Goal: Task Accomplishment & Management: Use online tool/utility

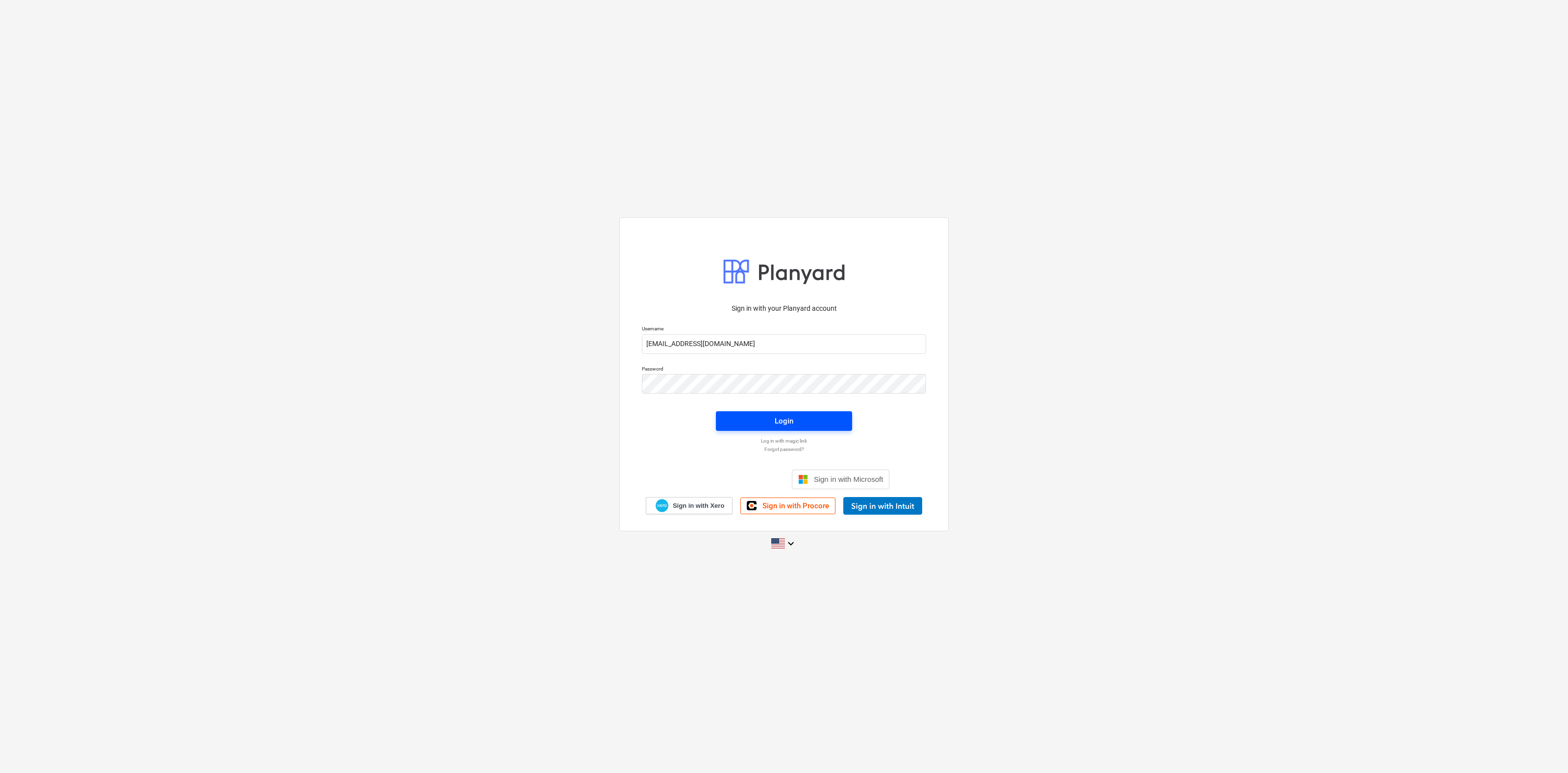
click at [772, 421] on span "Login" at bounding box center [784, 421] width 112 height 13
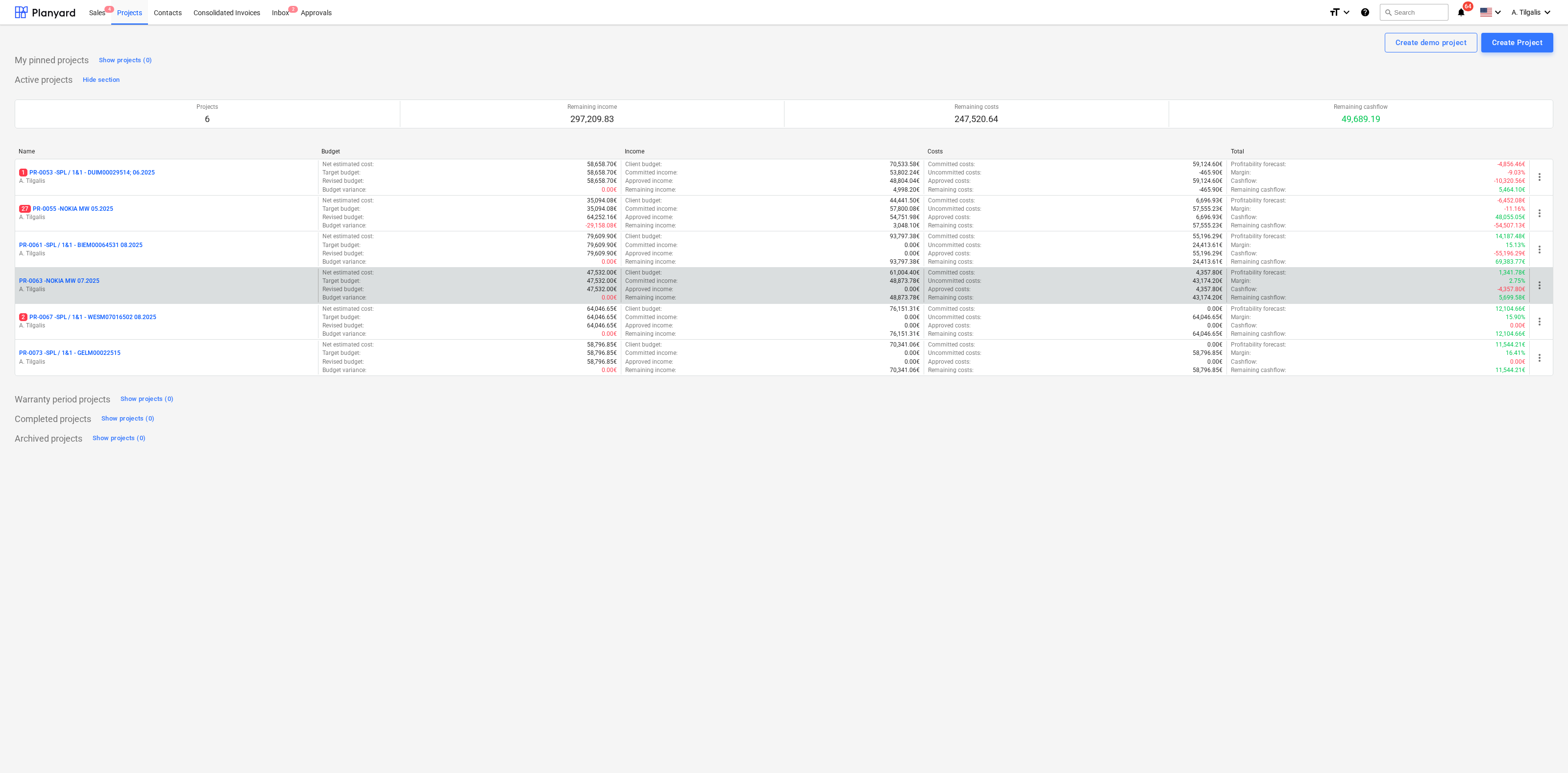
click at [58, 280] on p "PR-0063 - NOKIA MW 07.2025" at bounding box center [58, 281] width 80 height 8
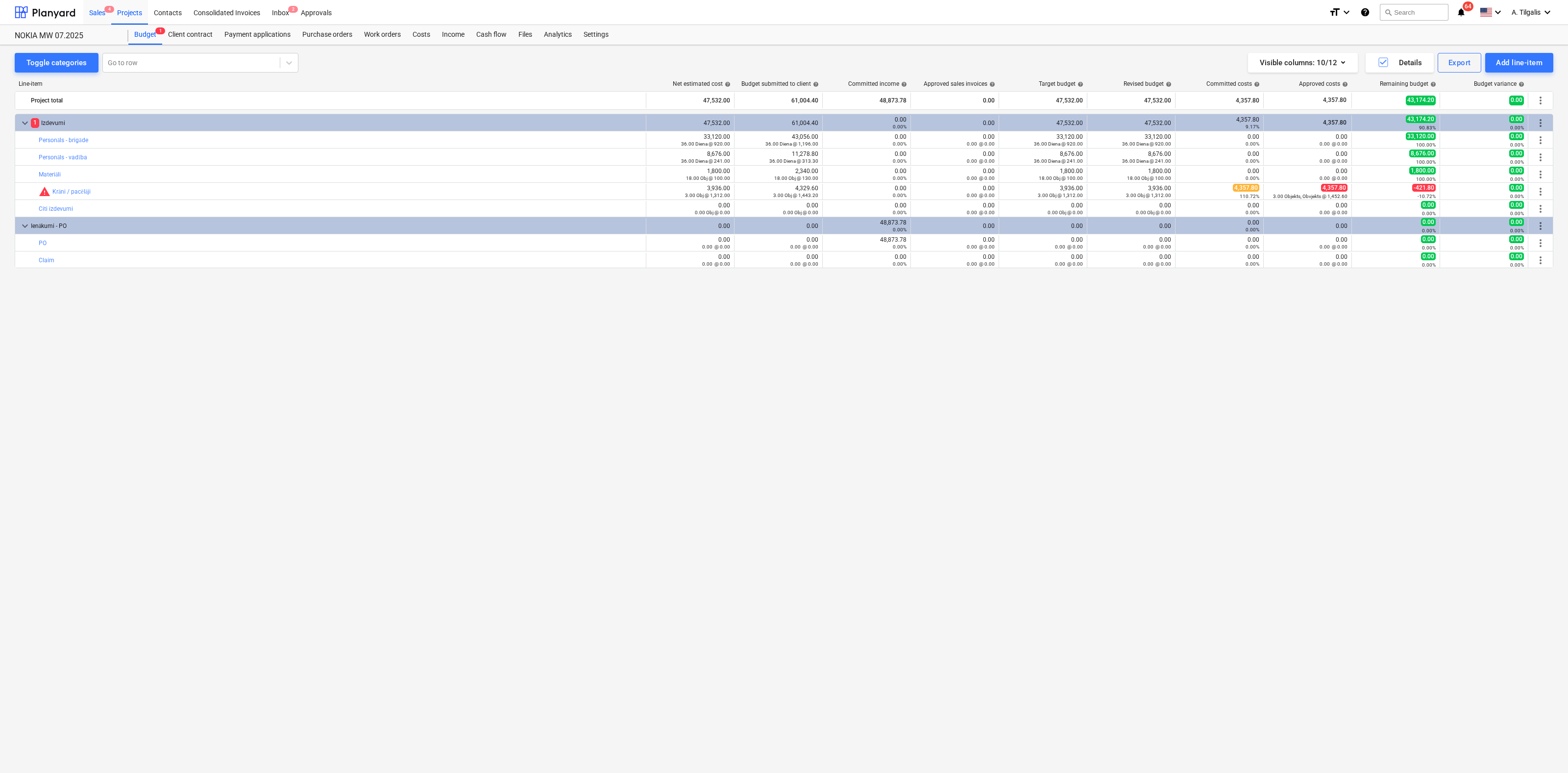
click at [106, 12] on div "Sales 4" at bounding box center [97, 12] width 28 height 25
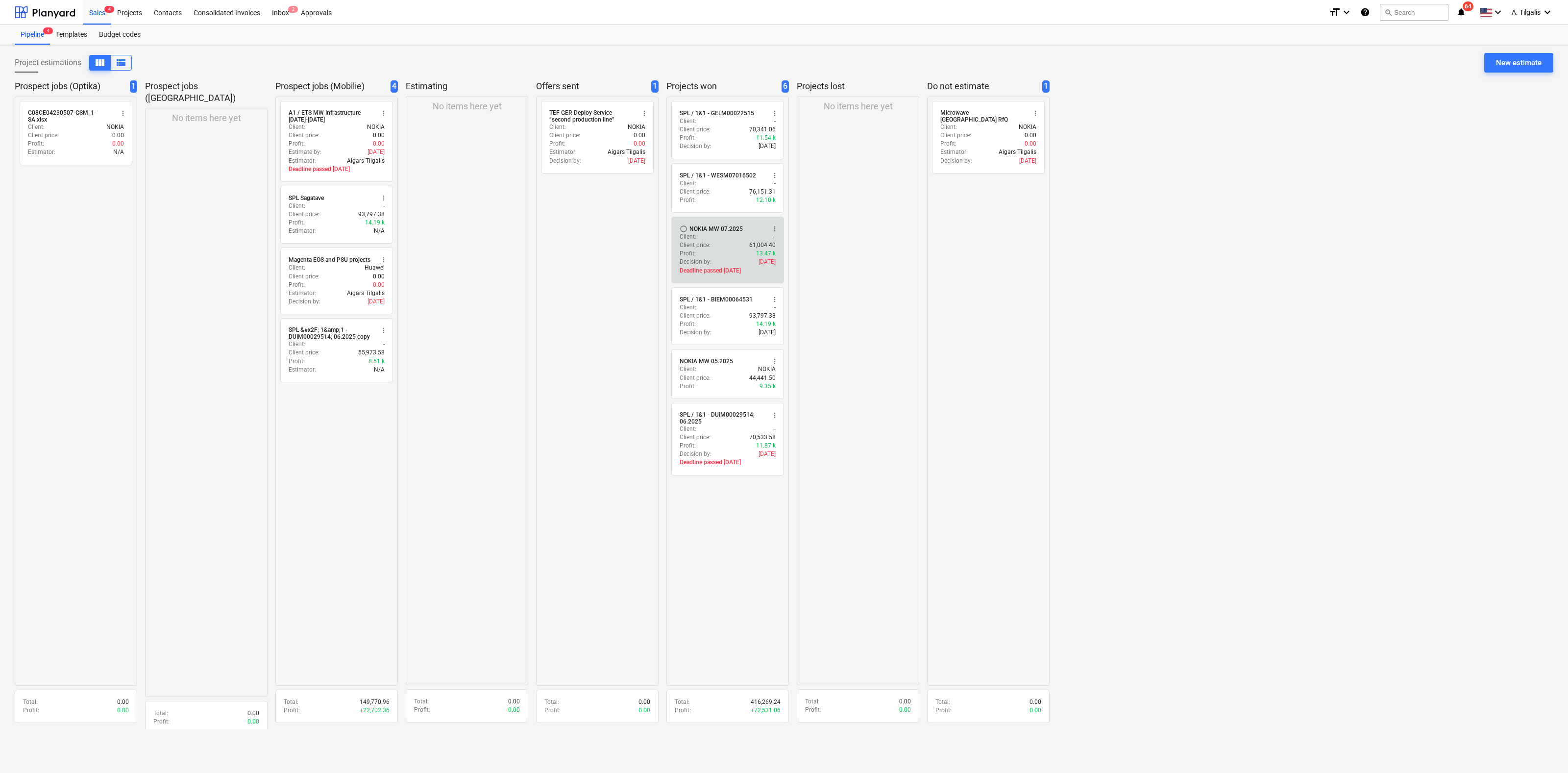
click at [771, 233] on span "more_vert" at bounding box center [775, 229] width 8 height 8
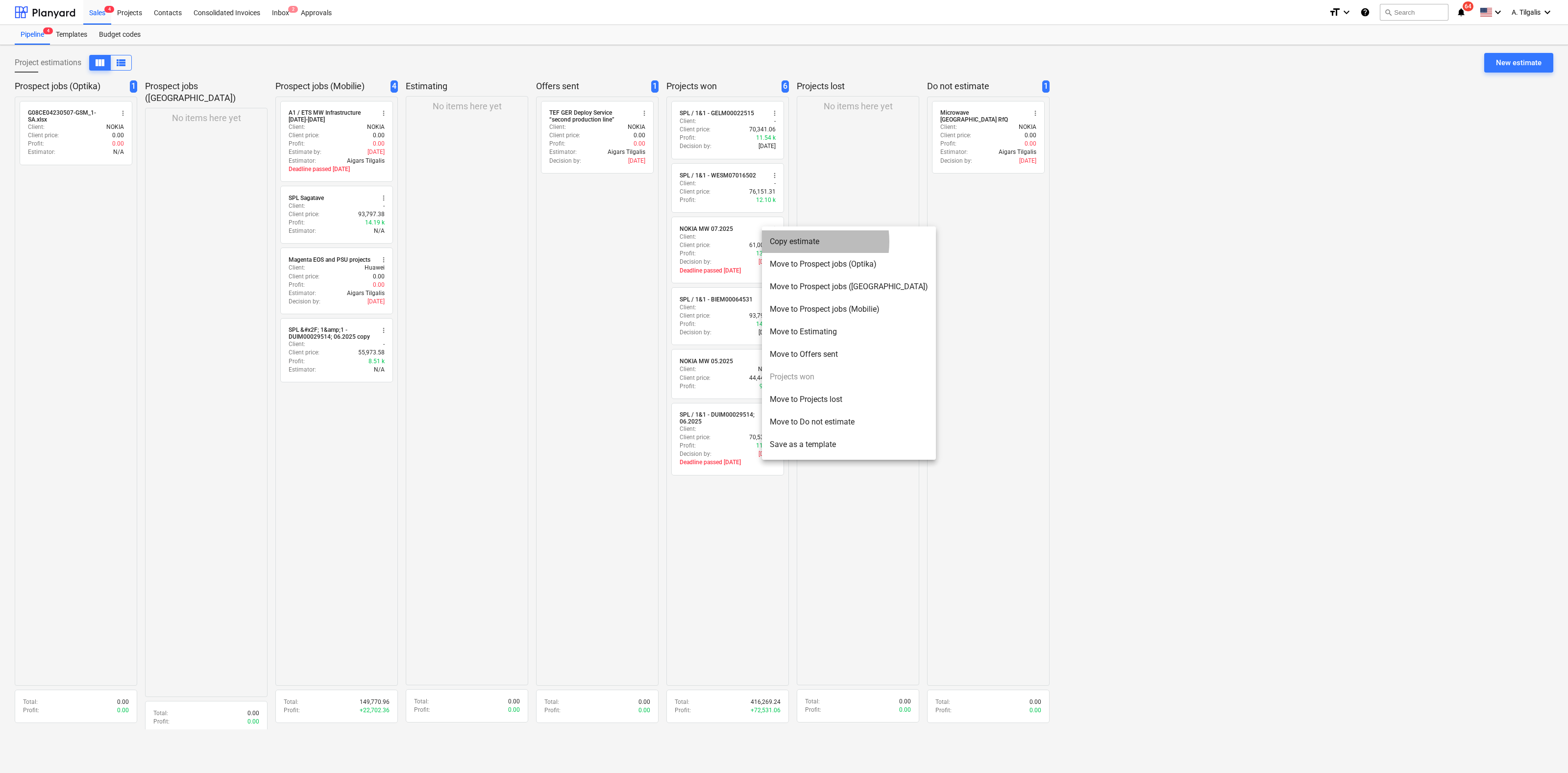
click at [800, 242] on li "Copy estimate" at bounding box center [849, 241] width 174 height 23
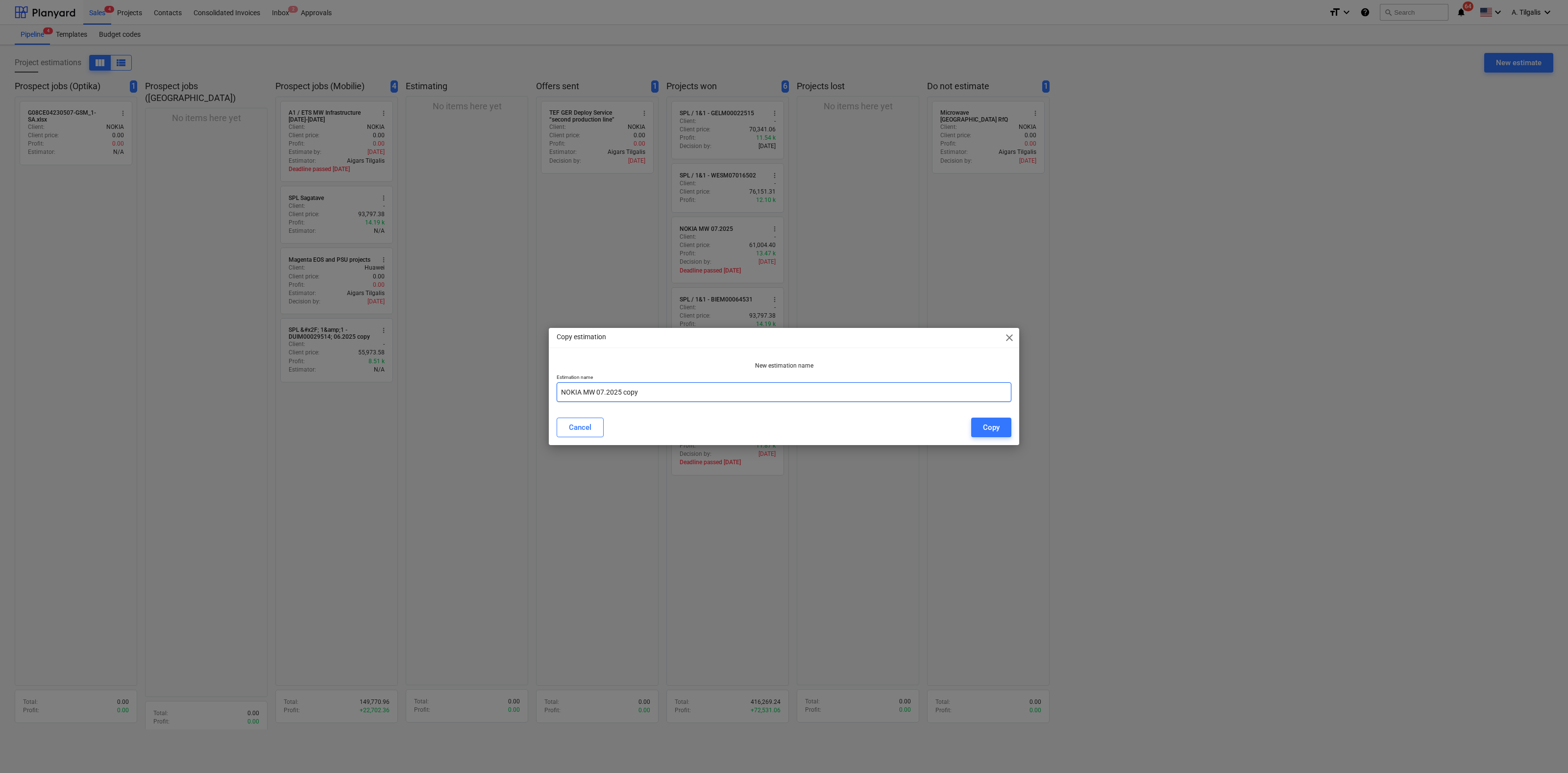
click at [646, 391] on input "NOKIA MW 07.2025 copy" at bounding box center [784, 392] width 455 height 20
type input "NOKIA MW 09.2025"
click at [997, 427] on div "Copy" at bounding box center [991, 427] width 17 height 13
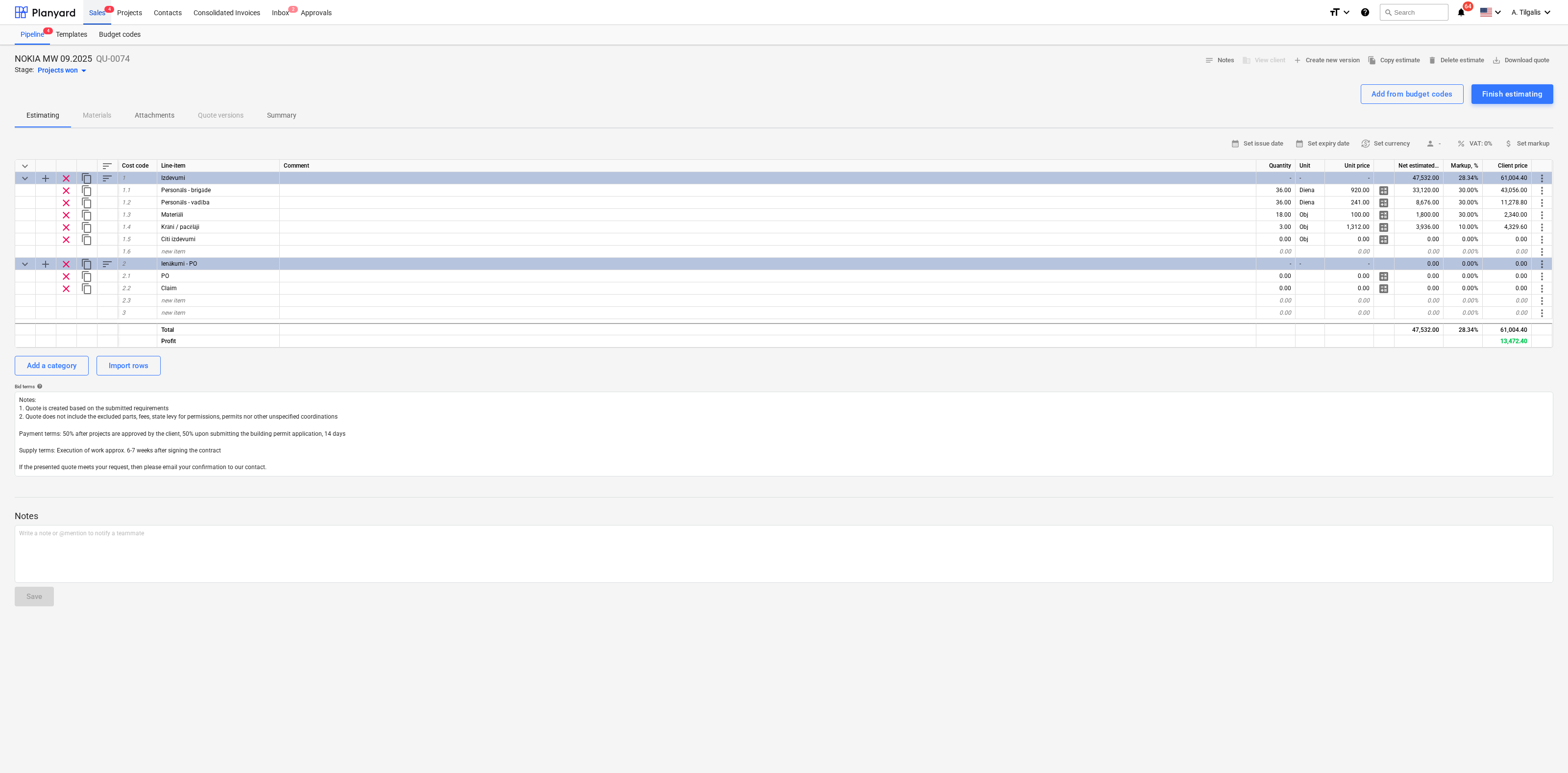
click at [96, 11] on div "Sales 4" at bounding box center [97, 12] width 28 height 25
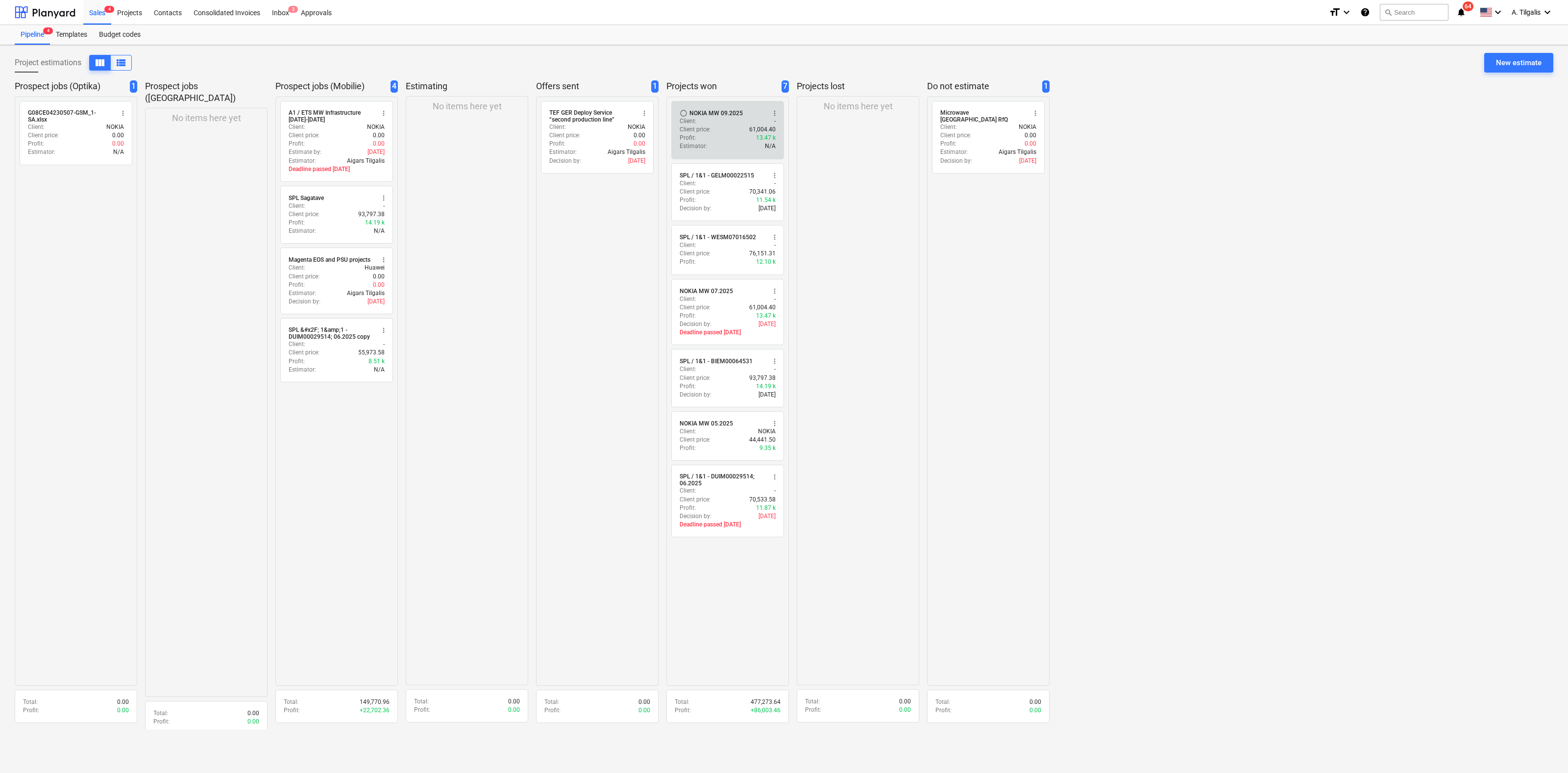
click at [719, 115] on div "NOKIA MW 09.2025" at bounding box center [716, 114] width 53 height 8
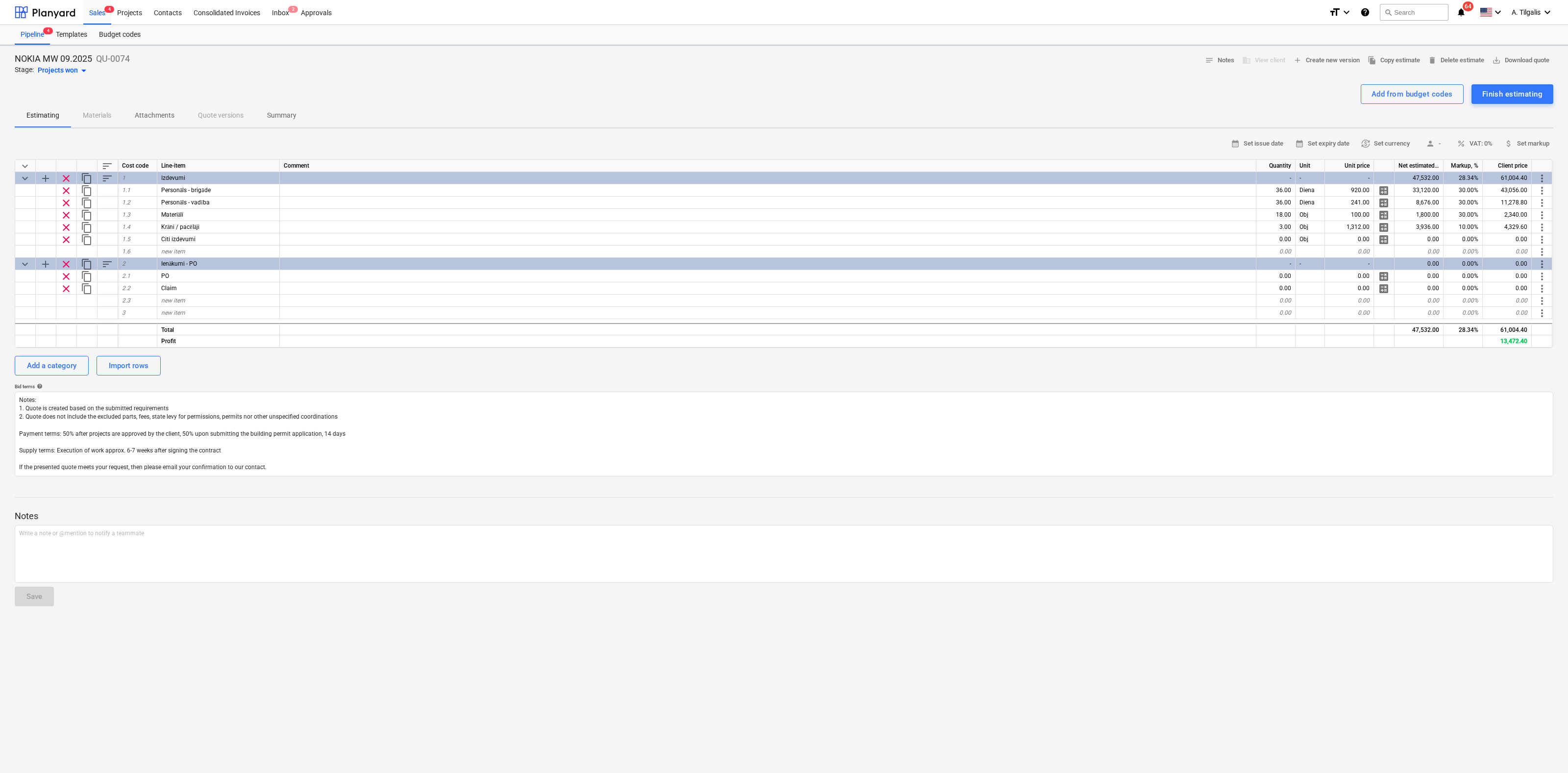
type textarea "x"
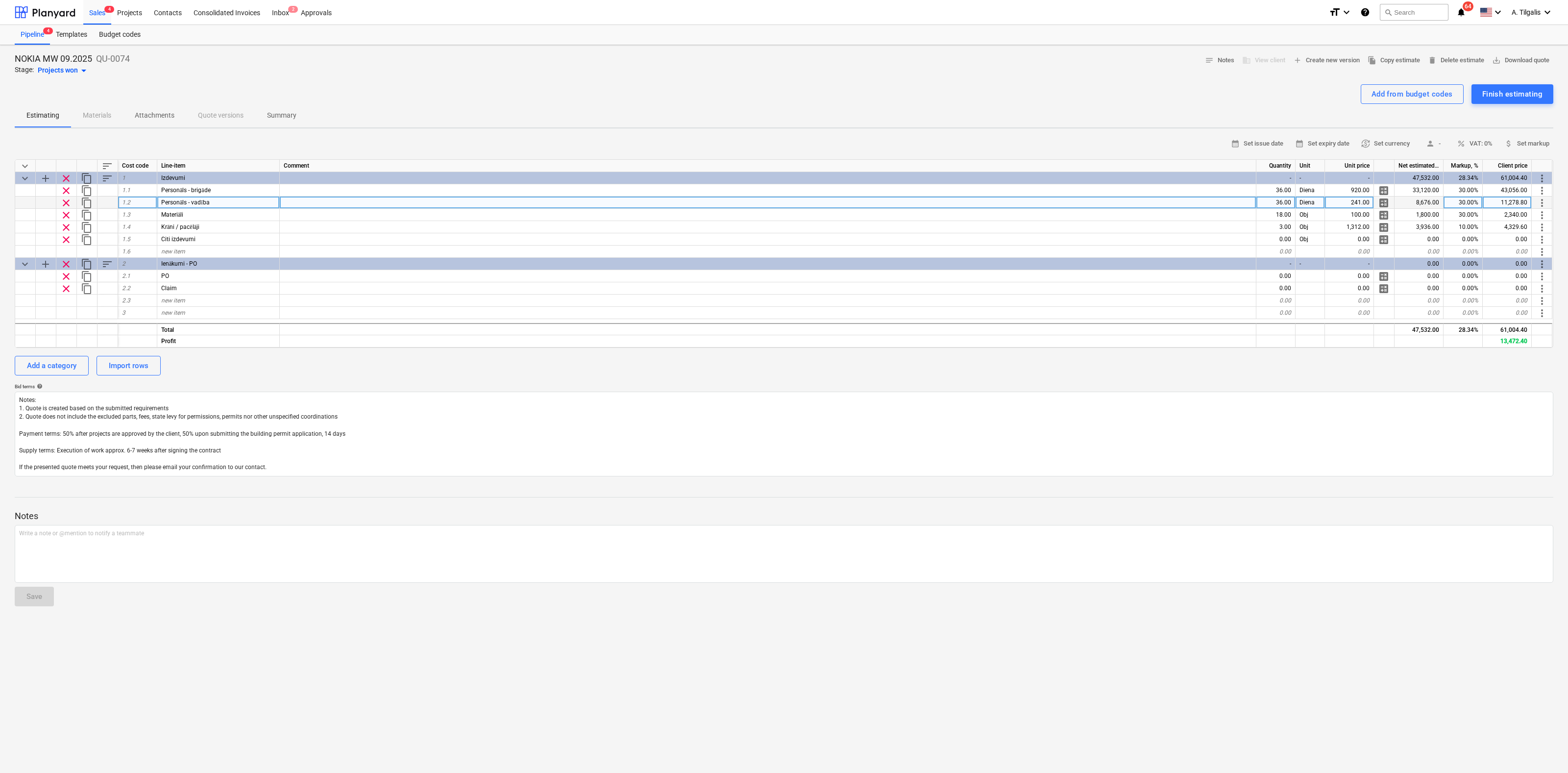
click at [1282, 200] on div "36.00" at bounding box center [1276, 202] width 39 height 12
type input "19"
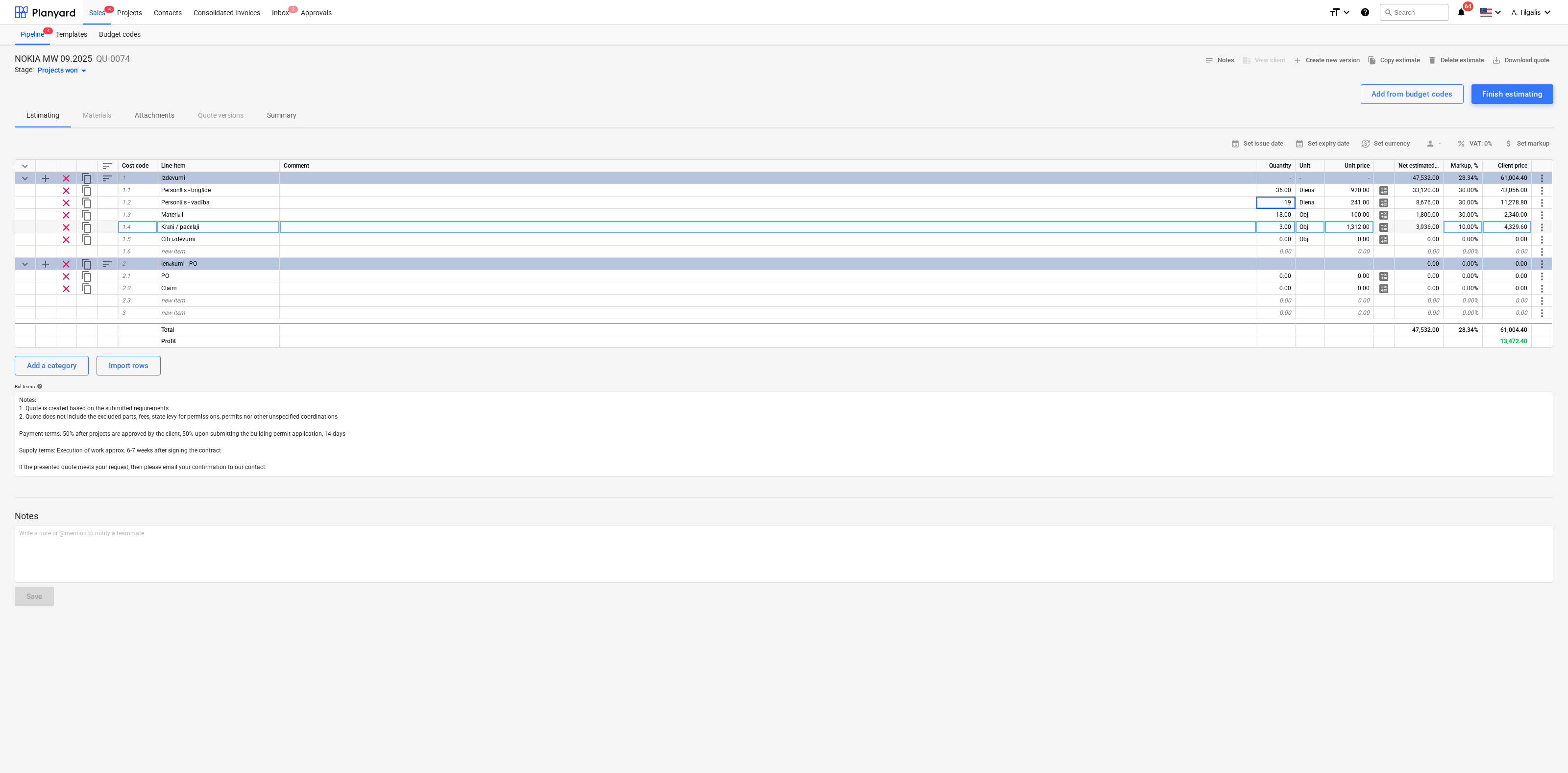
click at [1196, 230] on div at bounding box center [769, 227] width 977 height 12
type textarea "x"
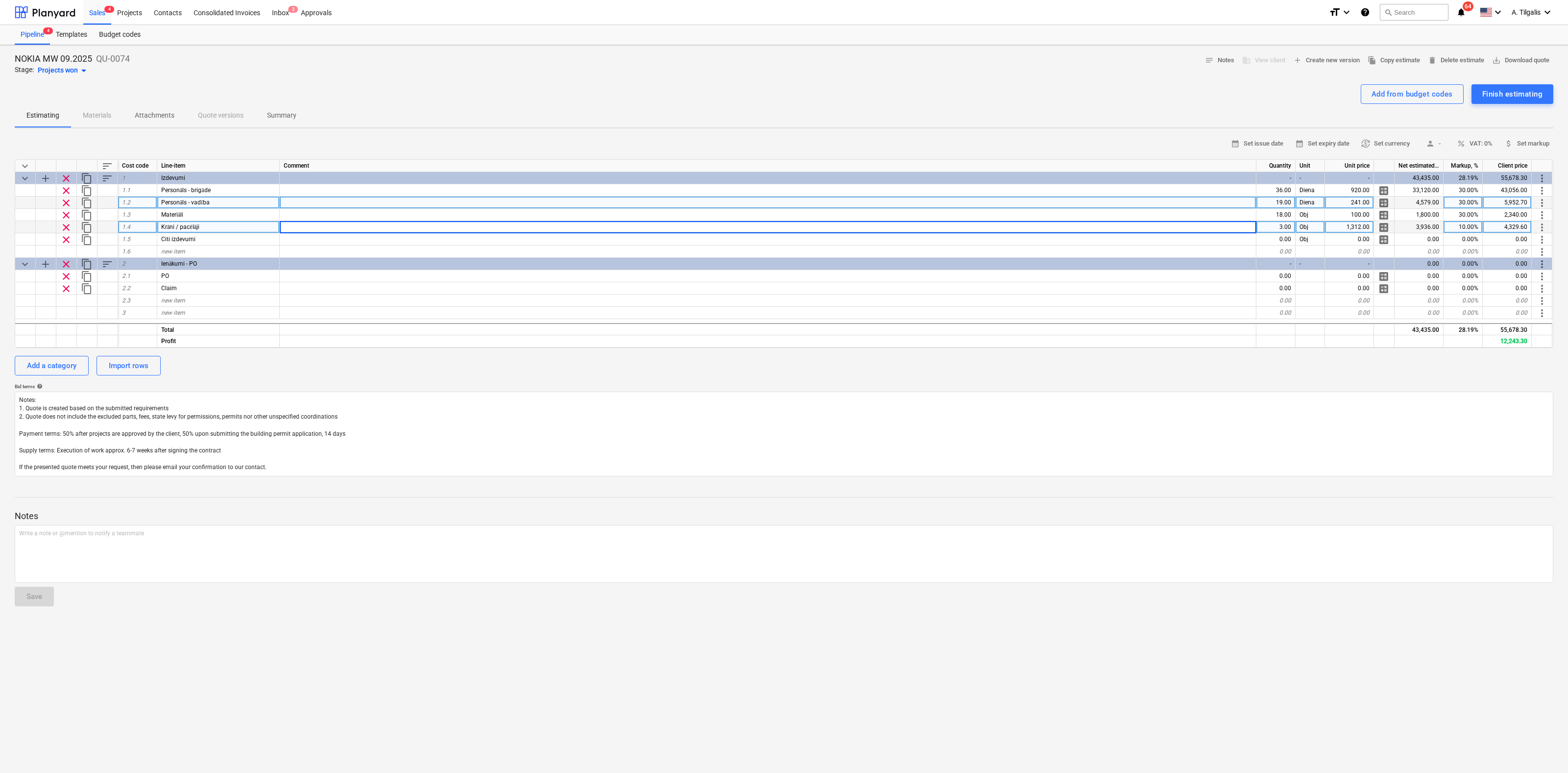
click at [1282, 199] on div "19.00" at bounding box center [1276, 202] width 39 height 12
type input "38"
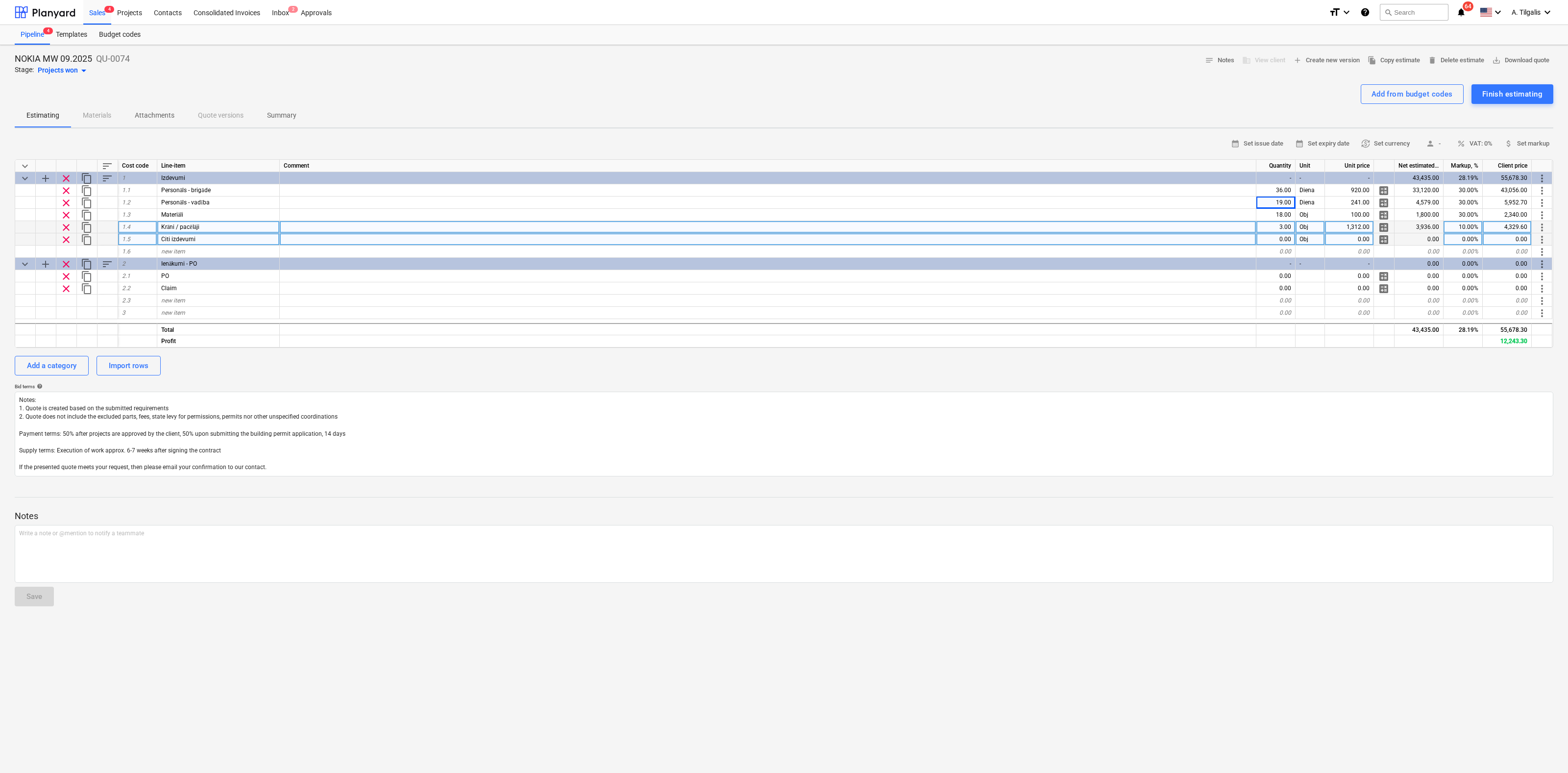
click at [1151, 235] on div at bounding box center [769, 239] width 977 height 12
type textarea "x"
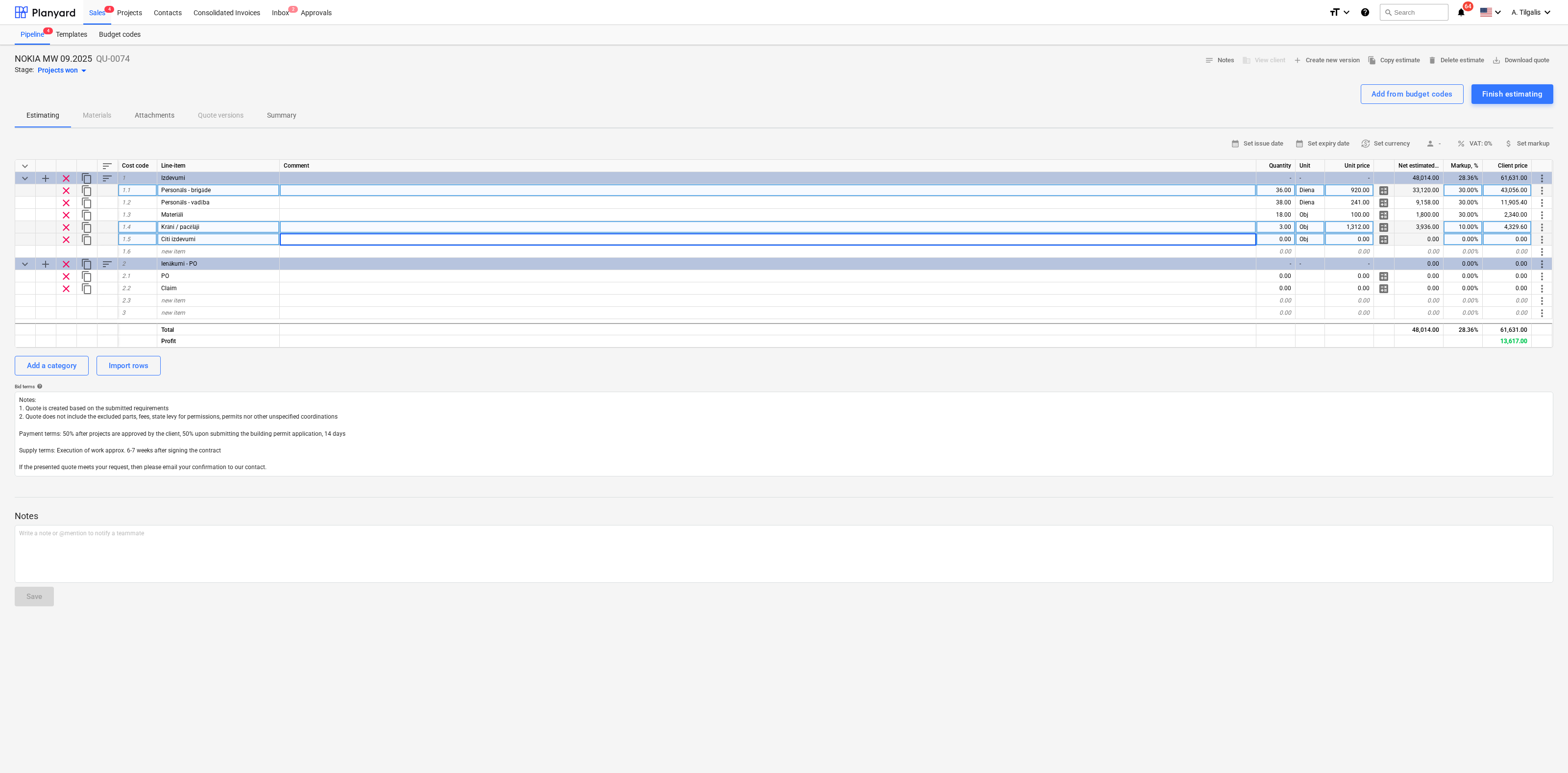
click at [1284, 189] on div "36.00" at bounding box center [1276, 191] width 39 height 12
type input "38"
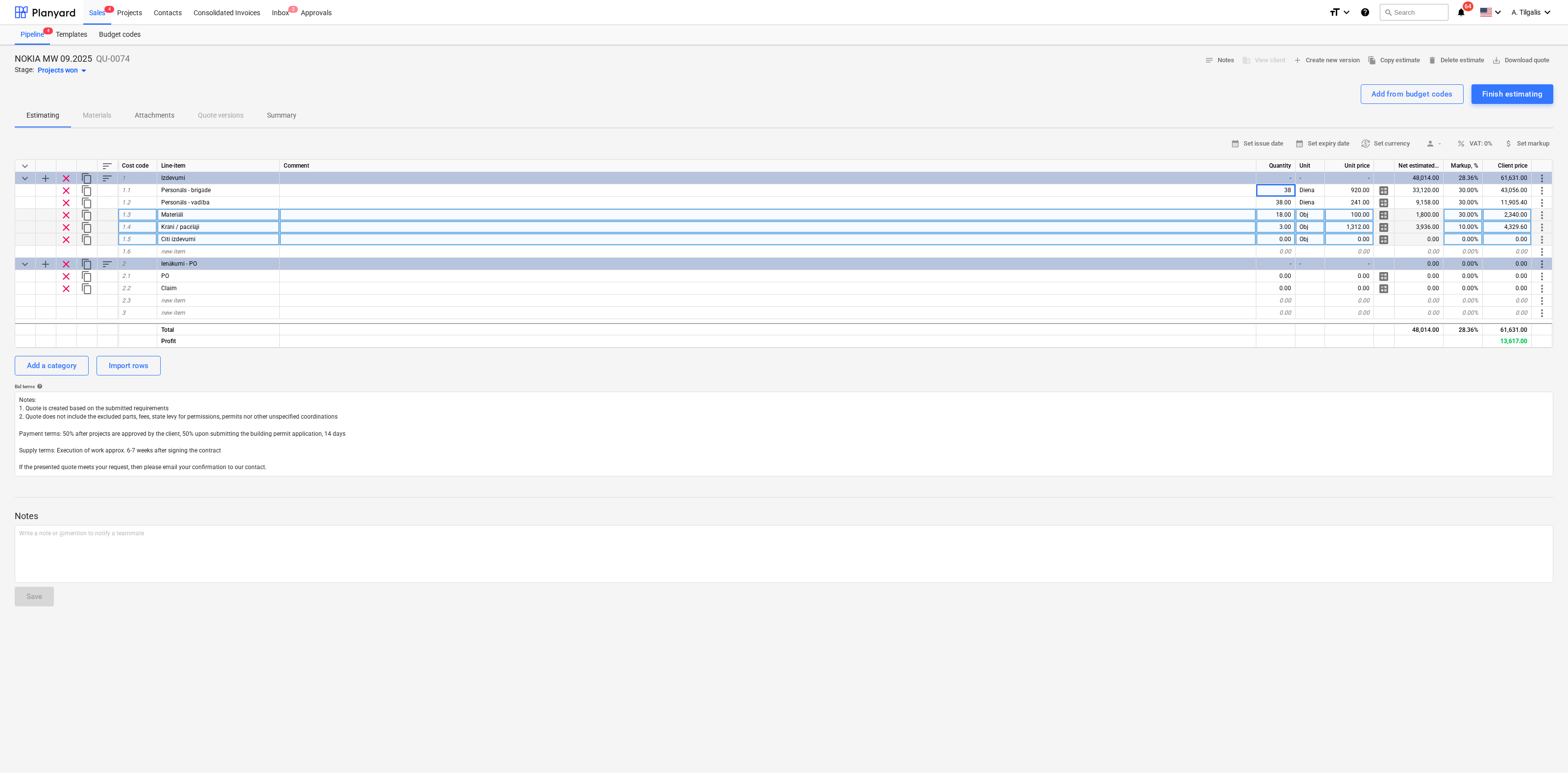
click at [1154, 218] on div at bounding box center [769, 215] width 977 height 12
type textarea "x"
click at [1284, 213] on div "18.00" at bounding box center [1276, 215] width 39 height 12
type input "14"
click at [1216, 232] on div at bounding box center [769, 227] width 977 height 12
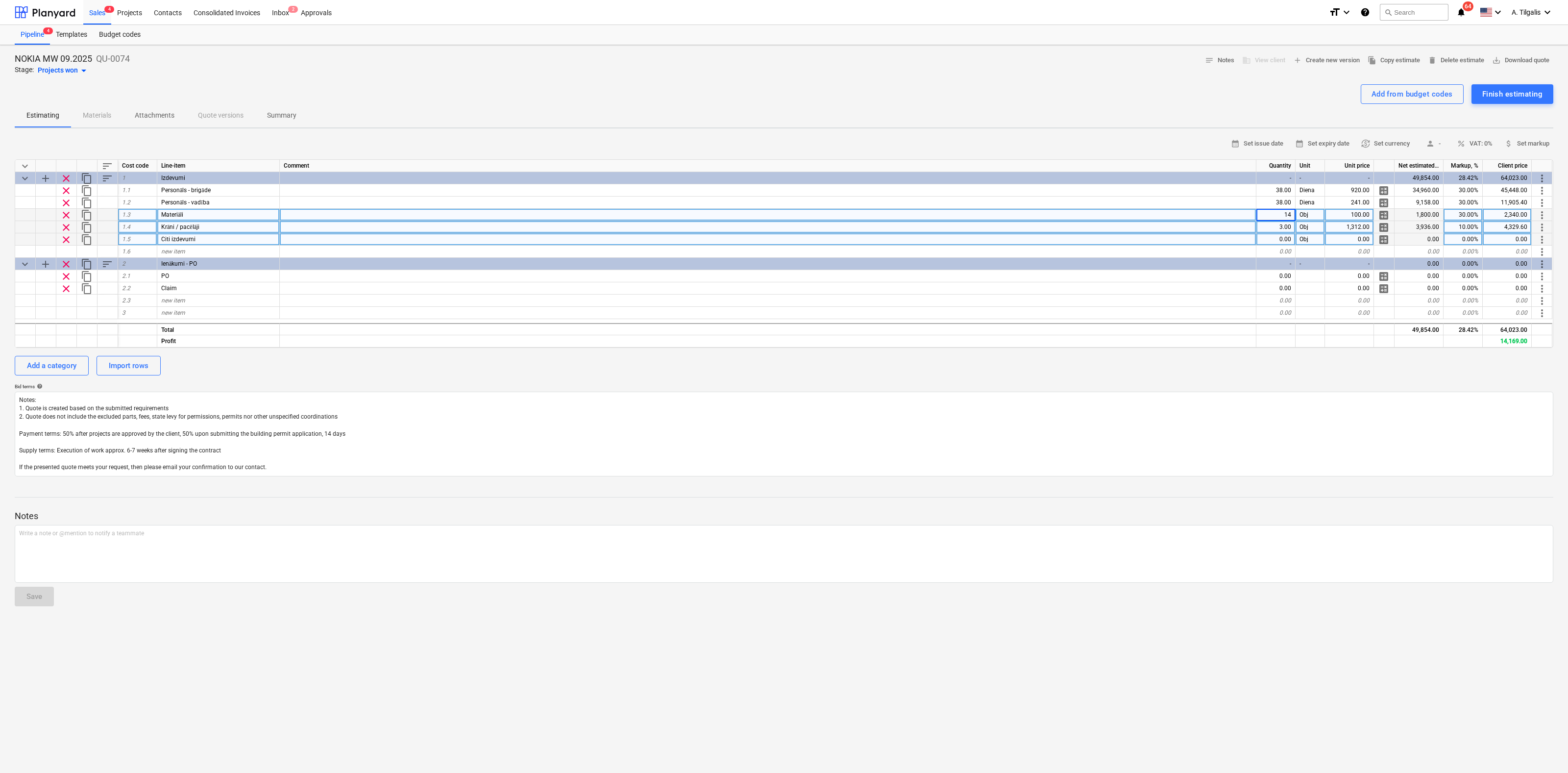
type textarea "x"
click at [1278, 225] on div "3.00" at bounding box center [1276, 227] width 39 height 12
click at [1278, 229] on div "3.00" at bounding box center [1276, 227] width 39 height 12
type input "5"
click at [1157, 237] on div at bounding box center [769, 239] width 977 height 12
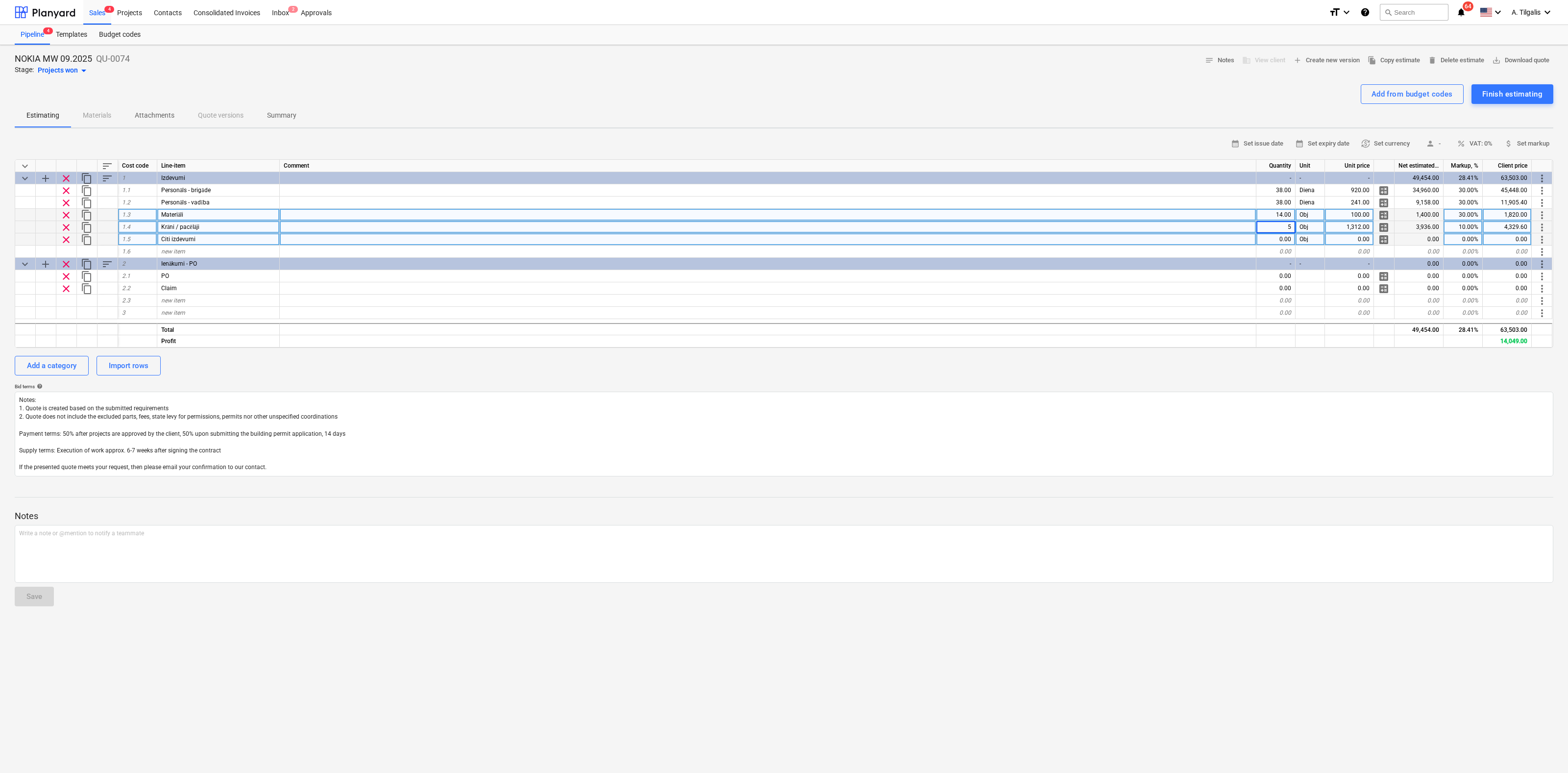
type textarea "x"
click at [1175, 416] on textarea "Notes: 1. Quote is created based on the submitted requirements 2. Quote does no…" at bounding box center [784, 434] width 1538 height 85
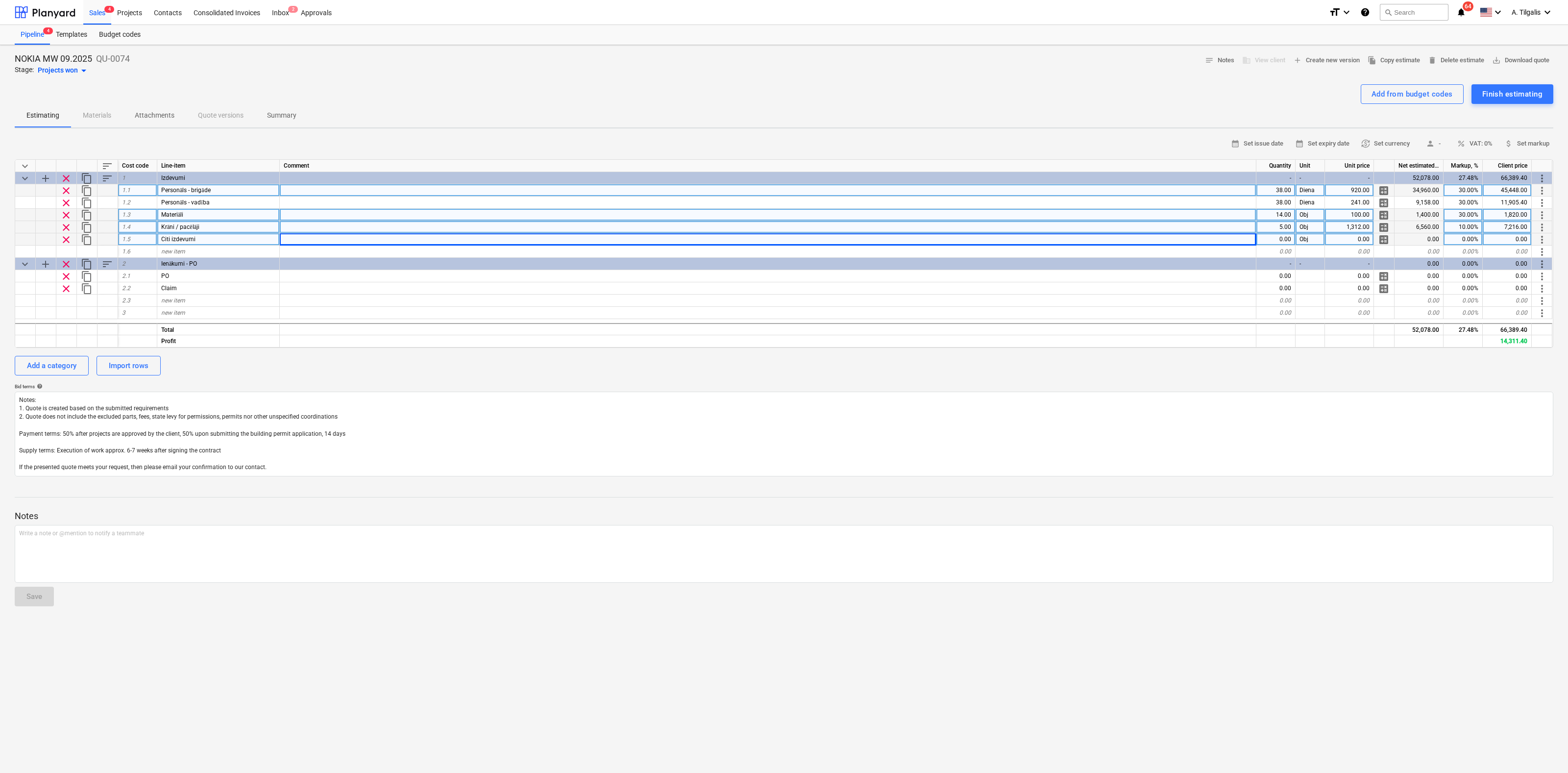
click at [1282, 193] on div "38.00" at bounding box center [1276, 191] width 39 height 12
type input "41"
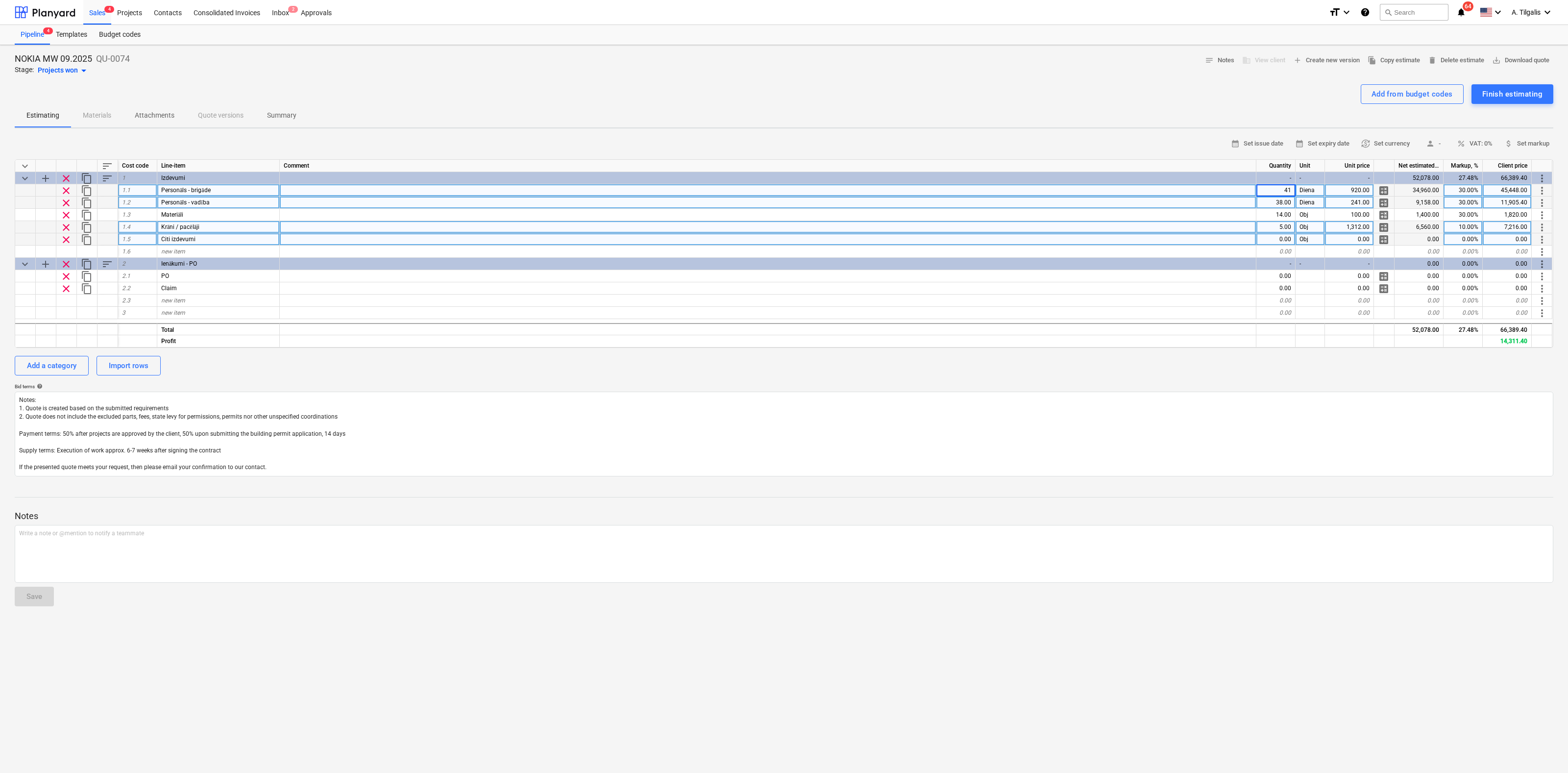
click at [1280, 202] on div "38.00" at bounding box center [1276, 202] width 39 height 12
type textarea "x"
type input "41"
click at [1270, 240] on div "0.00" at bounding box center [1276, 239] width 39 height 12
type textarea "x"
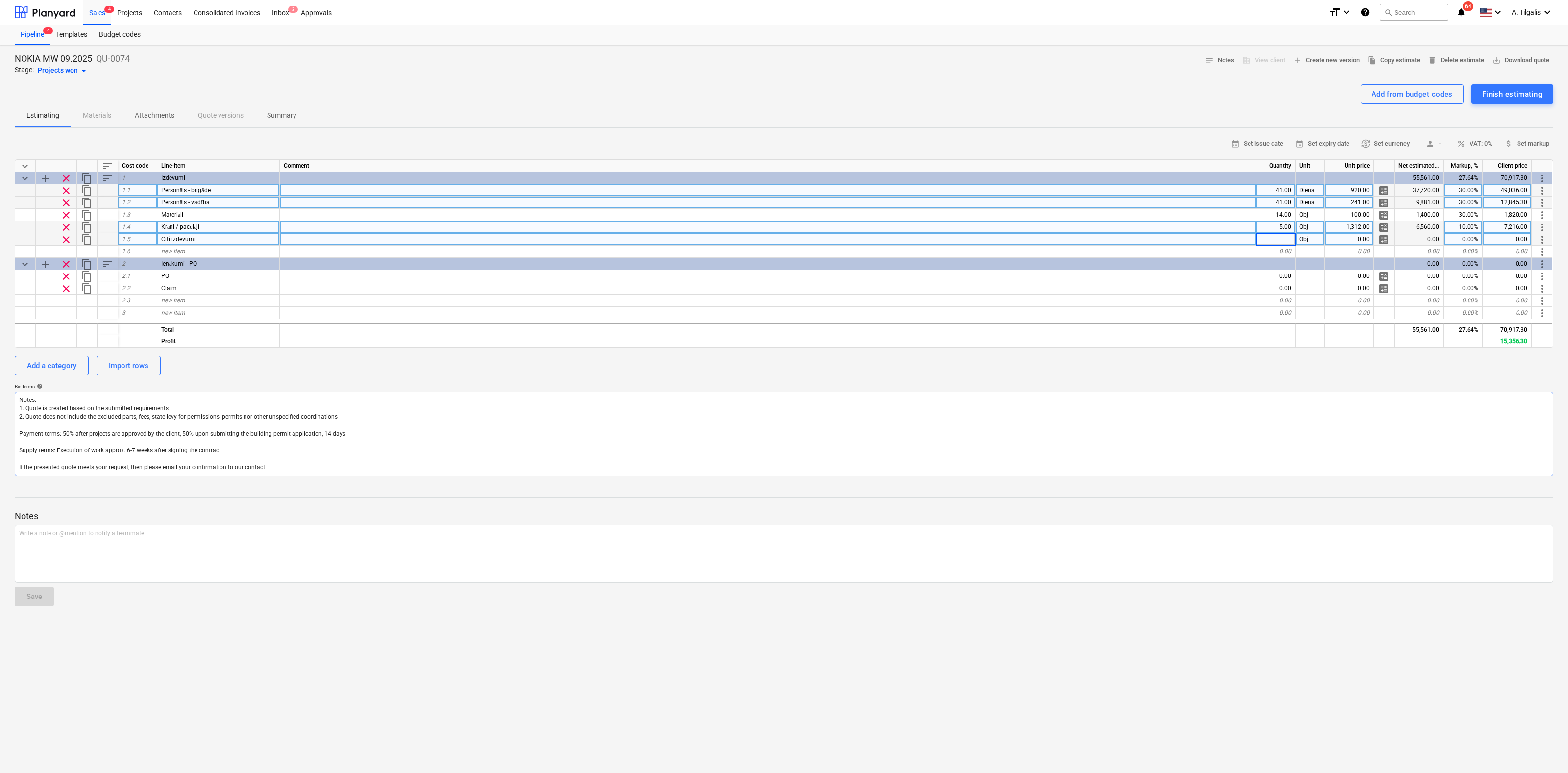
click at [948, 426] on textarea "Notes: 1. Quote is created based on the submitted requirements 2. Quote does no…" at bounding box center [784, 434] width 1538 height 85
click at [1277, 239] on div "0.00" at bounding box center [1276, 239] width 39 height 12
type input "1"
click at [1352, 237] on div "0.00" at bounding box center [1350, 239] width 49 height 12
type textarea "x"
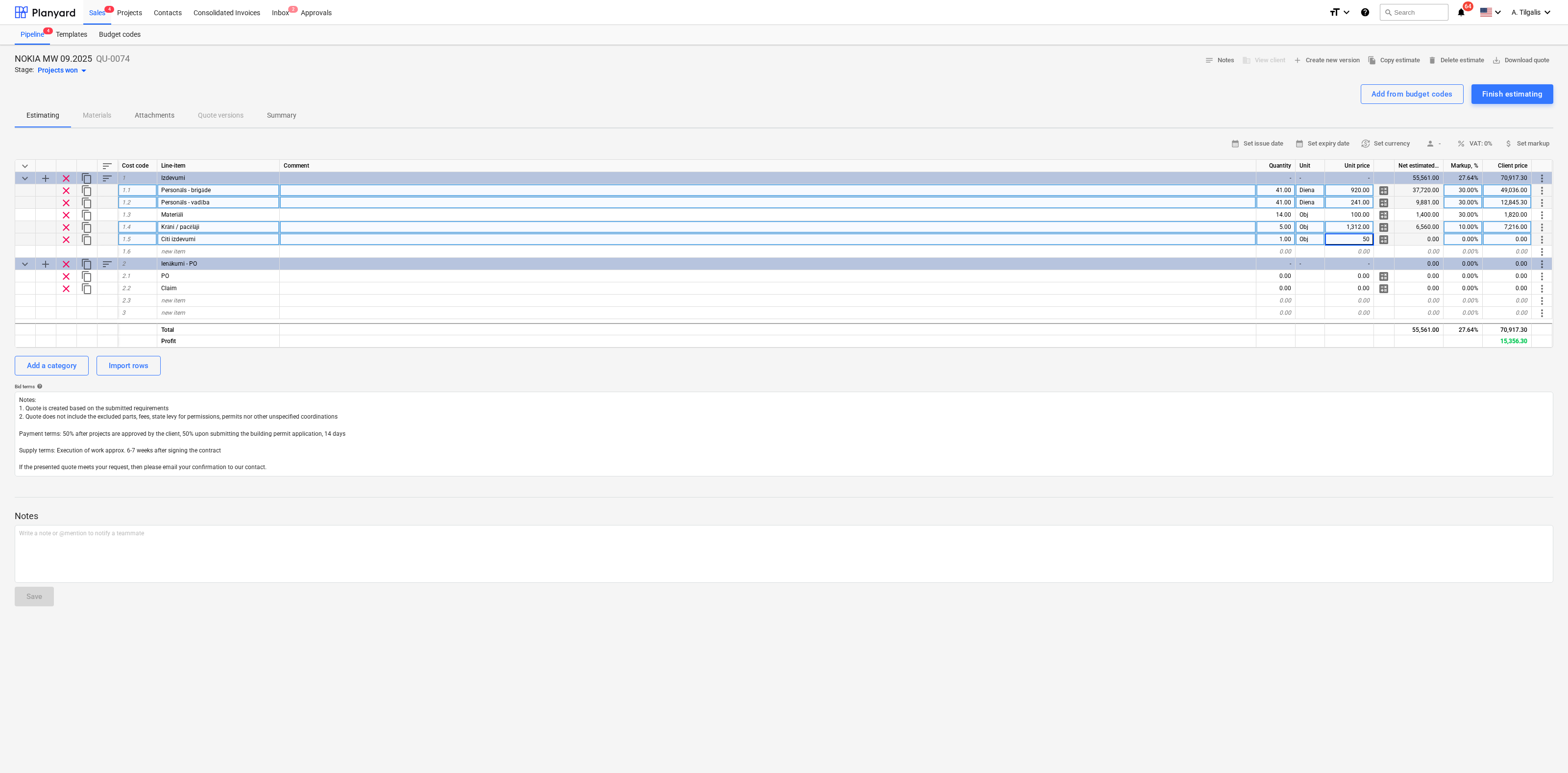
type input "500"
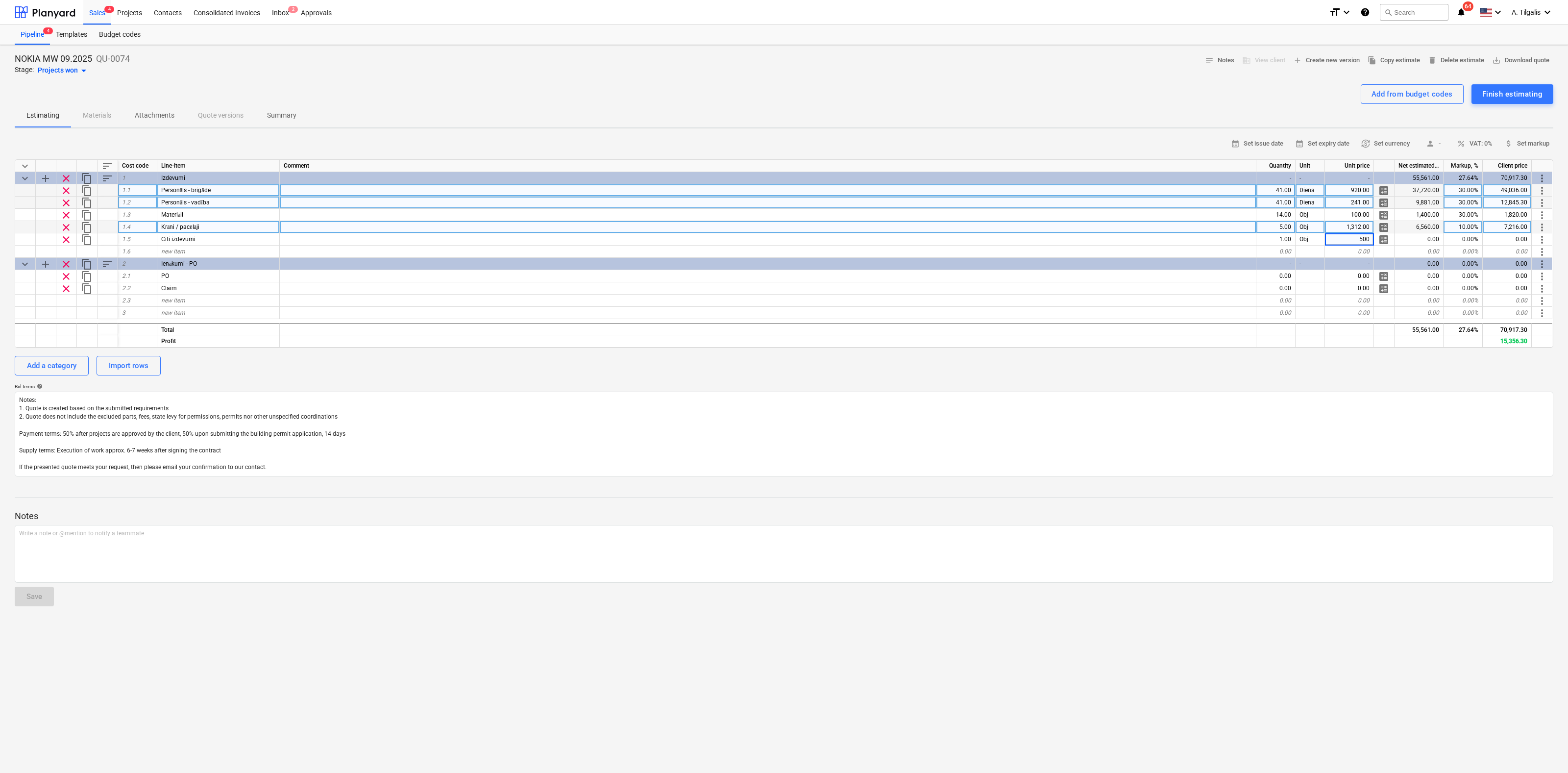
click at [1119, 376] on div "calendar_month Set issue date calendar_month Set expiry date currency_exchange …" at bounding box center [784, 306] width 1538 height 341
click at [1066, 367] on div "Add a category Import rows" at bounding box center [784, 365] width 1538 height 20
click at [1259, 384] on div "Bid terms help" at bounding box center [784, 386] width 1538 height 6
click at [1518, 94] on div "Finish estimating" at bounding box center [1512, 94] width 60 height 13
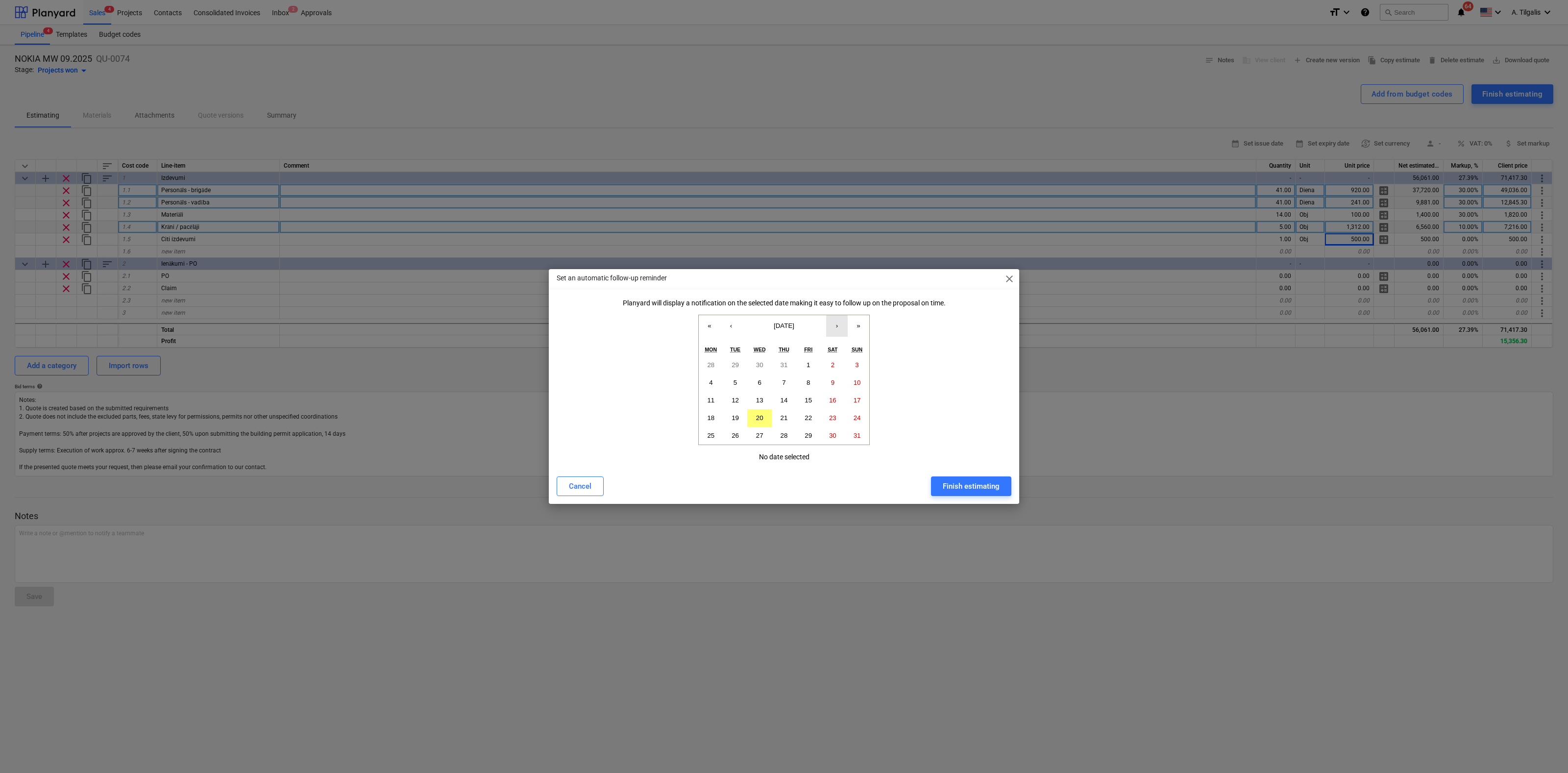
click at [837, 324] on button "›" at bounding box center [837, 326] width 22 height 22
click at [807, 433] on abbr "31" at bounding box center [807, 434] width 7 height 7
click at [983, 495] on button "Finish estimating" at bounding box center [970, 487] width 80 height 20
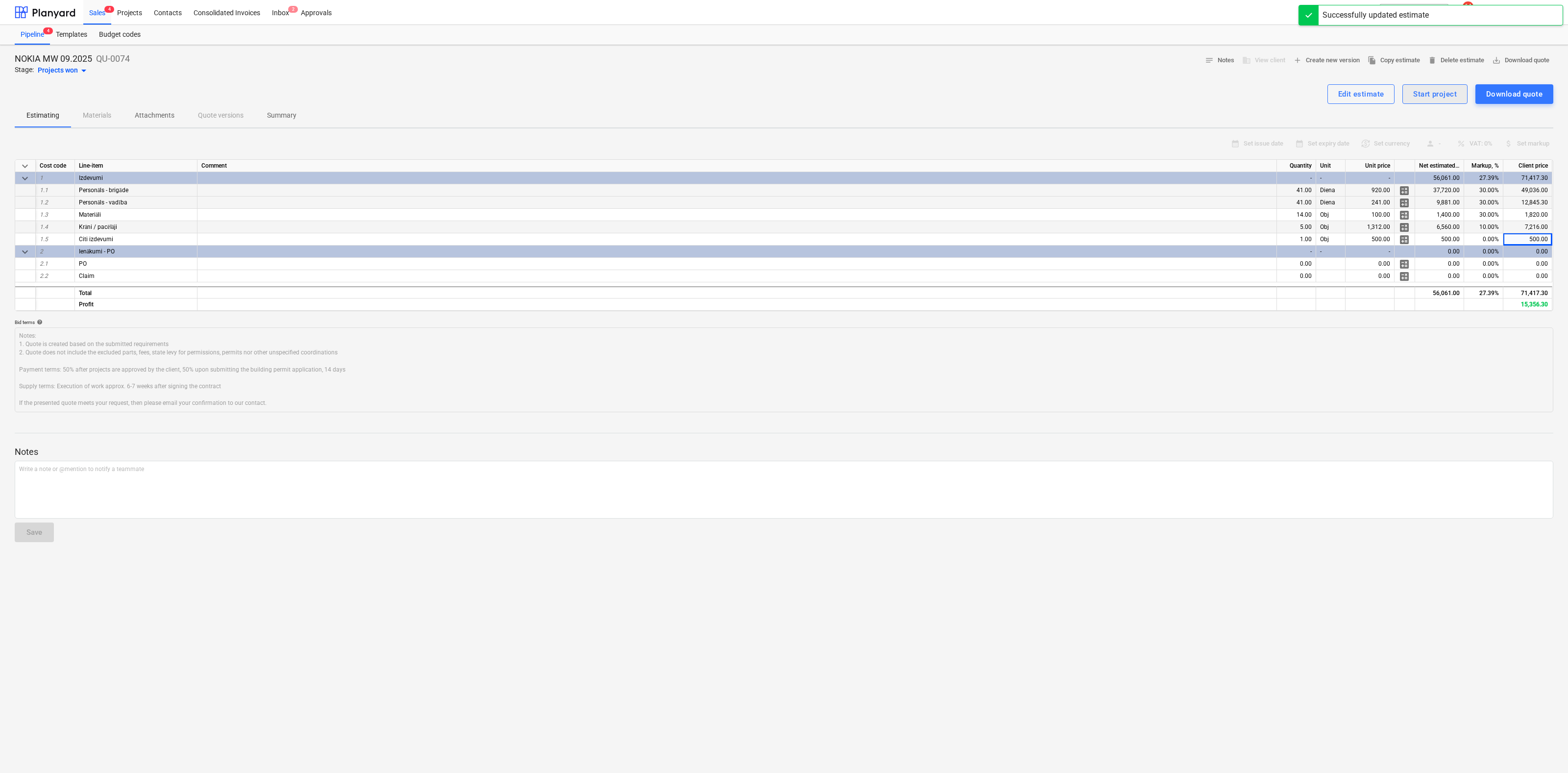
click at [1445, 100] on div "Start project" at bounding box center [1435, 94] width 43 height 13
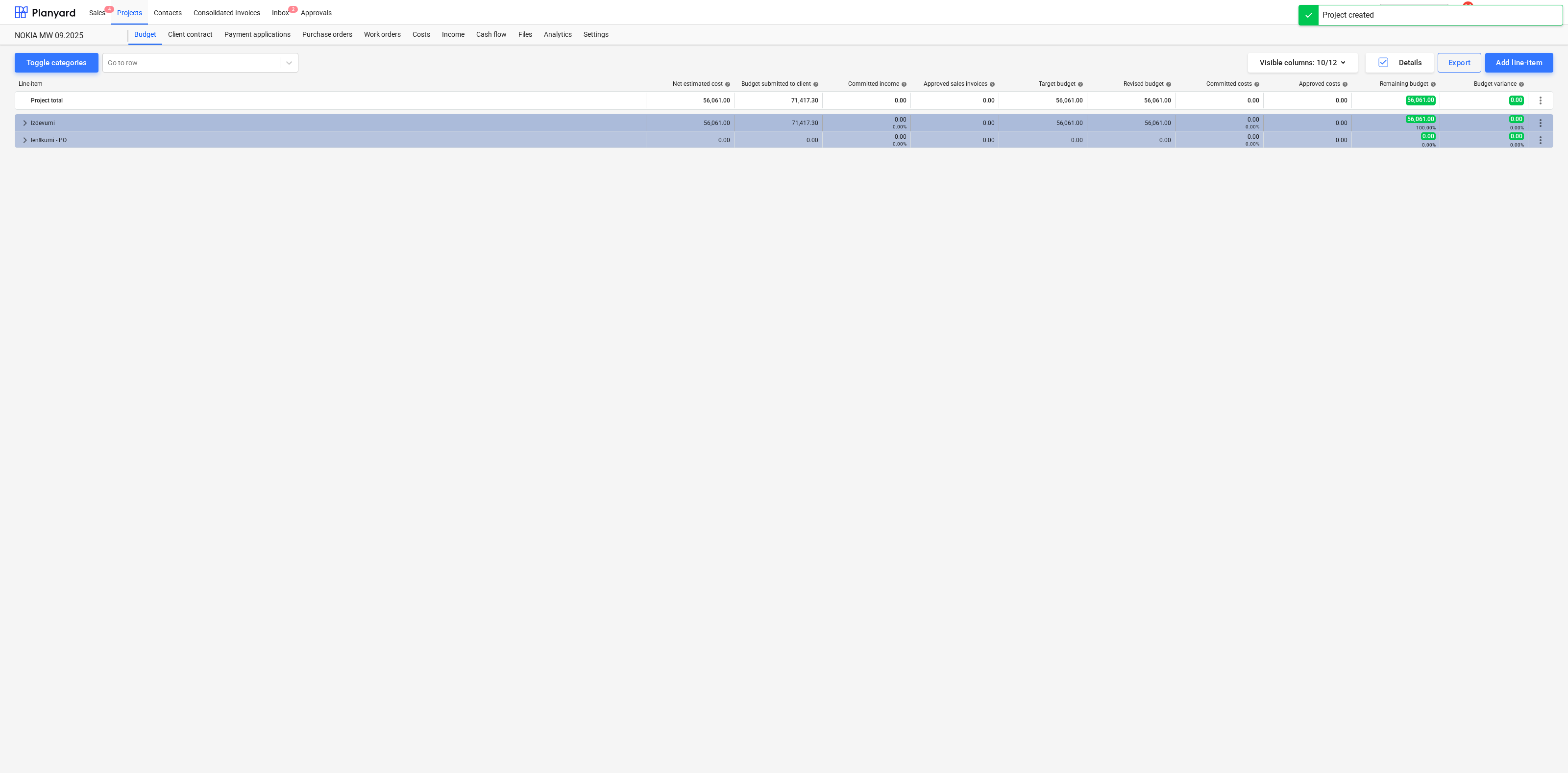
click at [26, 121] on span "keyboard_arrow_right" at bounding box center [25, 123] width 12 height 12
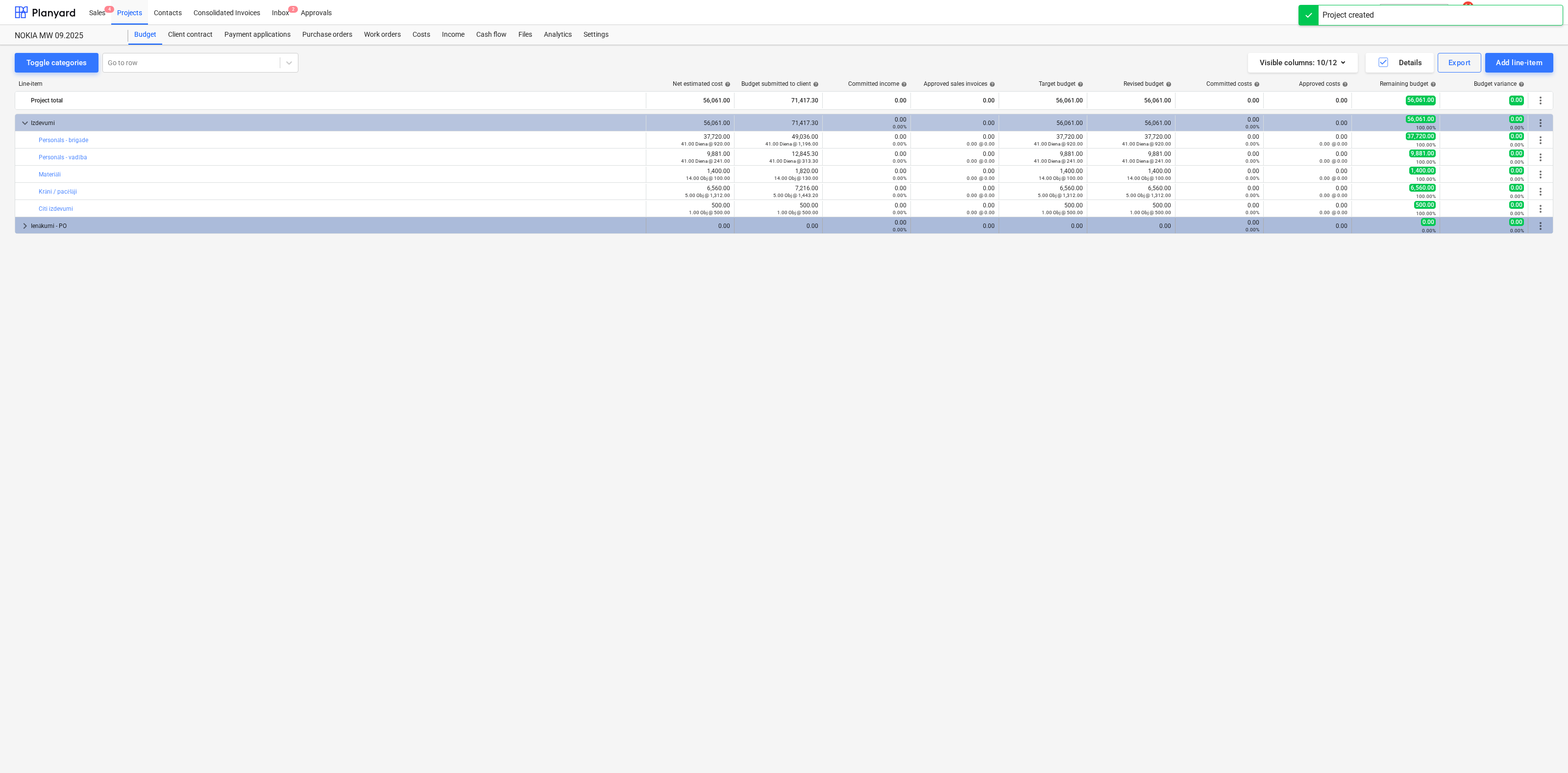
click at [21, 223] on span "keyboard_arrow_right" at bounding box center [25, 226] width 12 height 12
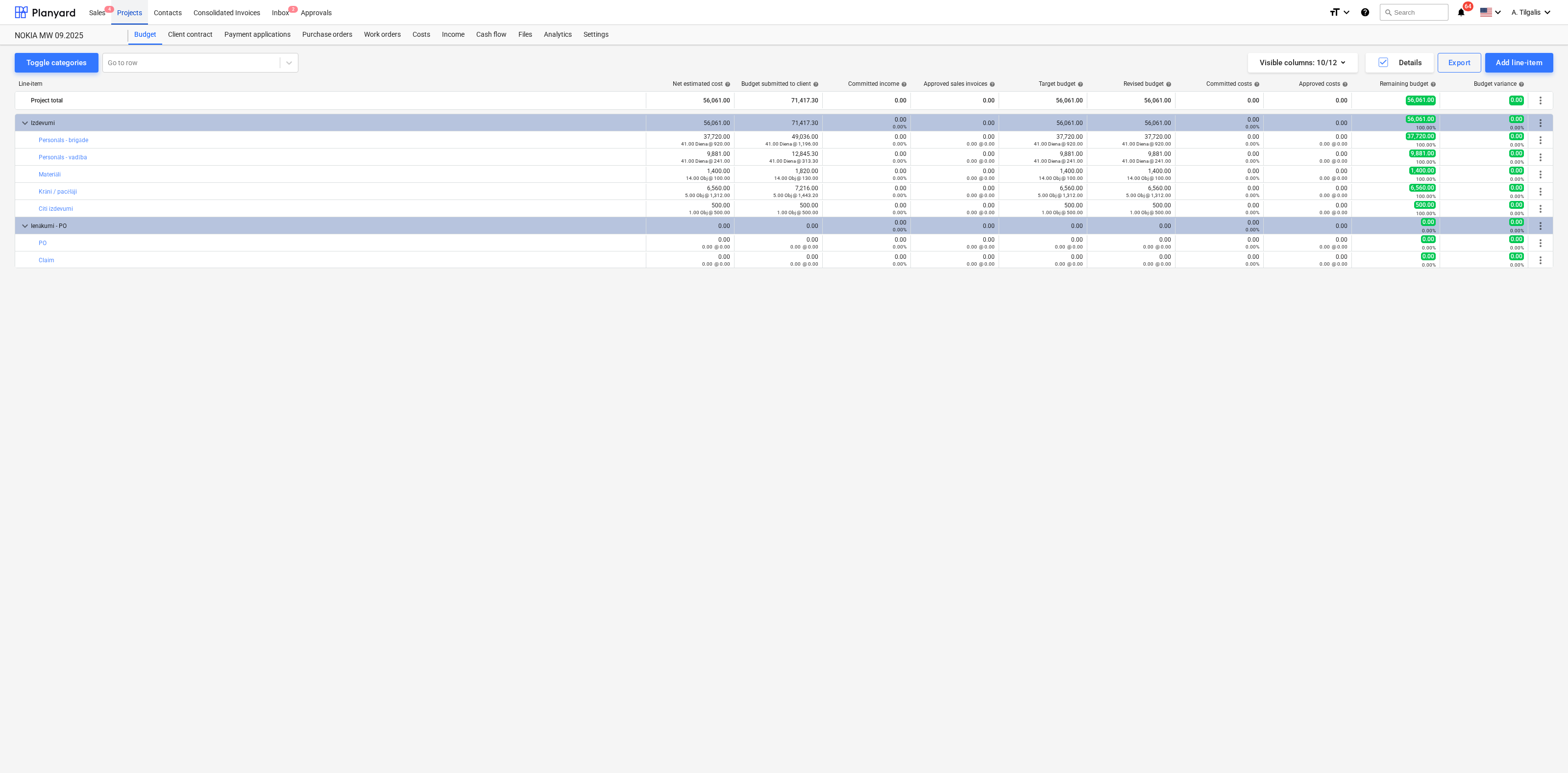
click at [136, 13] on div "Projects" at bounding box center [129, 12] width 37 height 25
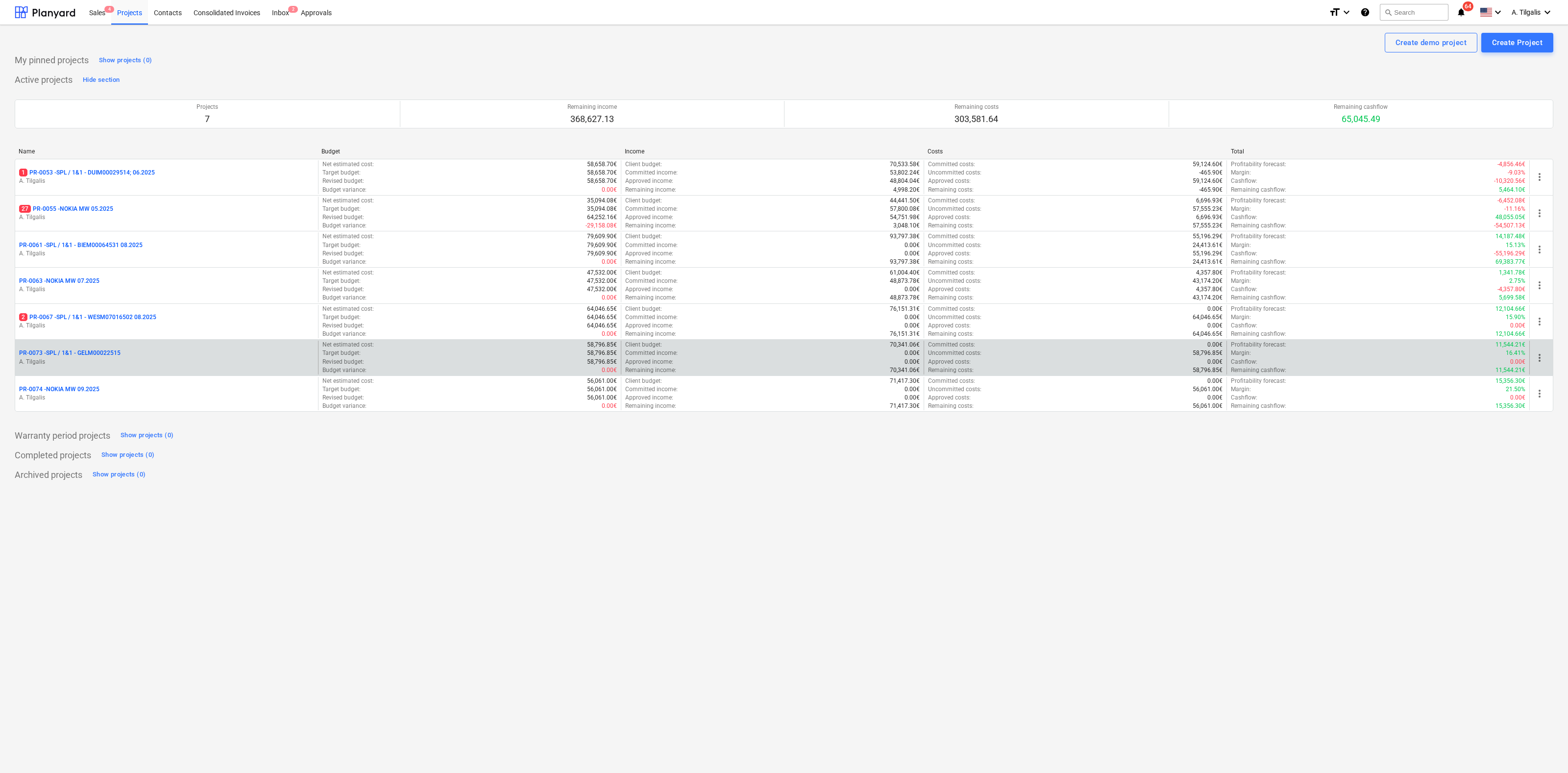
click at [93, 356] on p "PR-0073 - SPL / 1&1 - GELM00022515" at bounding box center [69, 353] width 102 height 8
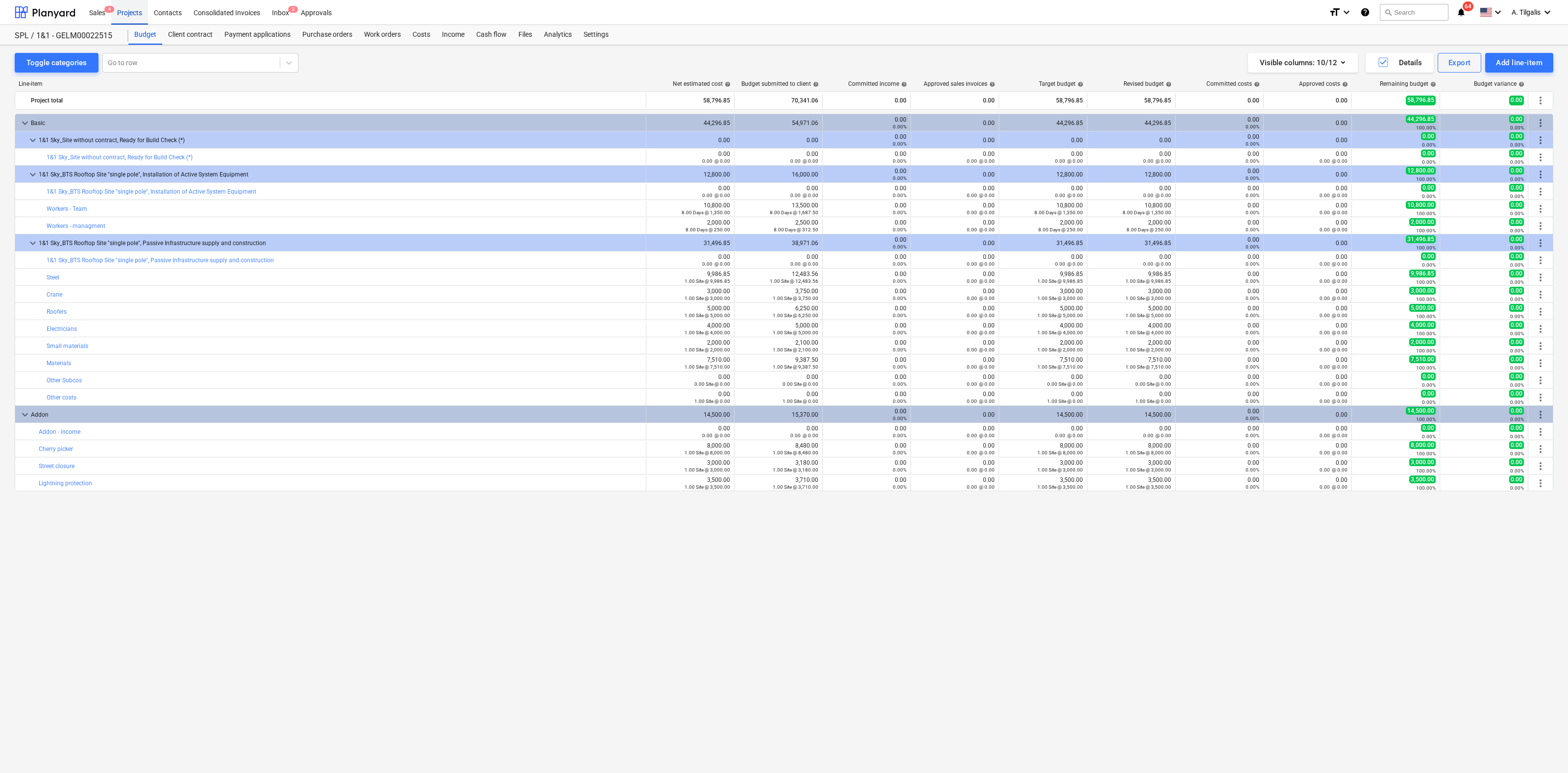
click at [128, 13] on div "Projects" at bounding box center [129, 12] width 37 height 25
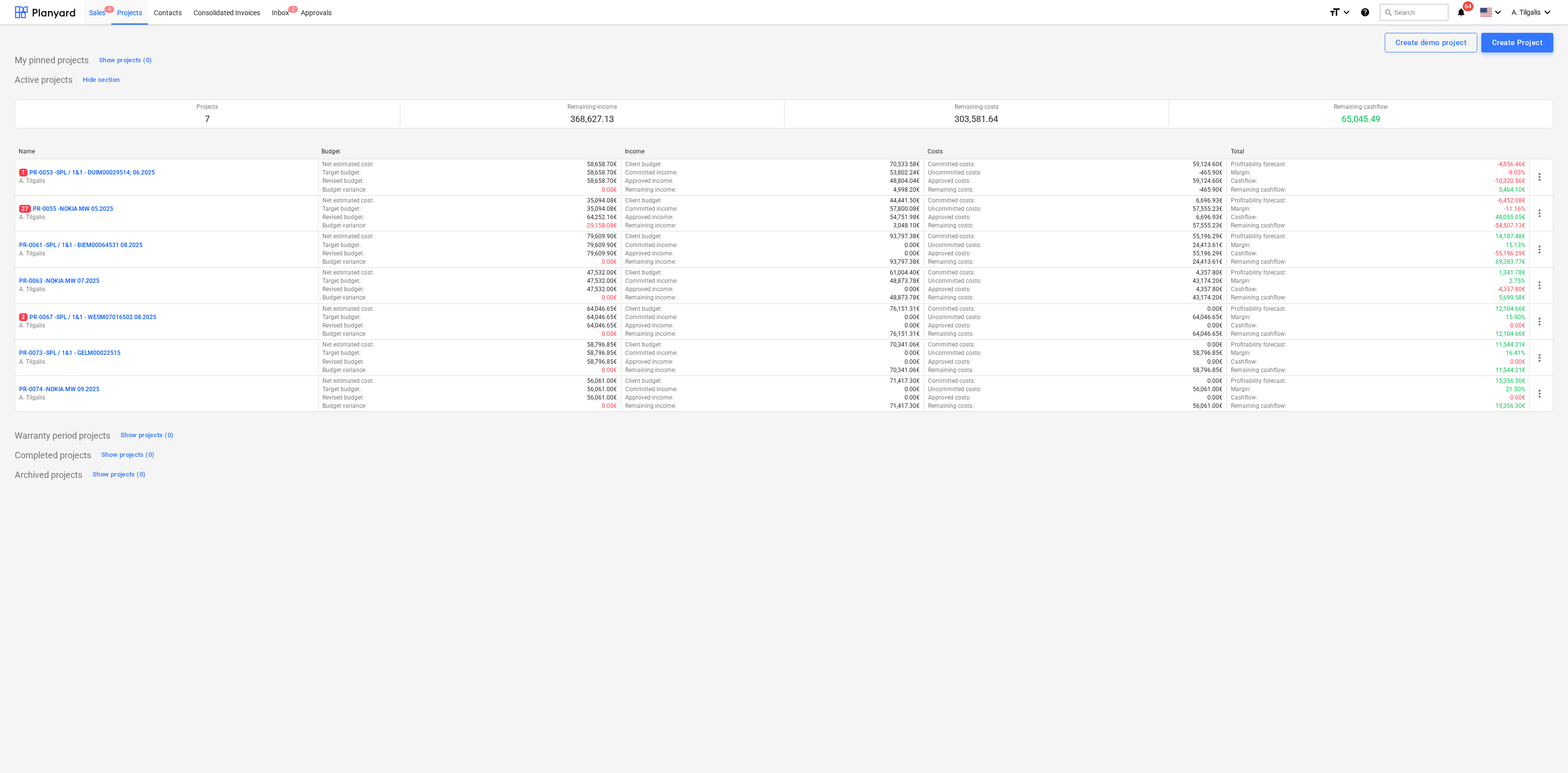
click at [102, 11] on div "Sales 4" at bounding box center [97, 12] width 28 height 25
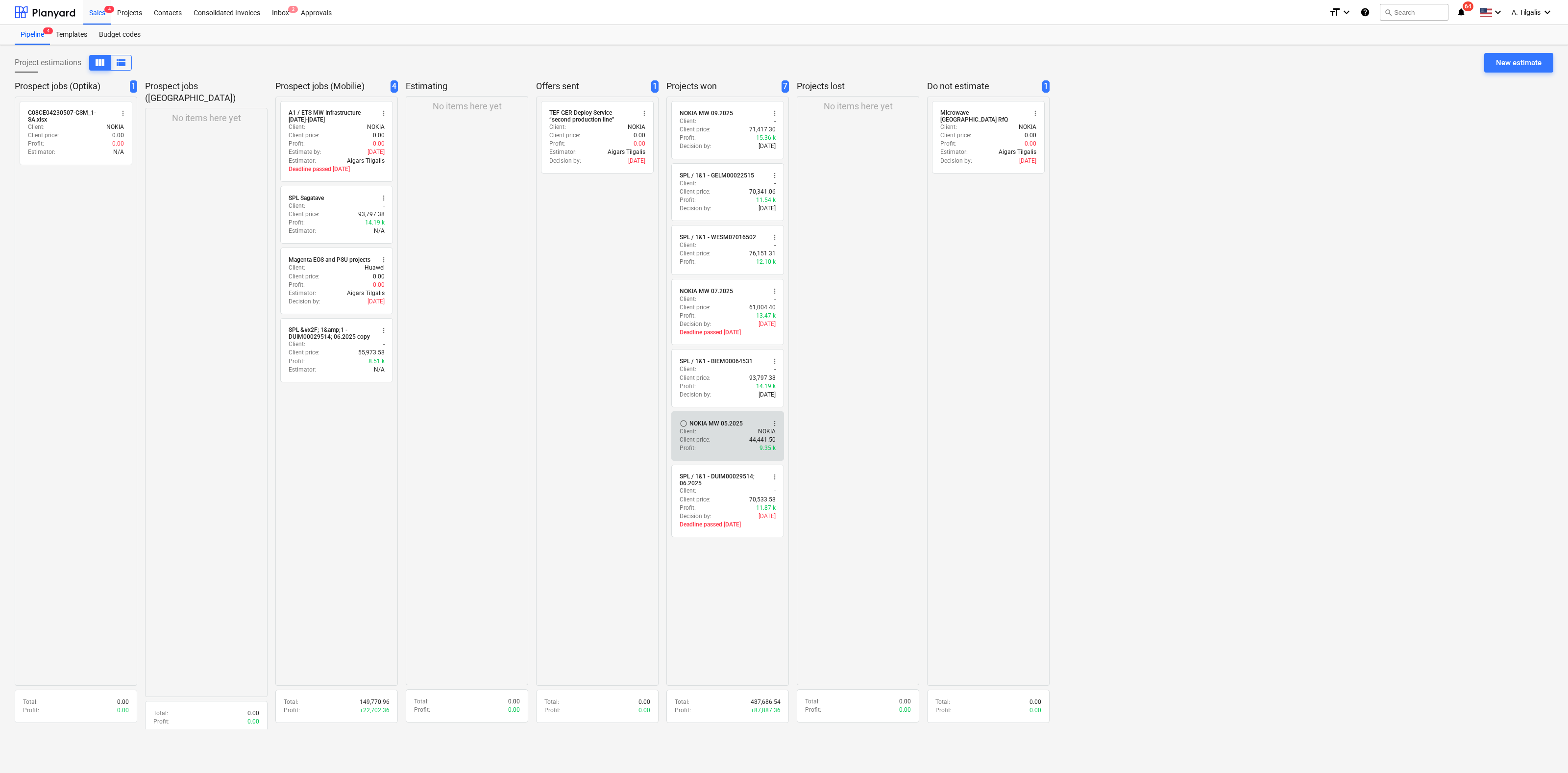
click at [742, 444] on div "Client price : 44,441.50" at bounding box center [727, 439] width 96 height 8
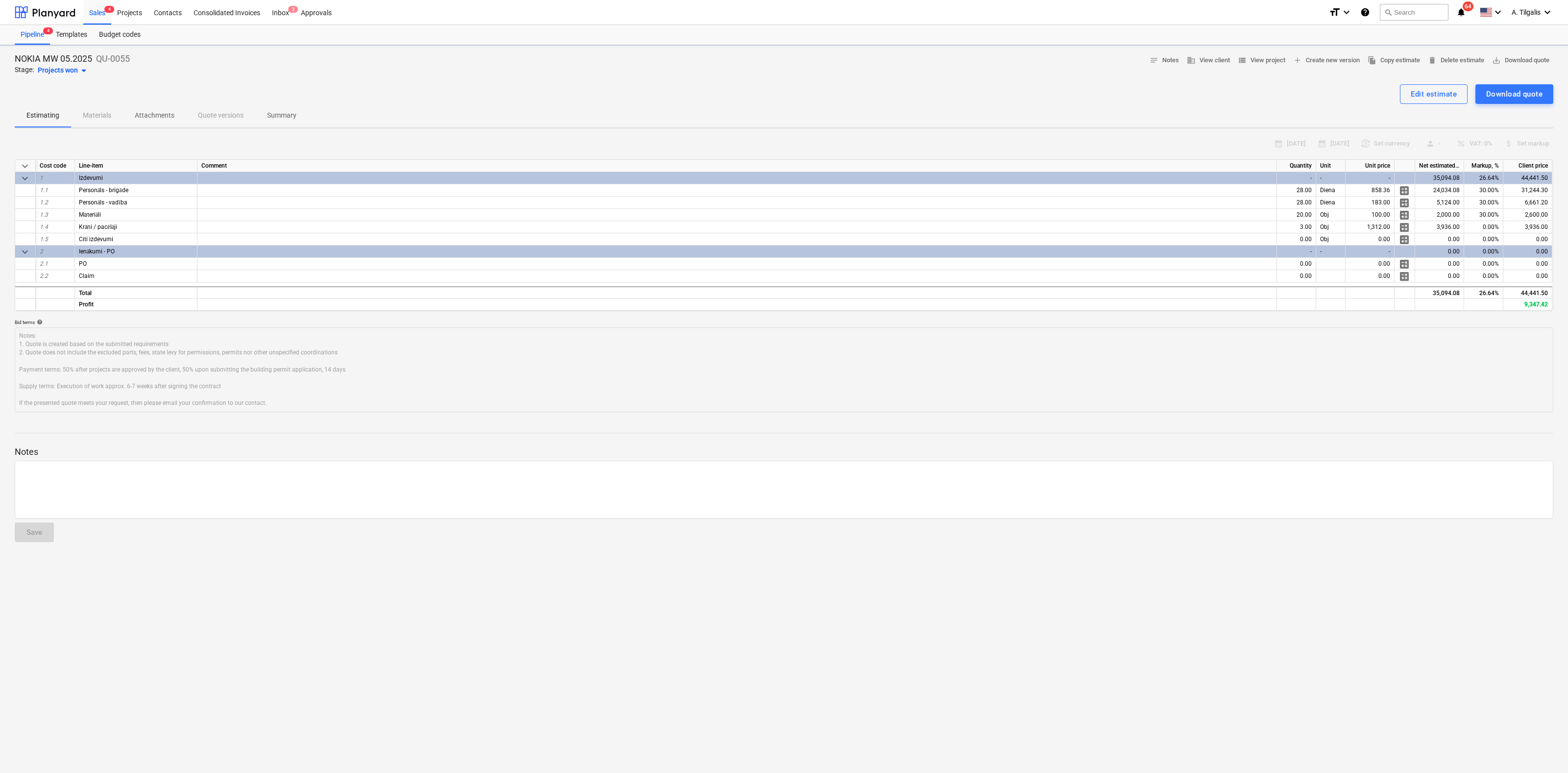
type textarea "x"
click at [106, 13] on div "Sales 4" at bounding box center [97, 12] width 28 height 25
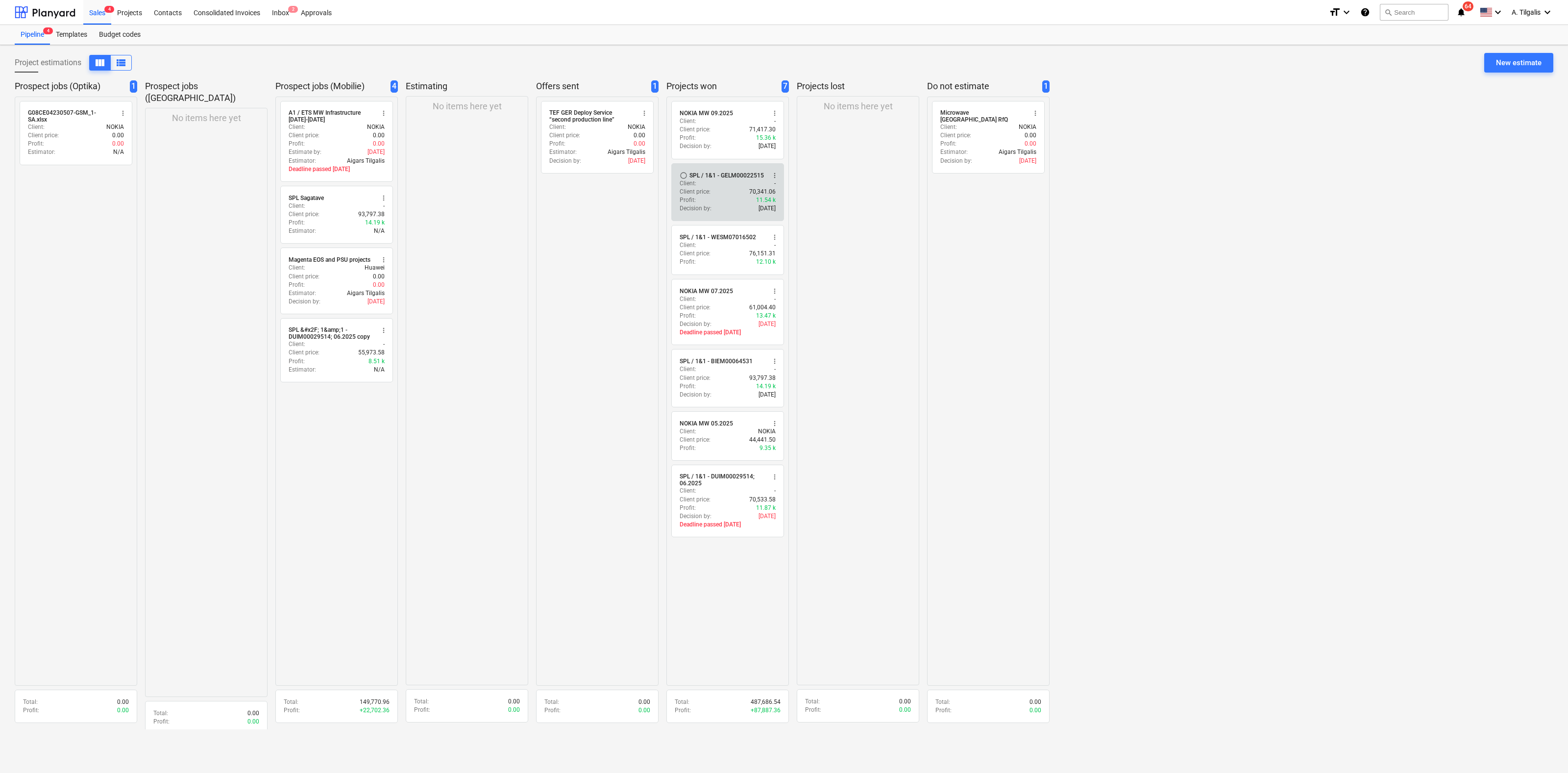
click at [769, 170] on button "more_vert" at bounding box center [775, 176] width 12 height 12
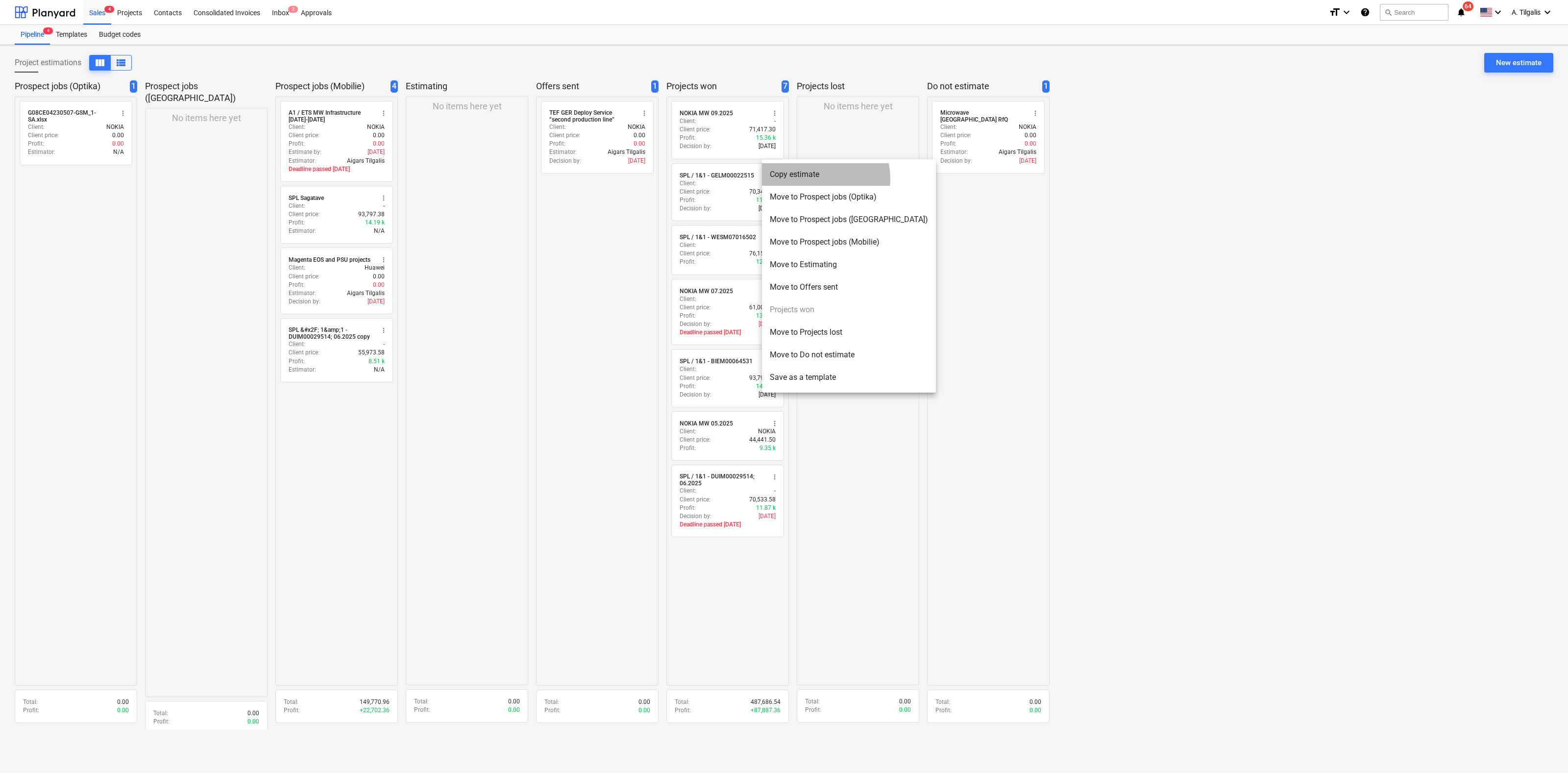
click at [808, 179] on li "Copy estimate" at bounding box center [849, 174] width 174 height 23
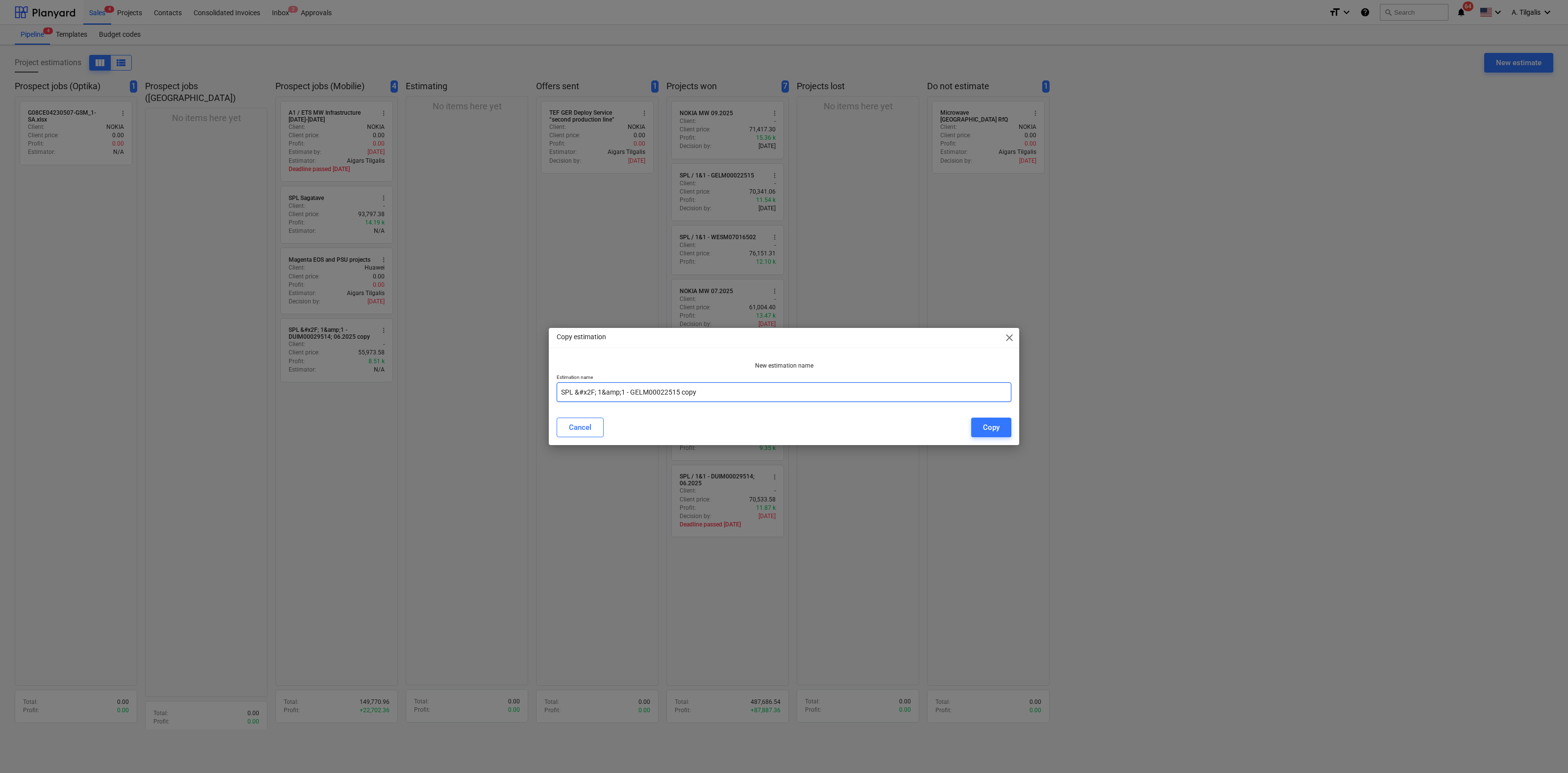
click at [593, 392] on input "SPL &#x2F; 1&amp;1 - GELM00022515 copy" at bounding box center [784, 392] width 455 height 20
paste input "MGBM00016515"
type input "SPL / 1&1 - MGBM00016515"
click at [981, 425] on button "Copy" at bounding box center [991, 427] width 40 height 20
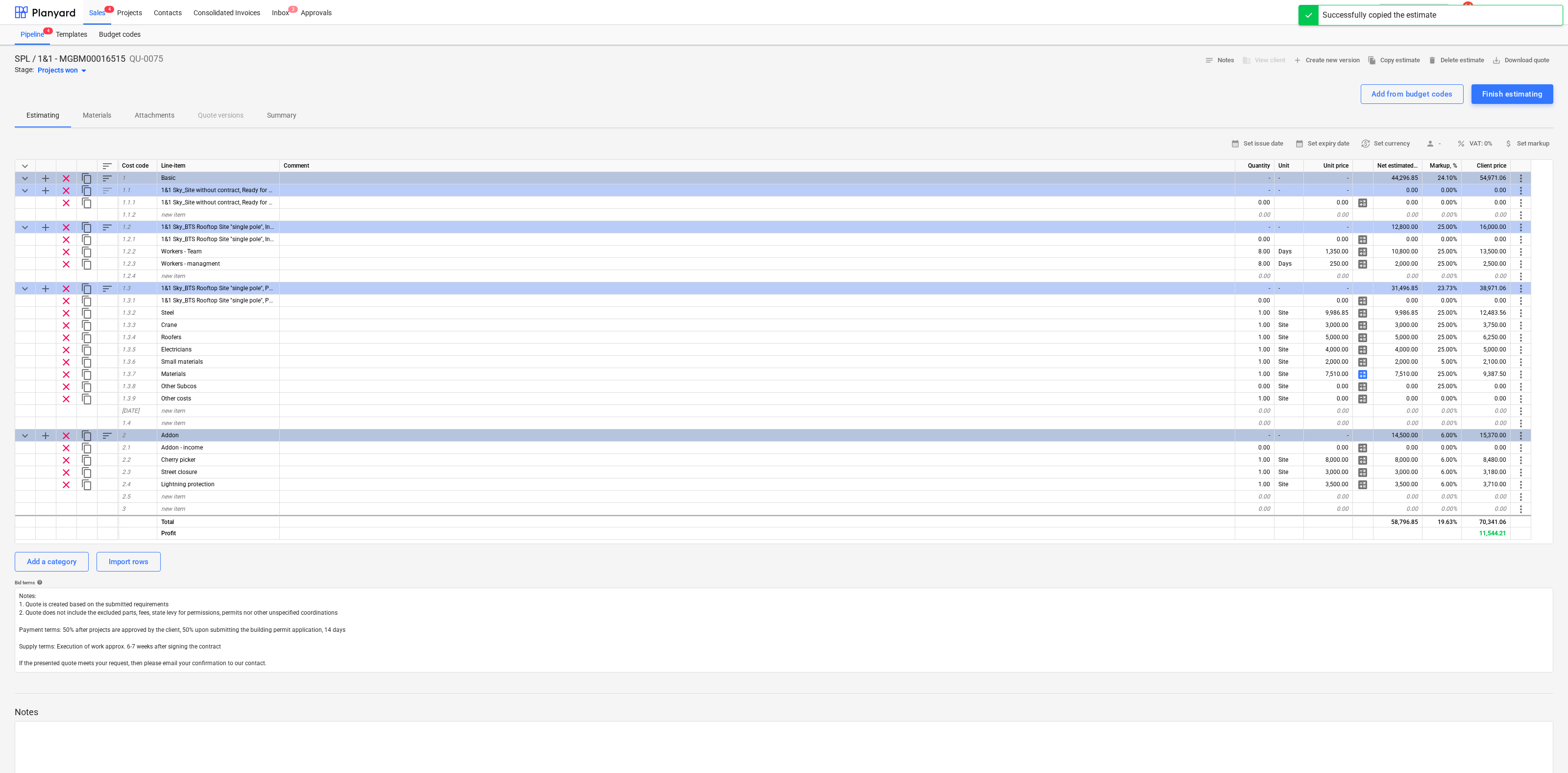
type textarea "x"
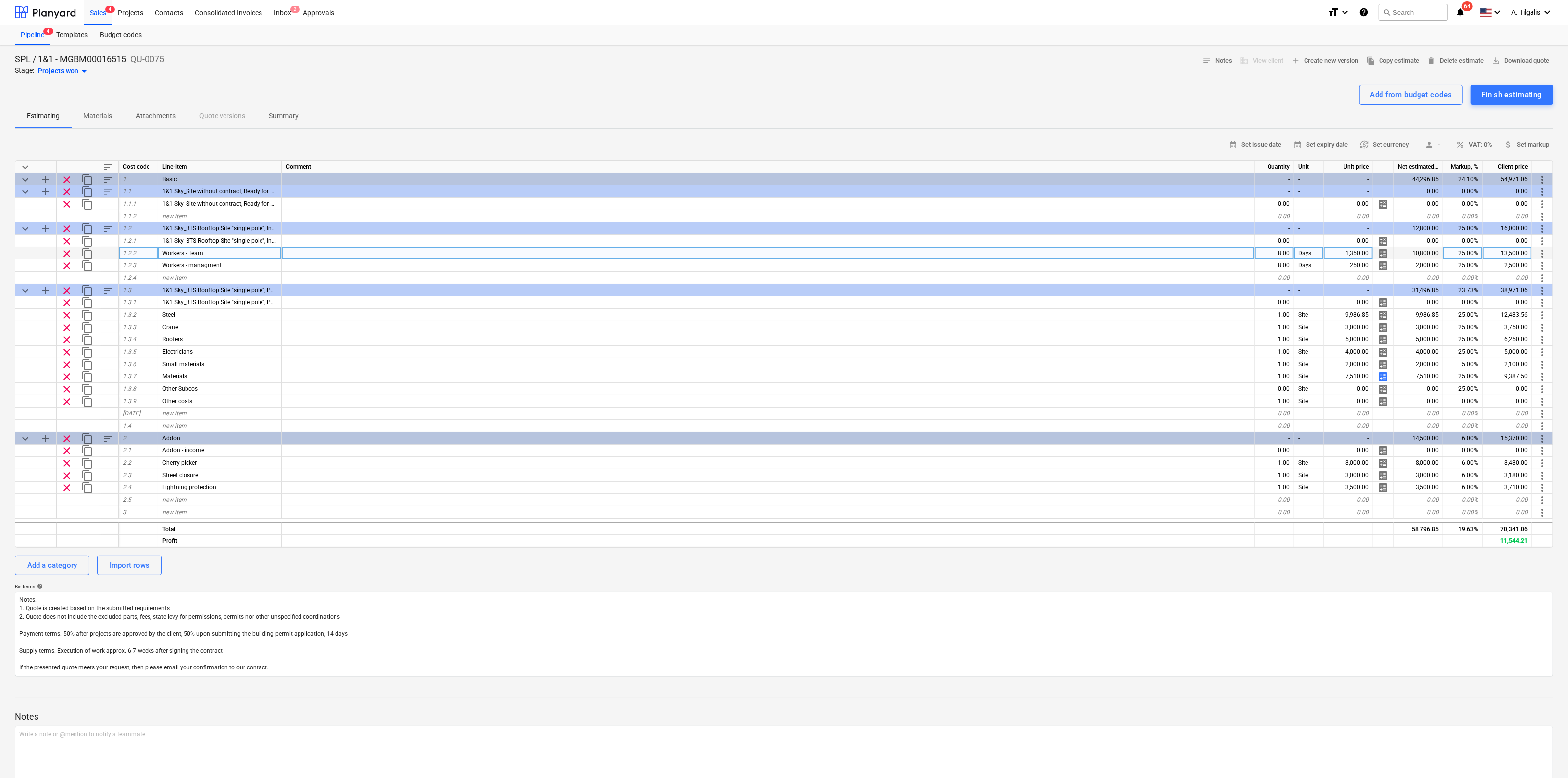
click at [1289, 256] on div "8.00" at bounding box center [1275, 253] width 40 height 12
type input "7"
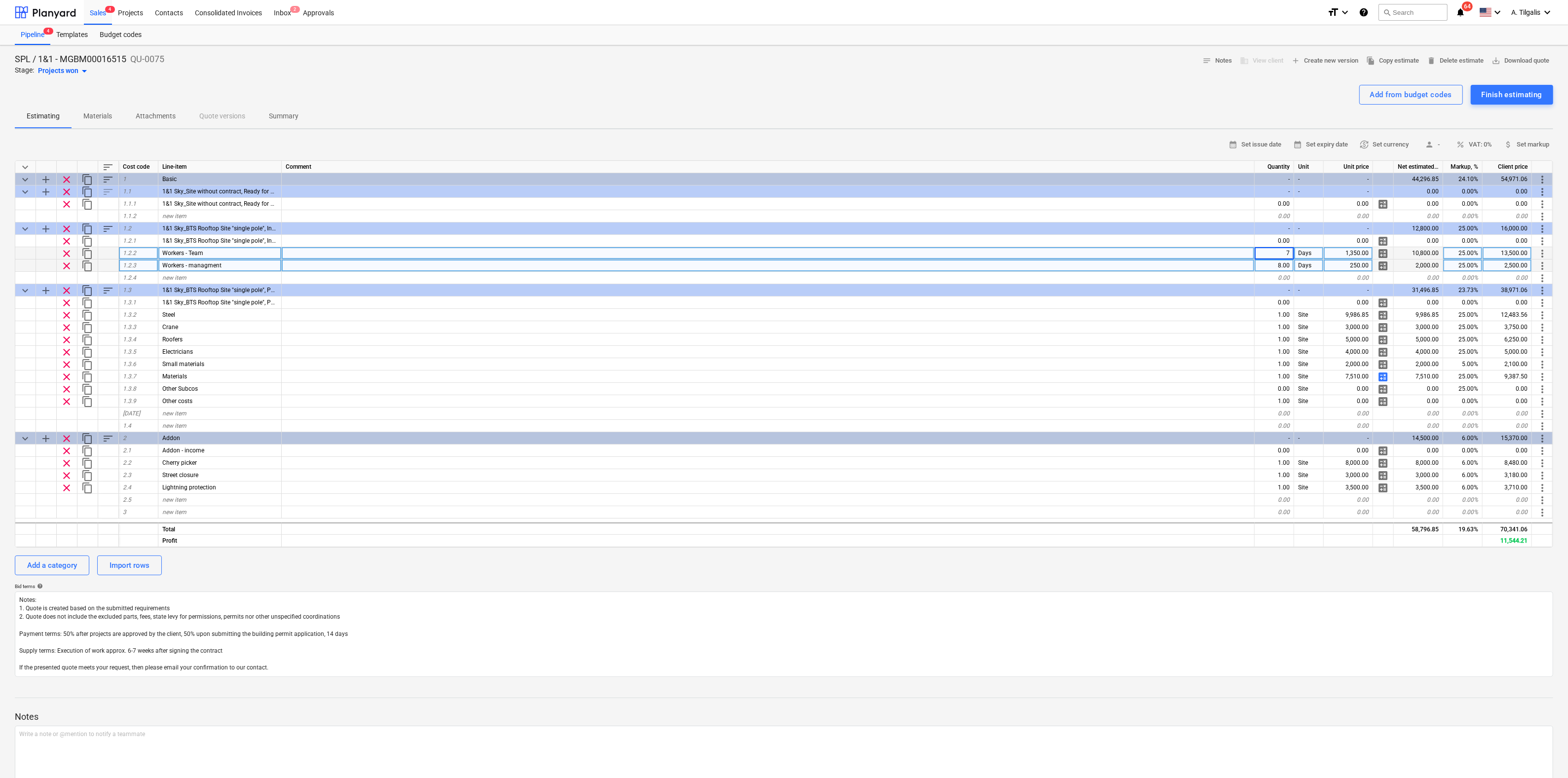
click at [1280, 264] on div "8.00" at bounding box center [1275, 265] width 40 height 12
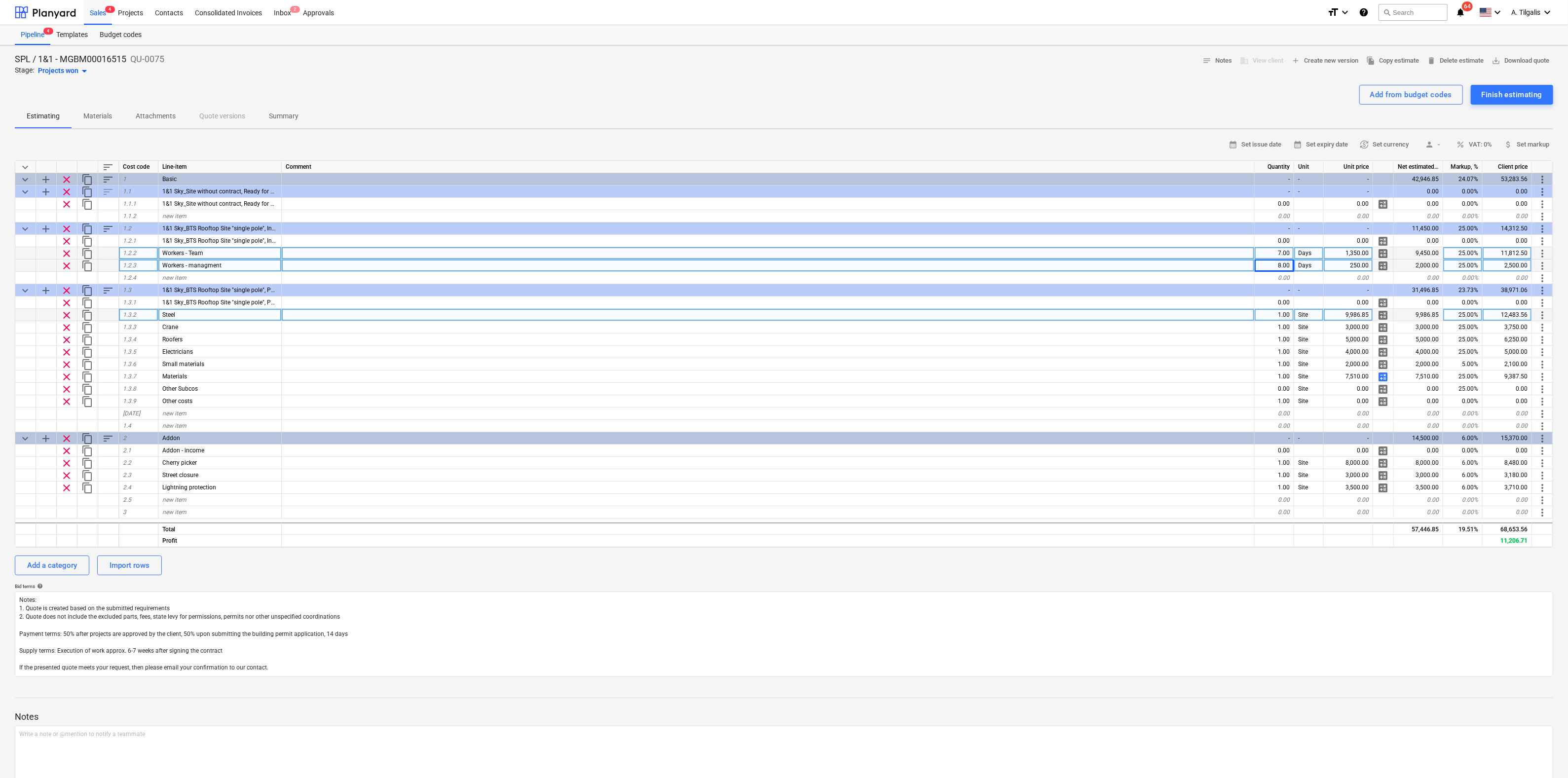
click at [1192, 313] on div at bounding box center [768, 315] width 973 height 12
click at [1277, 263] on div "8.00" at bounding box center [1275, 265] width 40 height 12
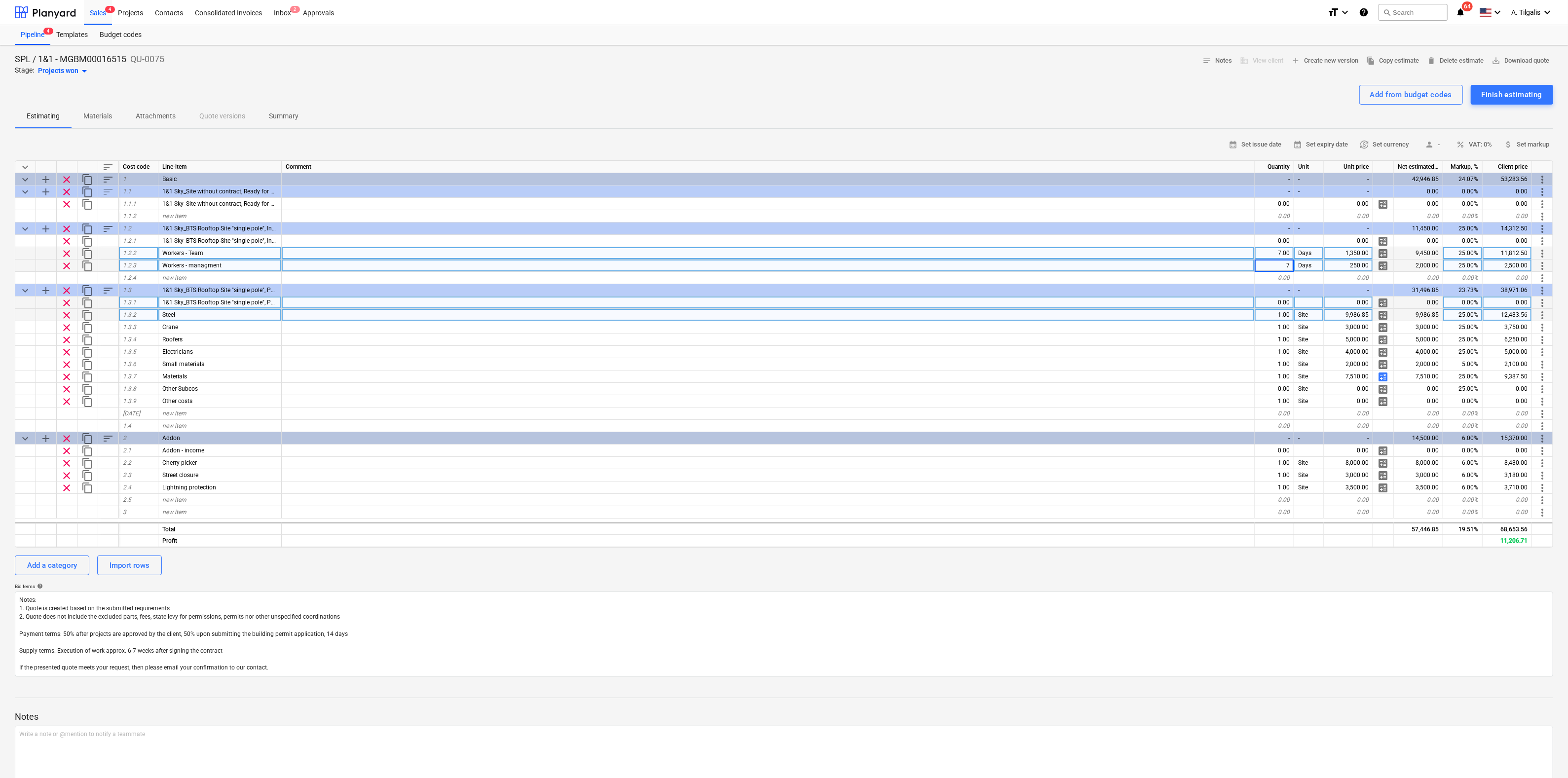
click at [1209, 298] on div at bounding box center [768, 302] width 973 height 12
type textarea "x"
click at [1346, 314] on div "9,986.85" at bounding box center [1348, 315] width 50 height 12
type input "8939.66"
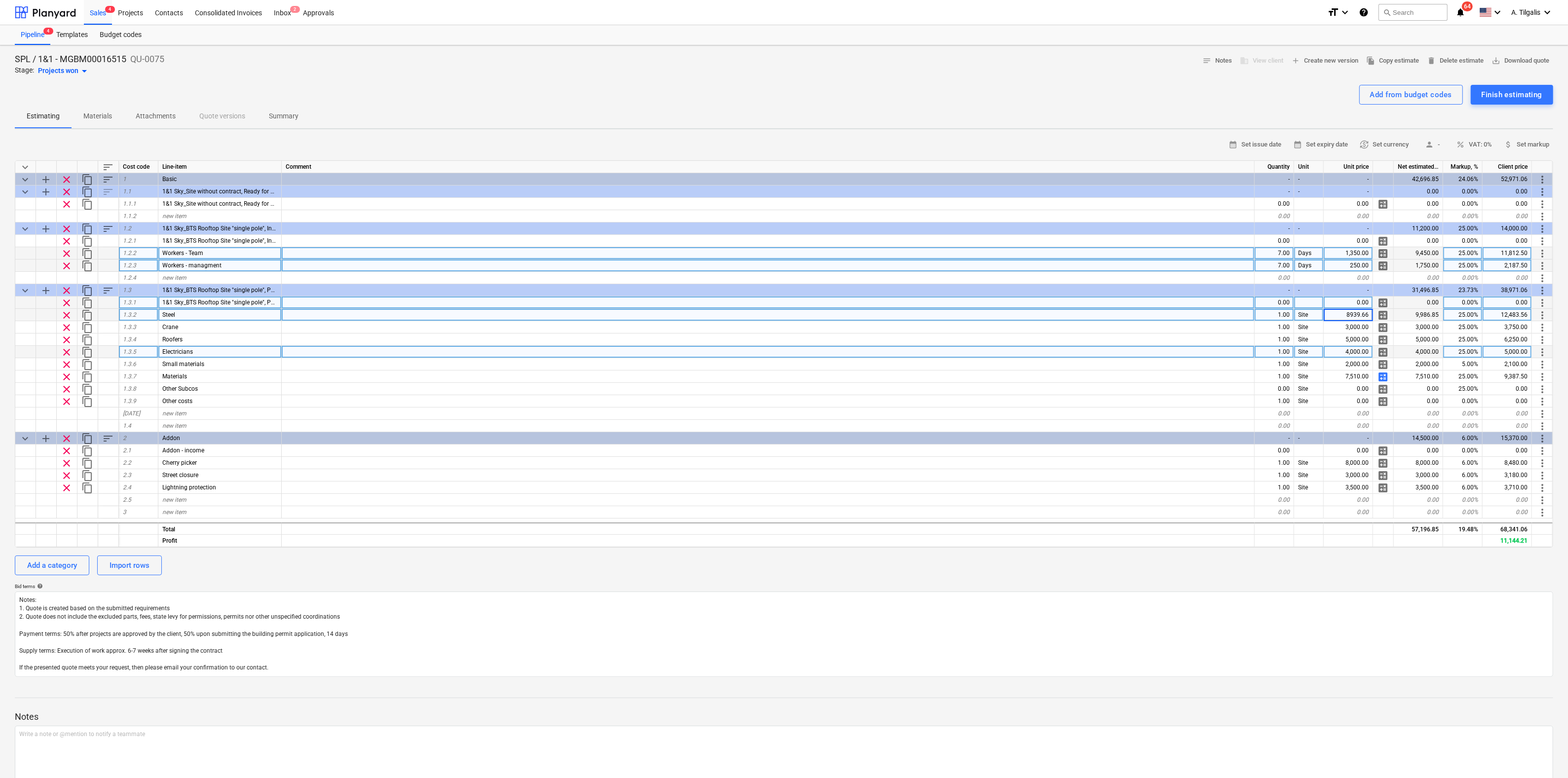
click at [1114, 349] on div at bounding box center [768, 352] width 973 height 12
type textarea "x"
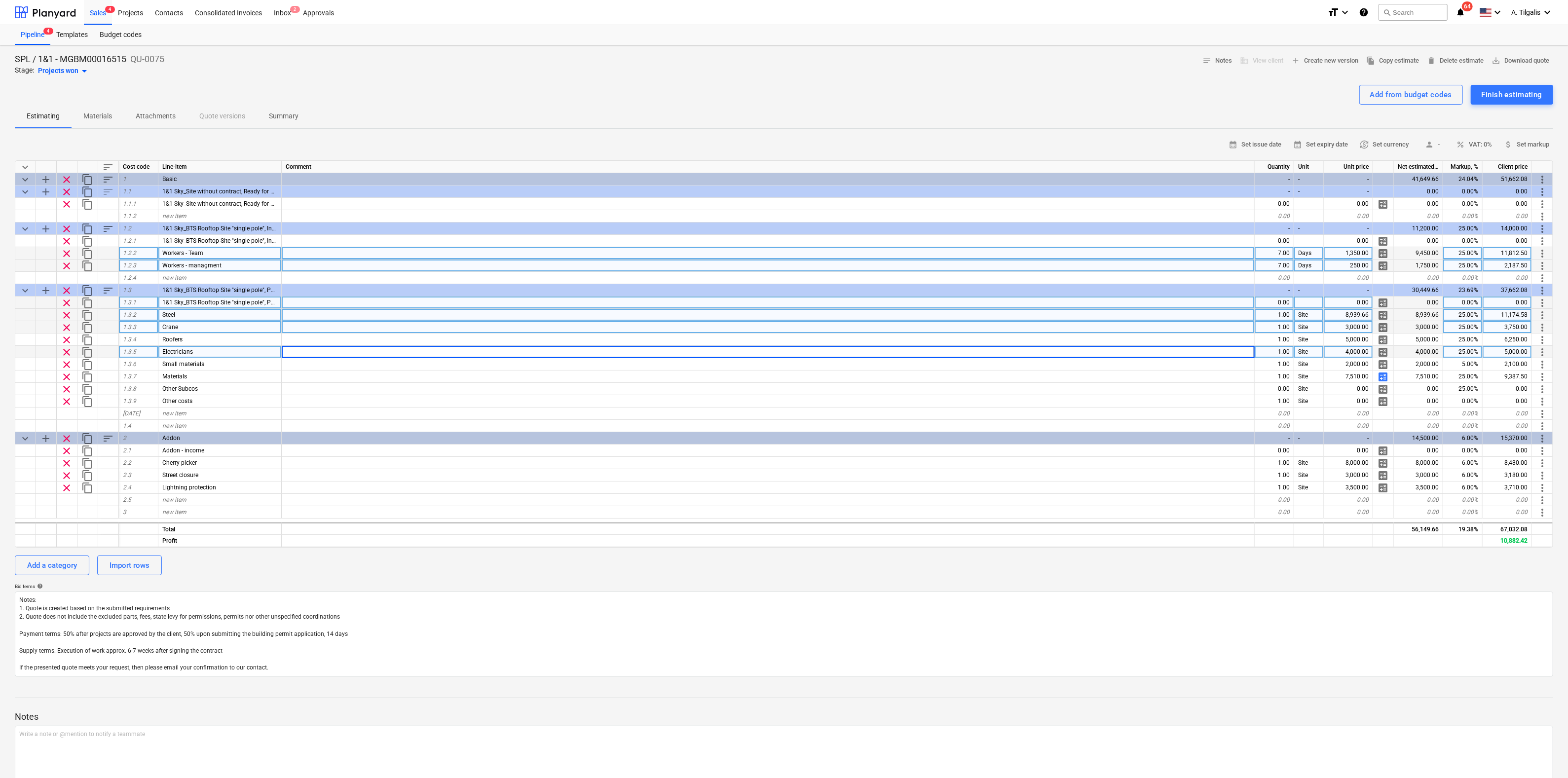
click at [1352, 326] on div "3,000.00" at bounding box center [1348, 327] width 50 height 12
type input "4000"
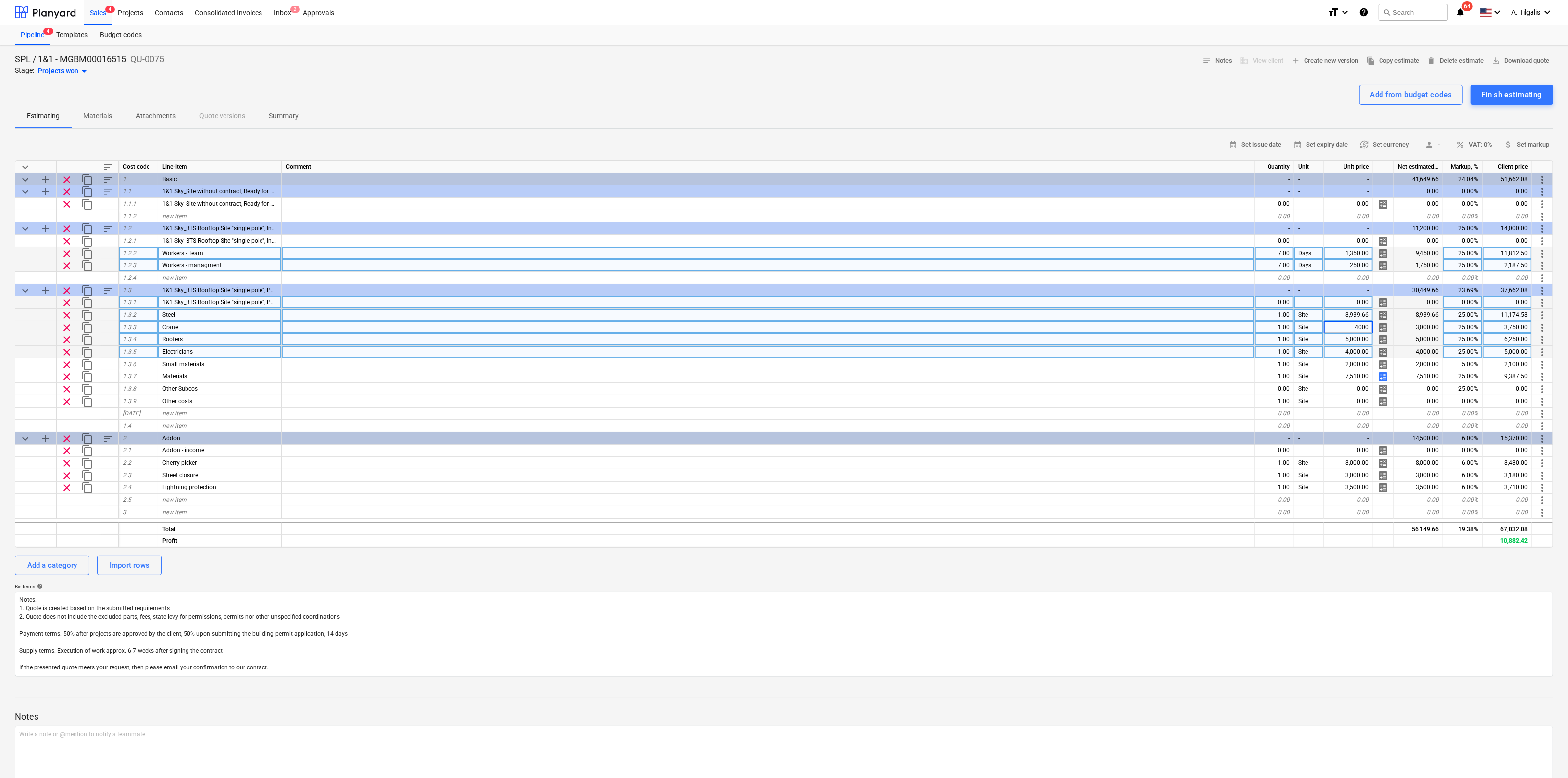
click at [1359, 338] on div "5,000.00" at bounding box center [1348, 340] width 50 height 12
type textarea "x"
click at [1360, 353] on div "4,000.00" at bounding box center [1348, 352] width 50 height 12
type input "4000"
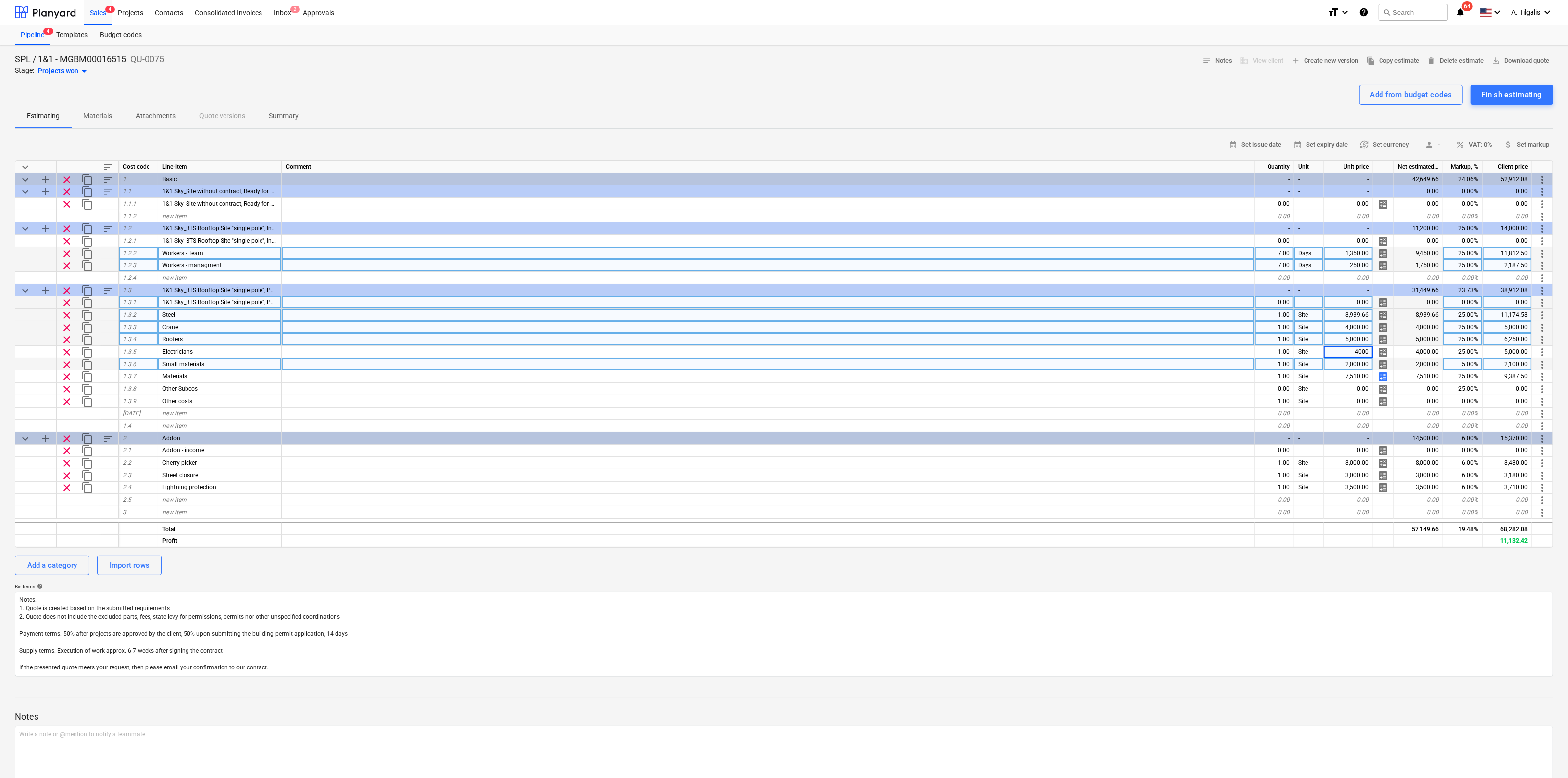
click at [1127, 369] on div at bounding box center [768, 364] width 973 height 12
click at [1356, 337] on div "5,000.00" at bounding box center [1348, 340] width 50 height 12
click at [1354, 324] on div "4,000.00" at bounding box center [1348, 327] width 50 height 12
type input "3000"
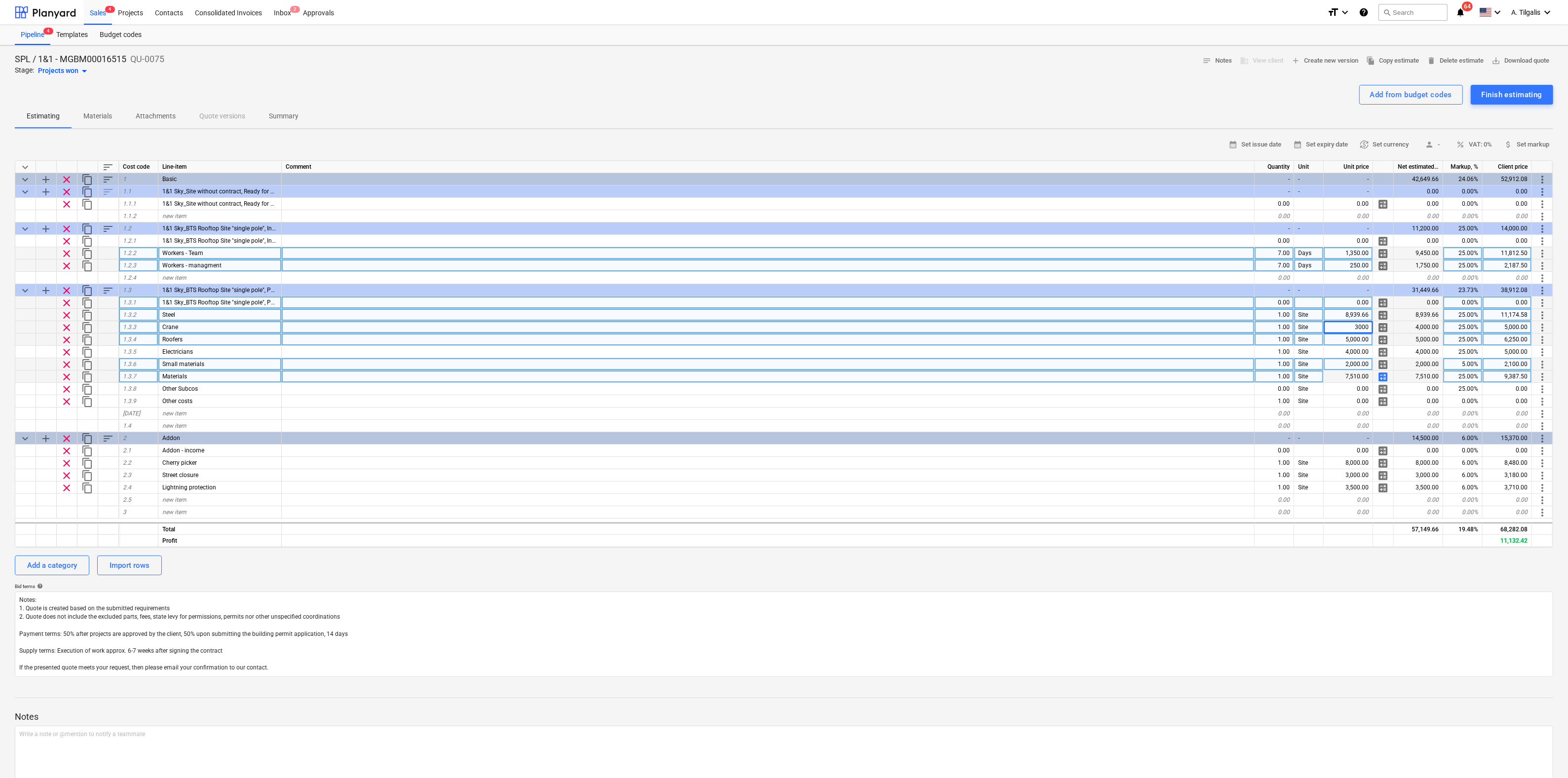
click at [1139, 372] on div at bounding box center [768, 377] width 973 height 12
click at [1383, 376] on span "calculate" at bounding box center [1383, 377] width 12 height 12
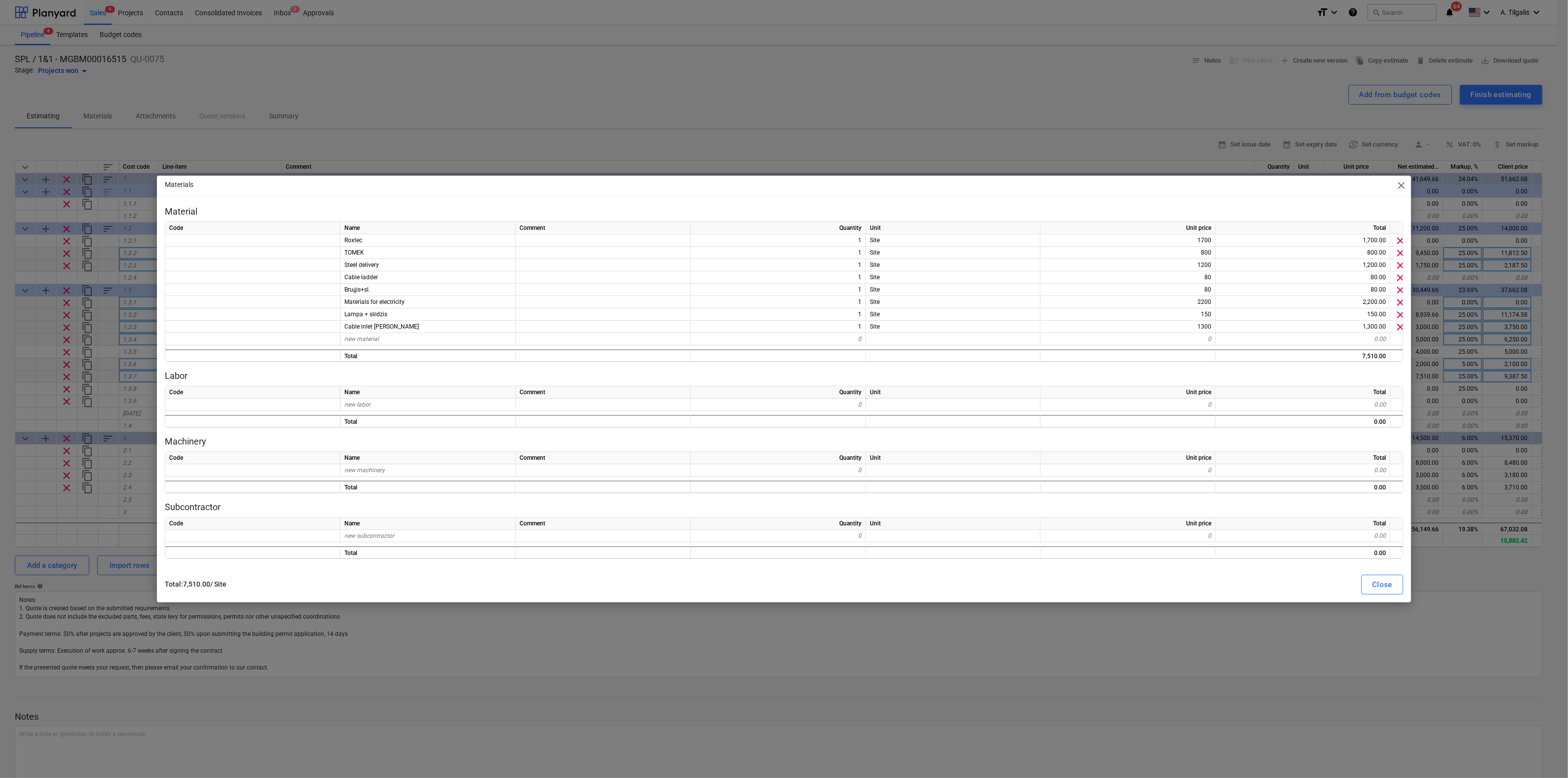
type textarea "x"
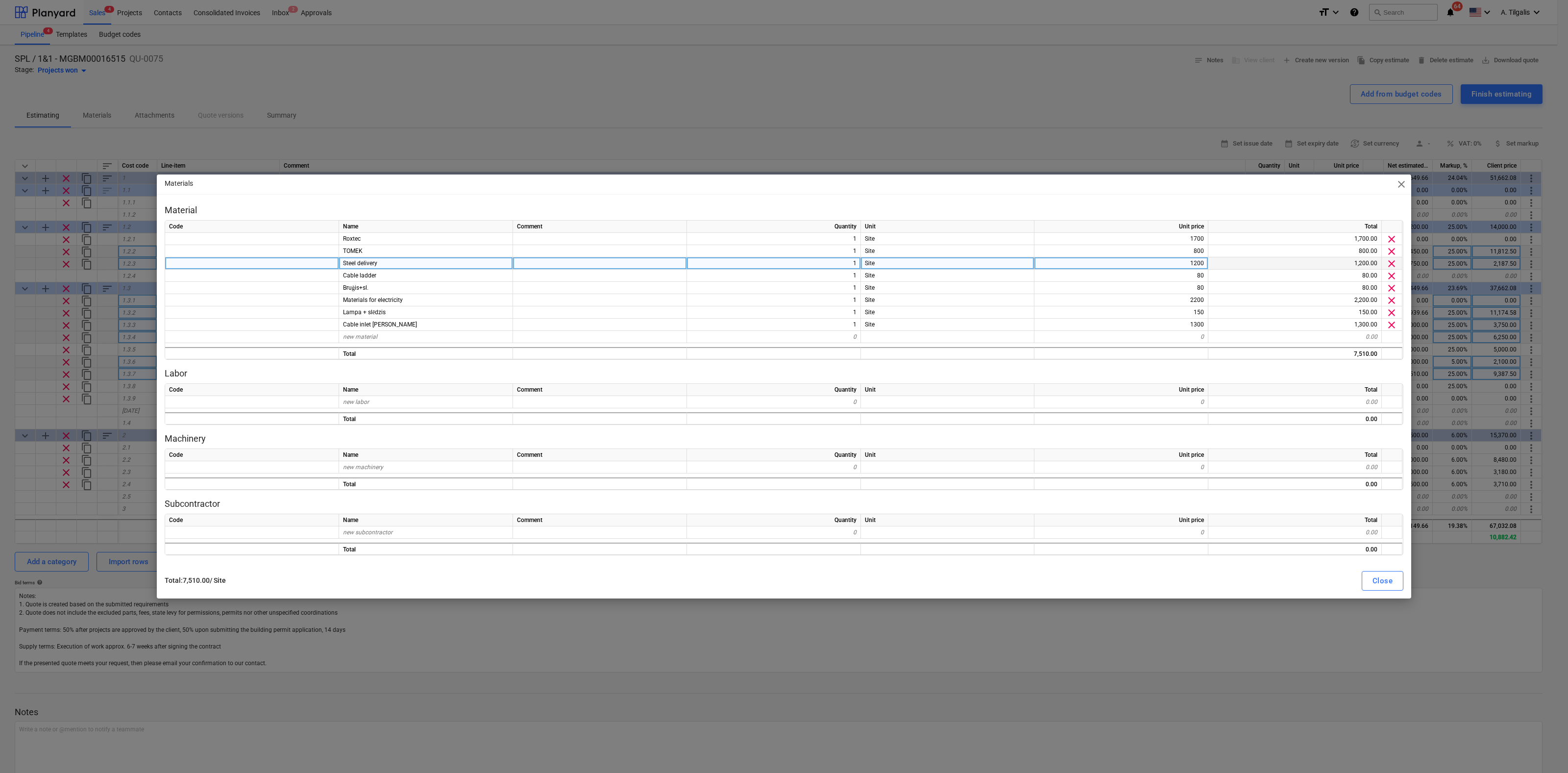
click at [1163, 262] on div "1200" at bounding box center [1121, 264] width 174 height 12
click at [1200, 262] on input "1200" at bounding box center [1121, 264] width 174 height 12
click at [1198, 264] on input "1200" at bounding box center [1121, 264] width 174 height 12
type input "1100"
click at [1177, 273] on div "80" at bounding box center [1121, 275] width 174 height 12
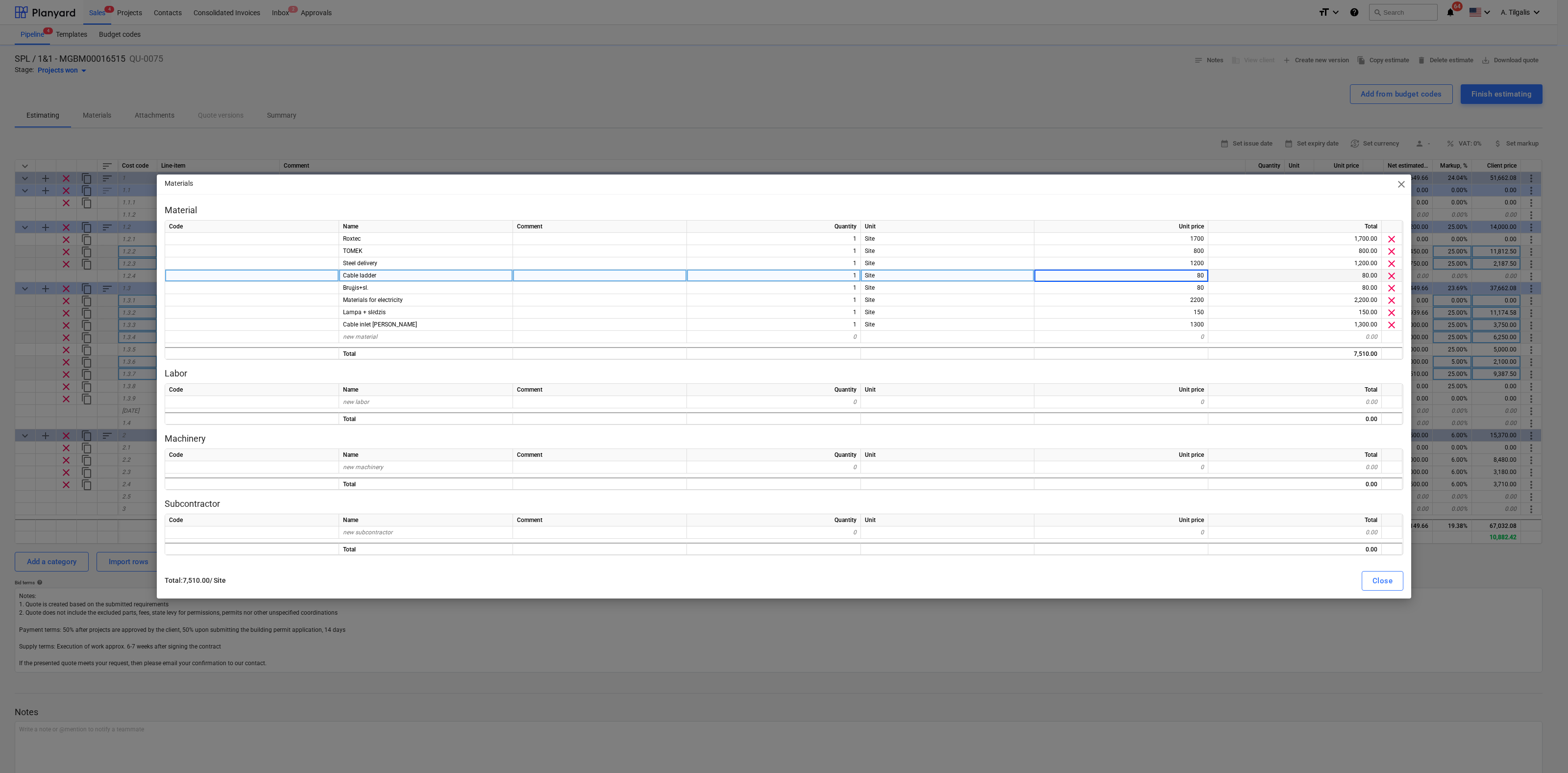
type textarea "x"
type input "0"
click at [1168, 289] on div "80" at bounding box center [1121, 288] width 174 height 12
type textarea "x"
type input "0"
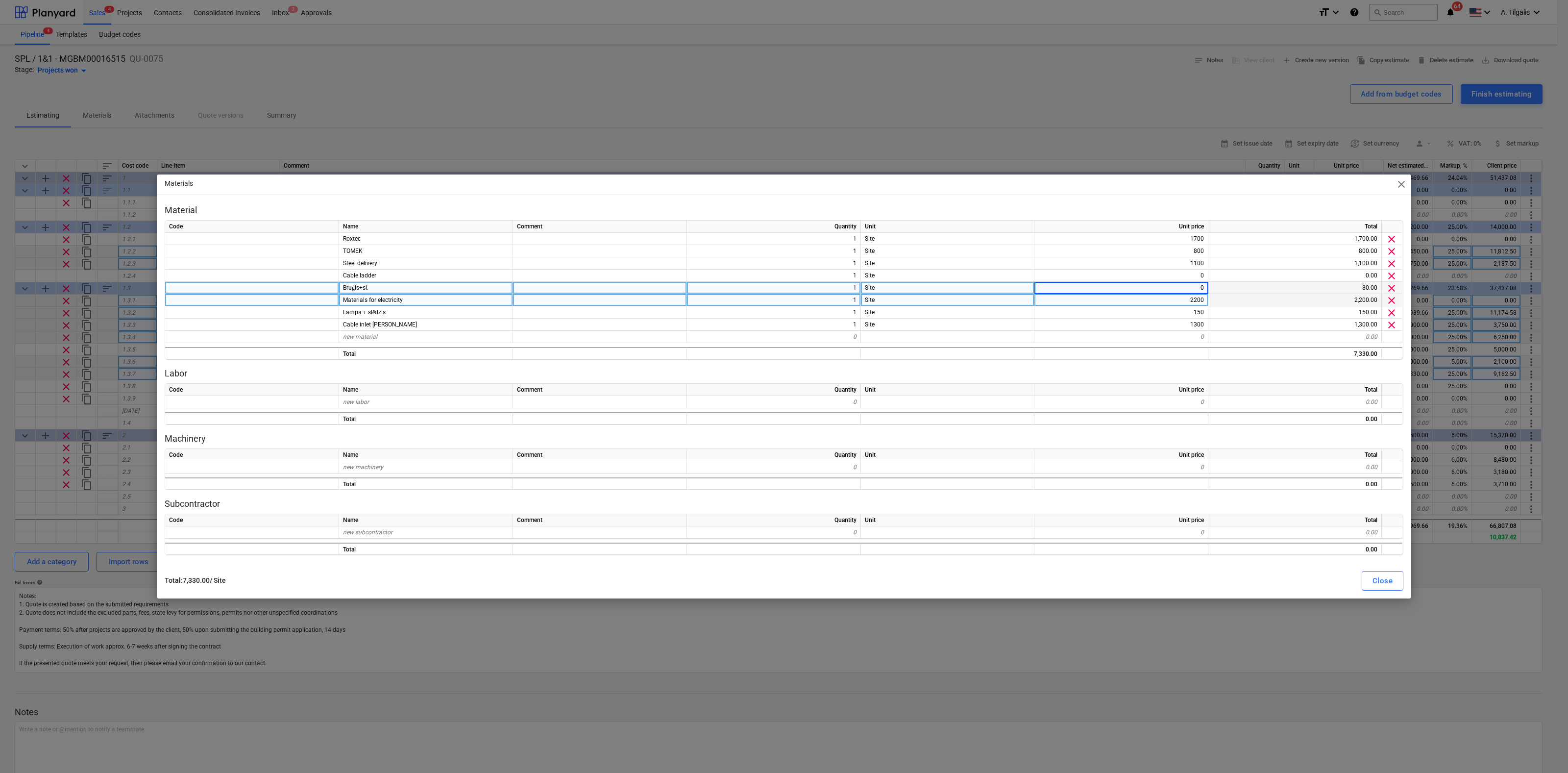
click at [1121, 304] on div "2200" at bounding box center [1121, 300] width 174 height 12
click at [1371, 579] on button "Close" at bounding box center [1382, 580] width 41 height 20
type textarea "x"
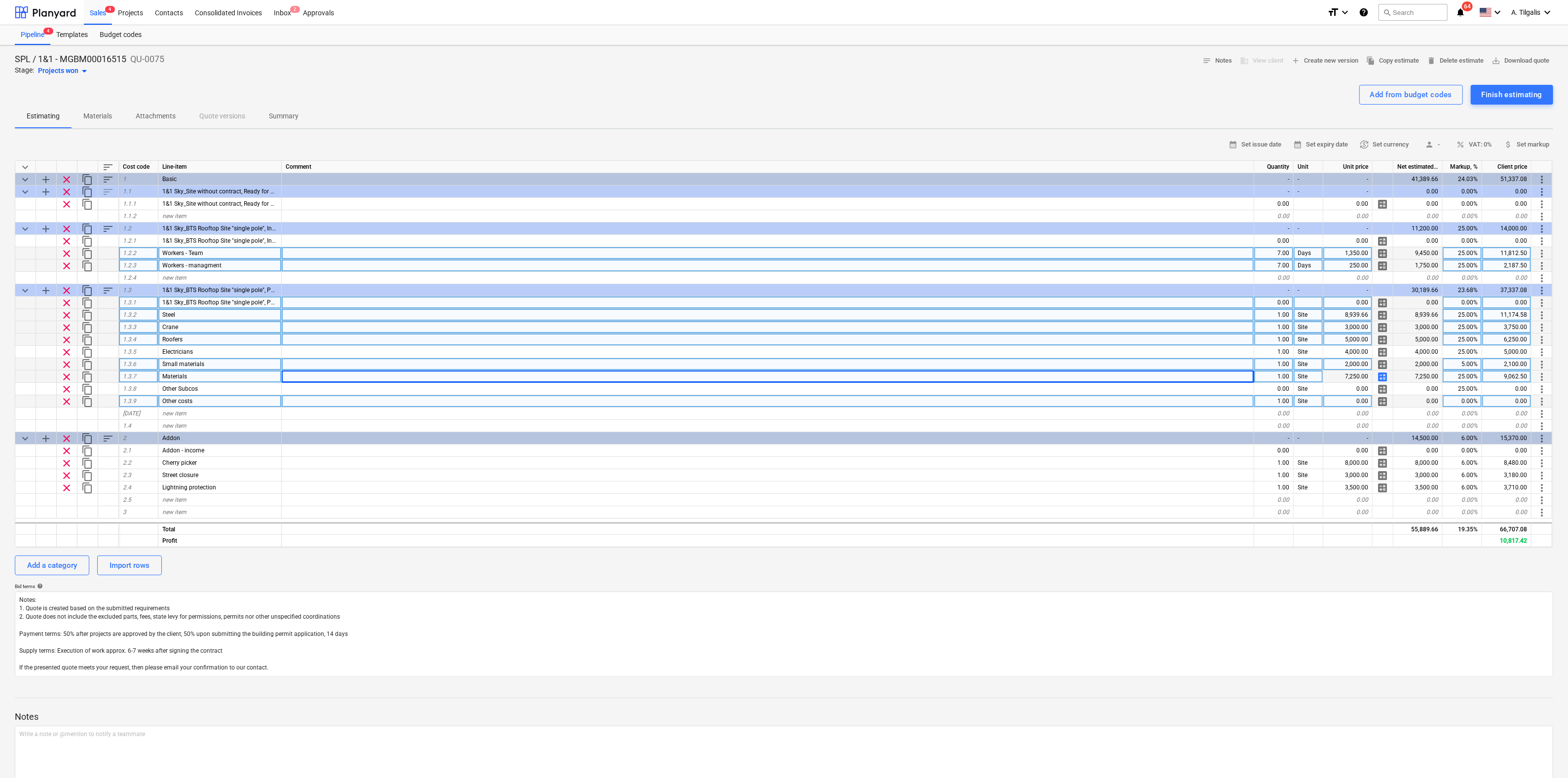
click at [1346, 396] on div "0.00" at bounding box center [1348, 401] width 50 height 12
type input "3000"
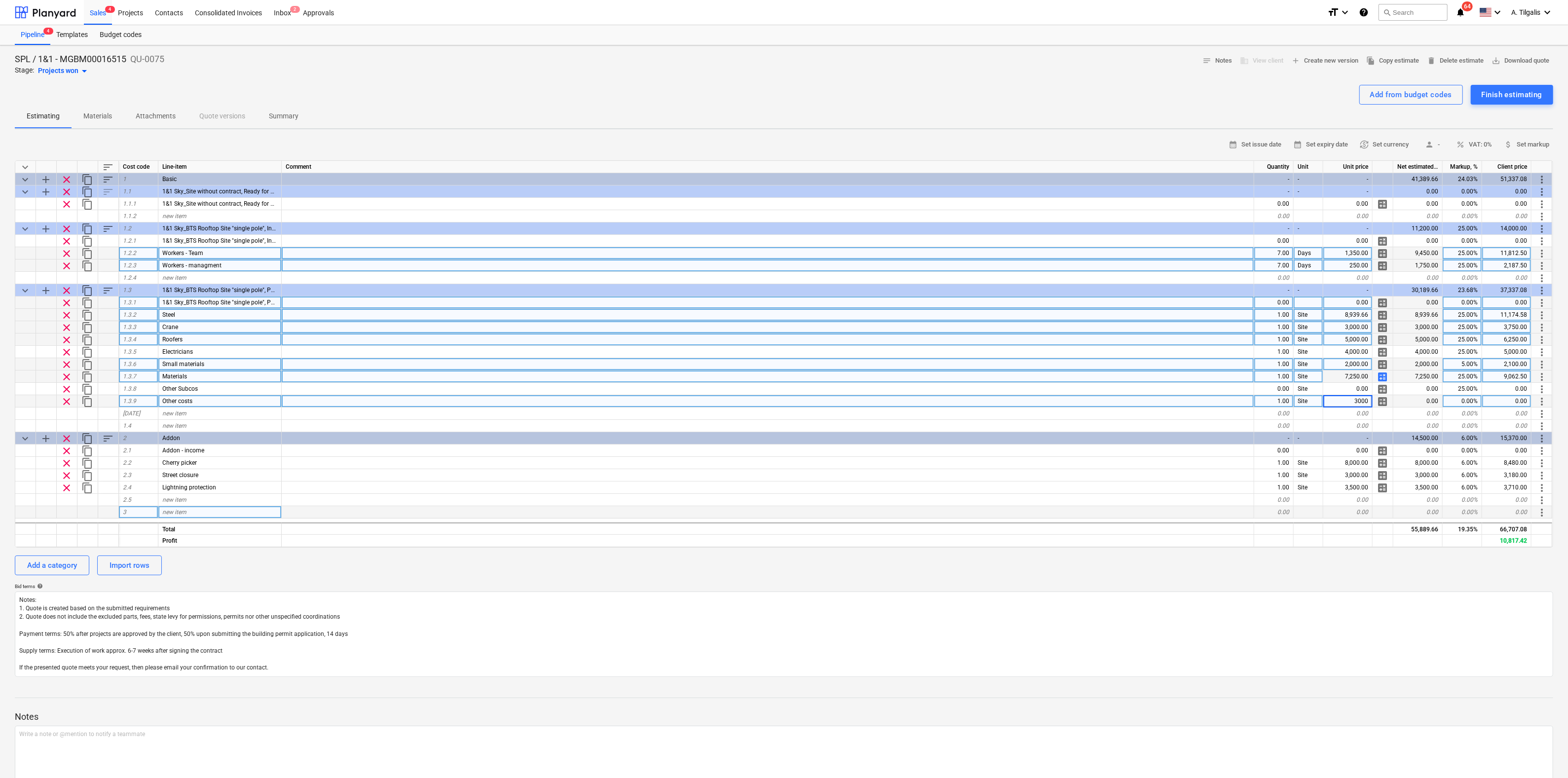
click at [1172, 506] on div at bounding box center [768, 512] width 973 height 12
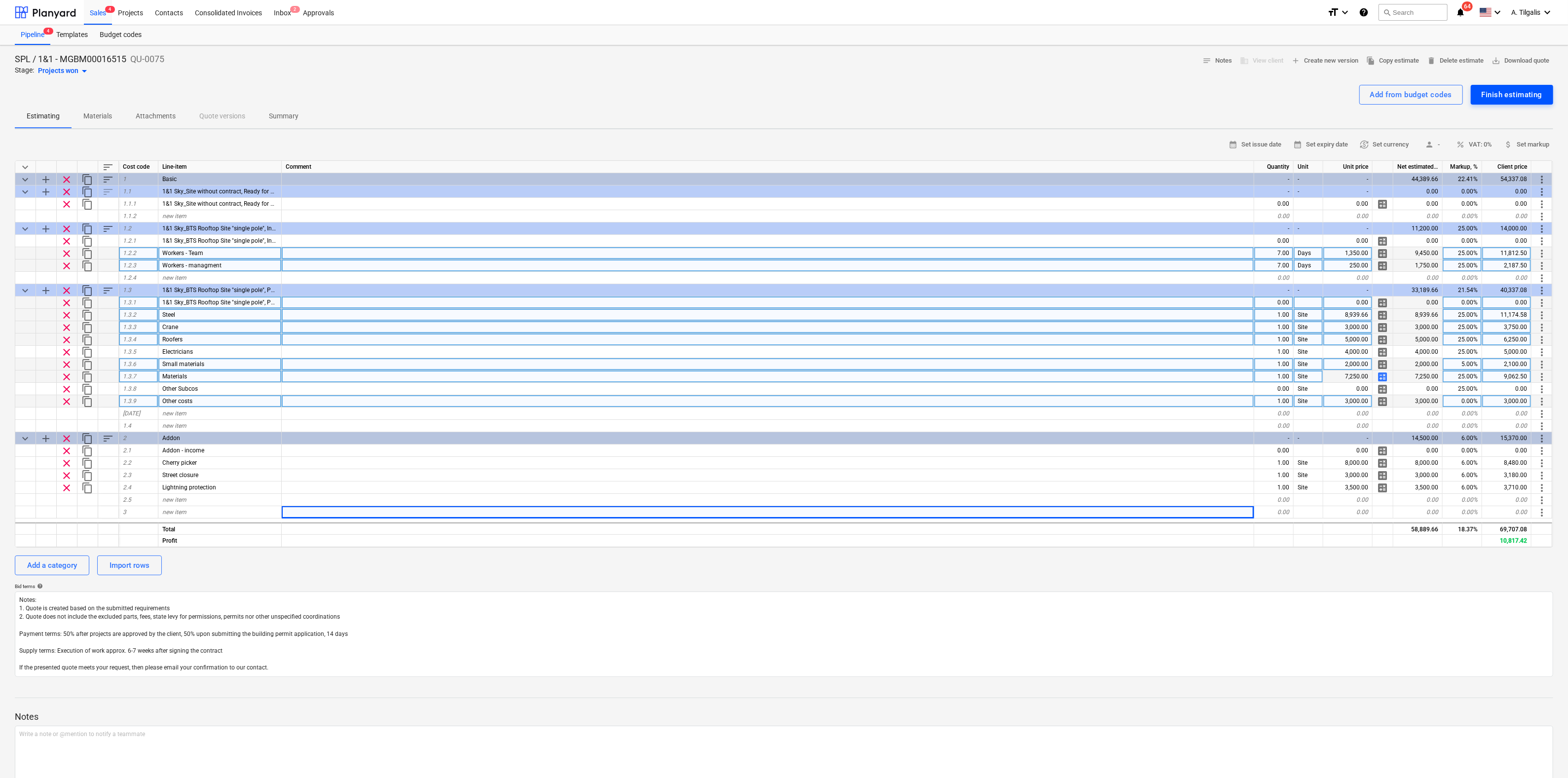
click at [1507, 93] on div "Finish estimating" at bounding box center [1511, 94] width 61 height 13
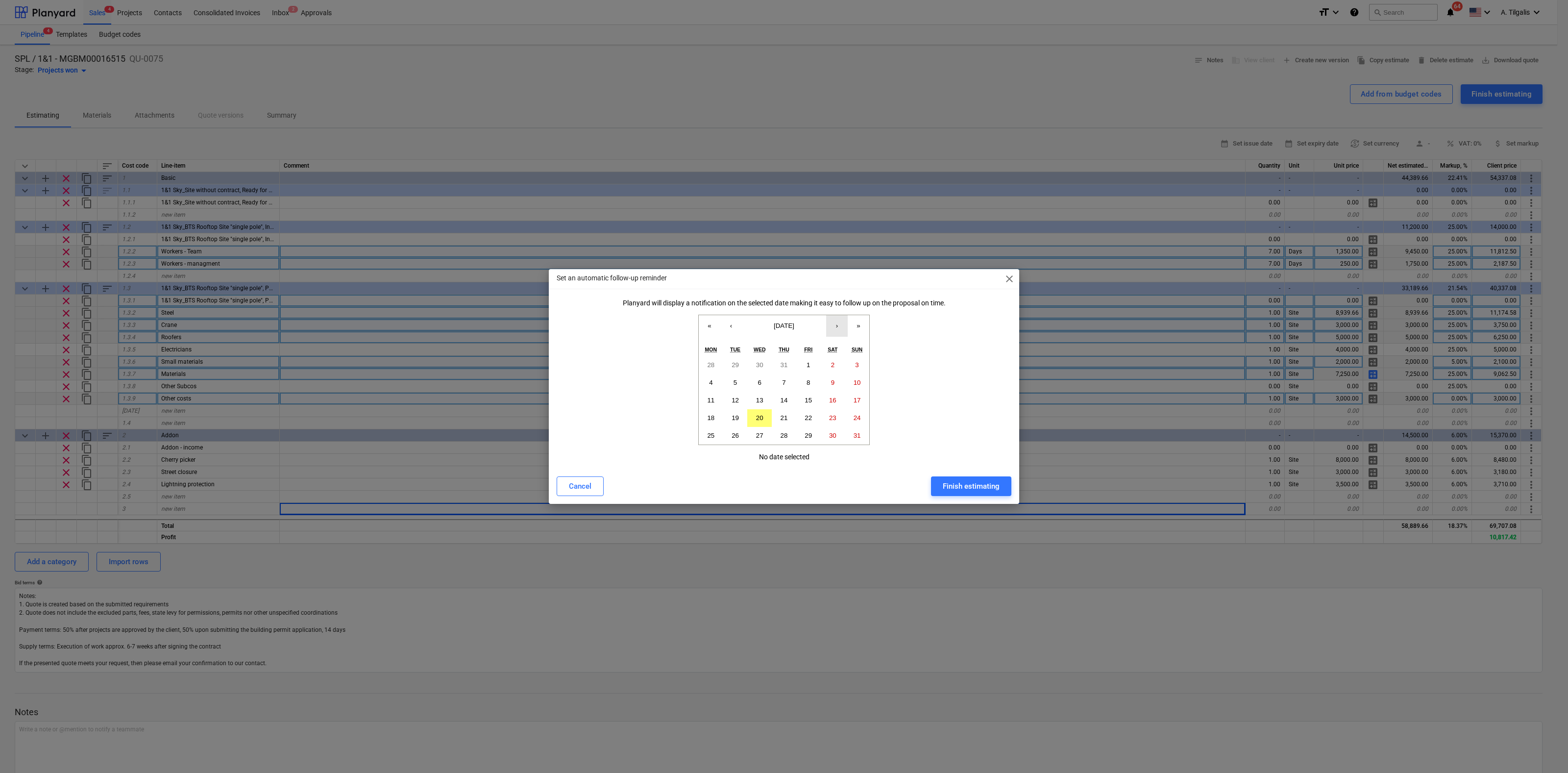
click at [837, 326] on button "›" at bounding box center [837, 326] width 22 height 22
click at [734, 325] on button "‹" at bounding box center [731, 326] width 22 height 22
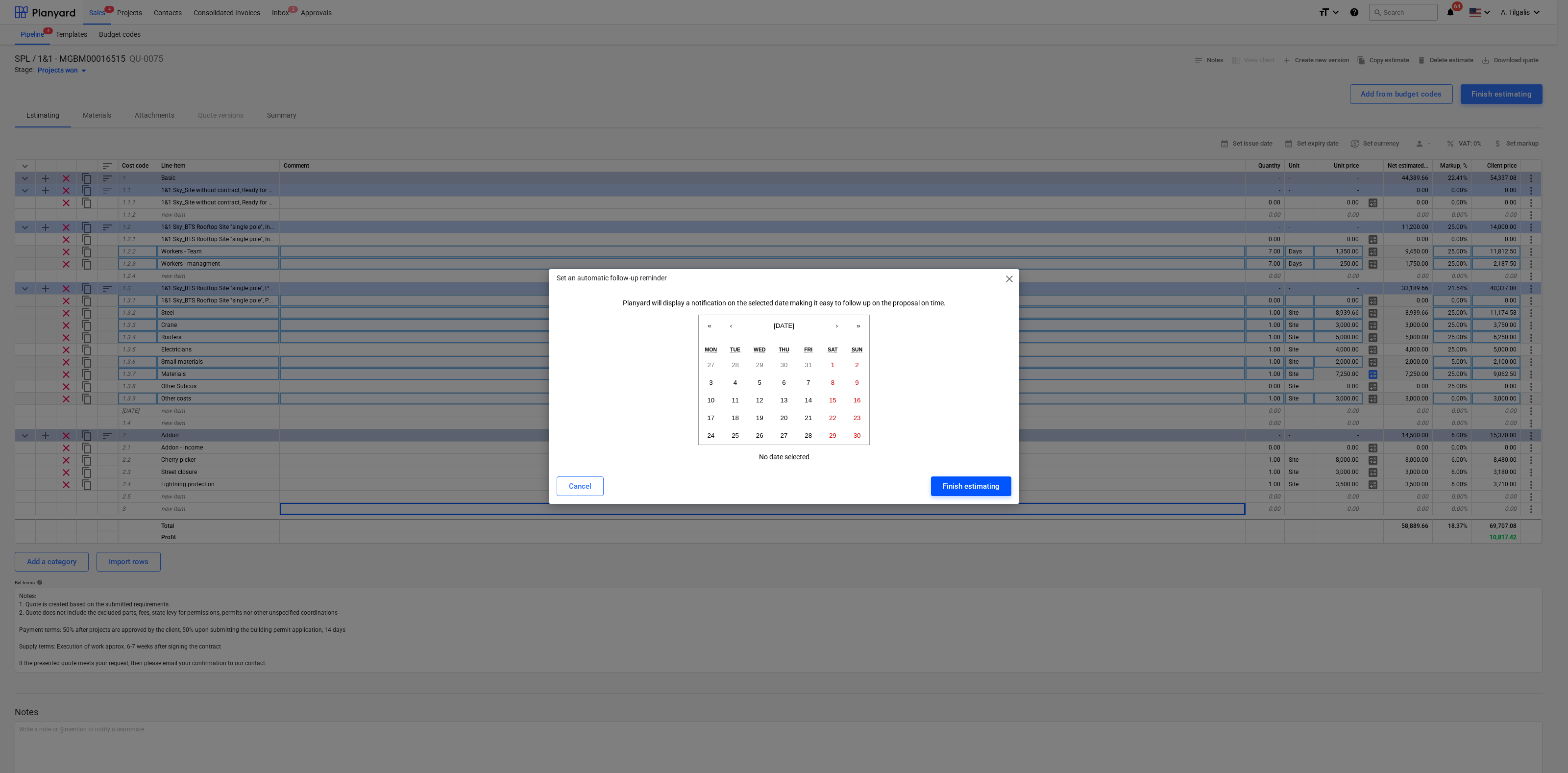
click at [955, 483] on div "Finish estimating" at bounding box center [971, 486] width 57 height 13
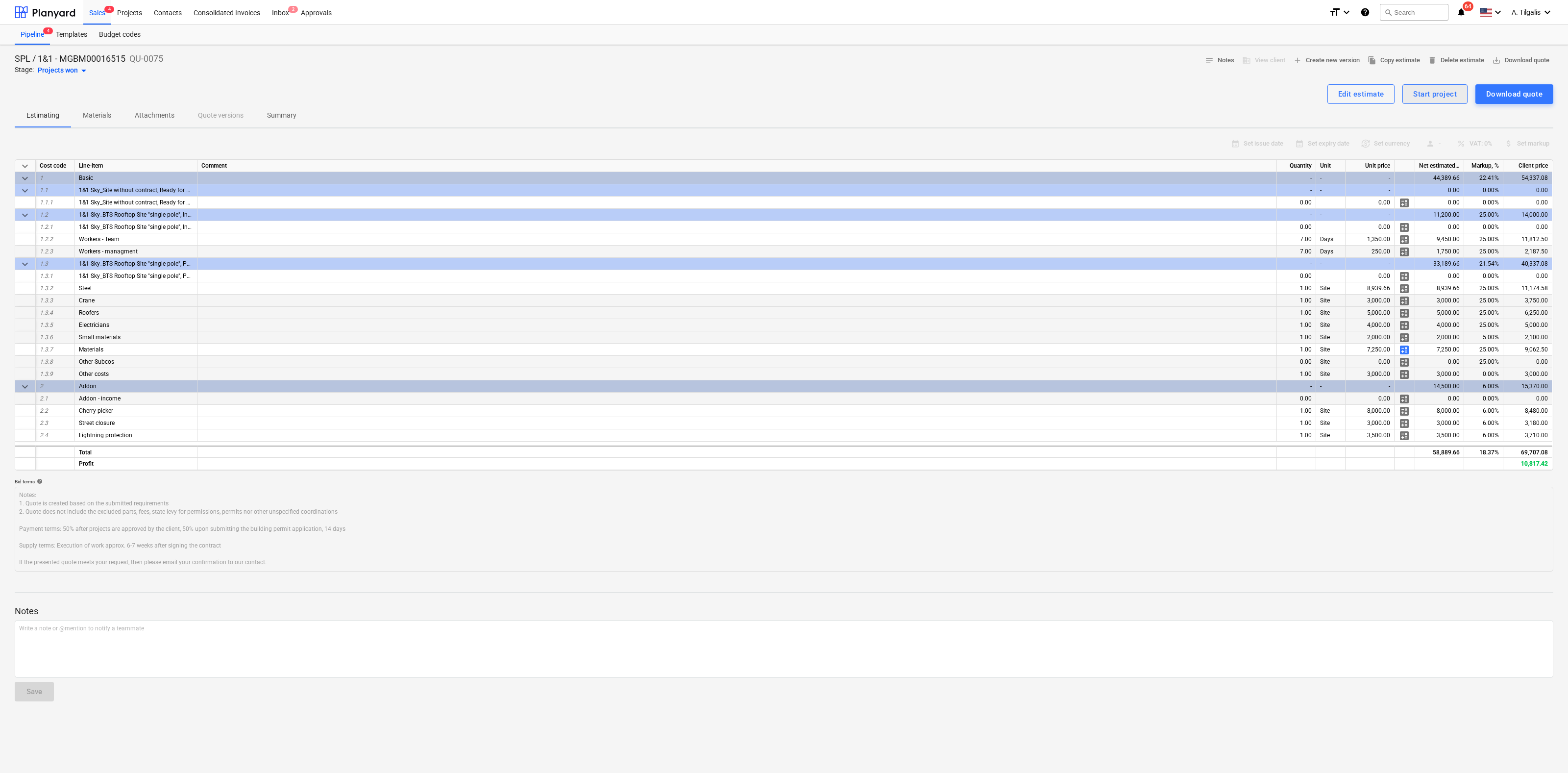
click at [1420, 92] on div "Start project" at bounding box center [1435, 94] width 43 height 13
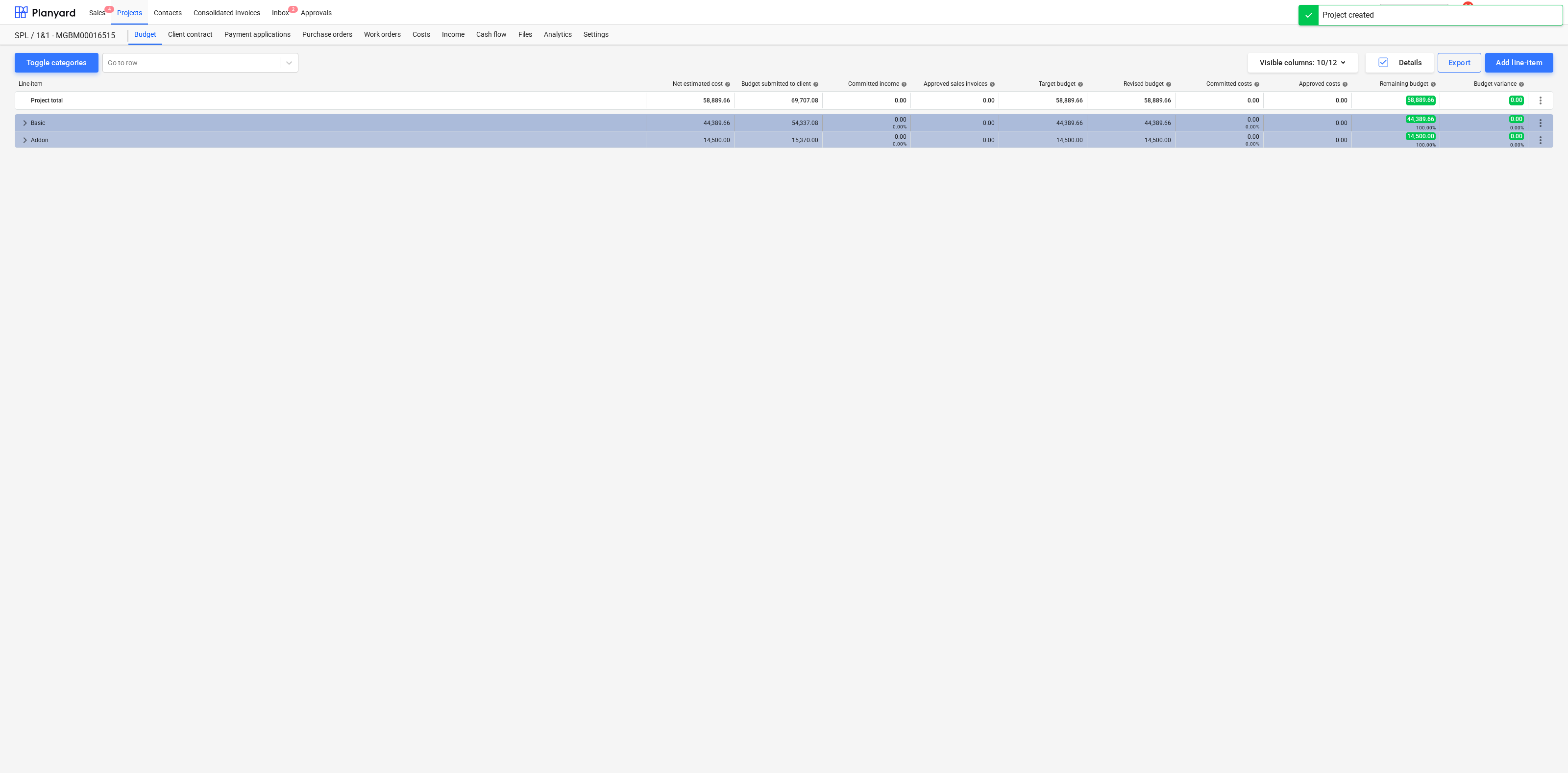
click at [23, 120] on span "keyboard_arrow_right" at bounding box center [25, 123] width 12 height 12
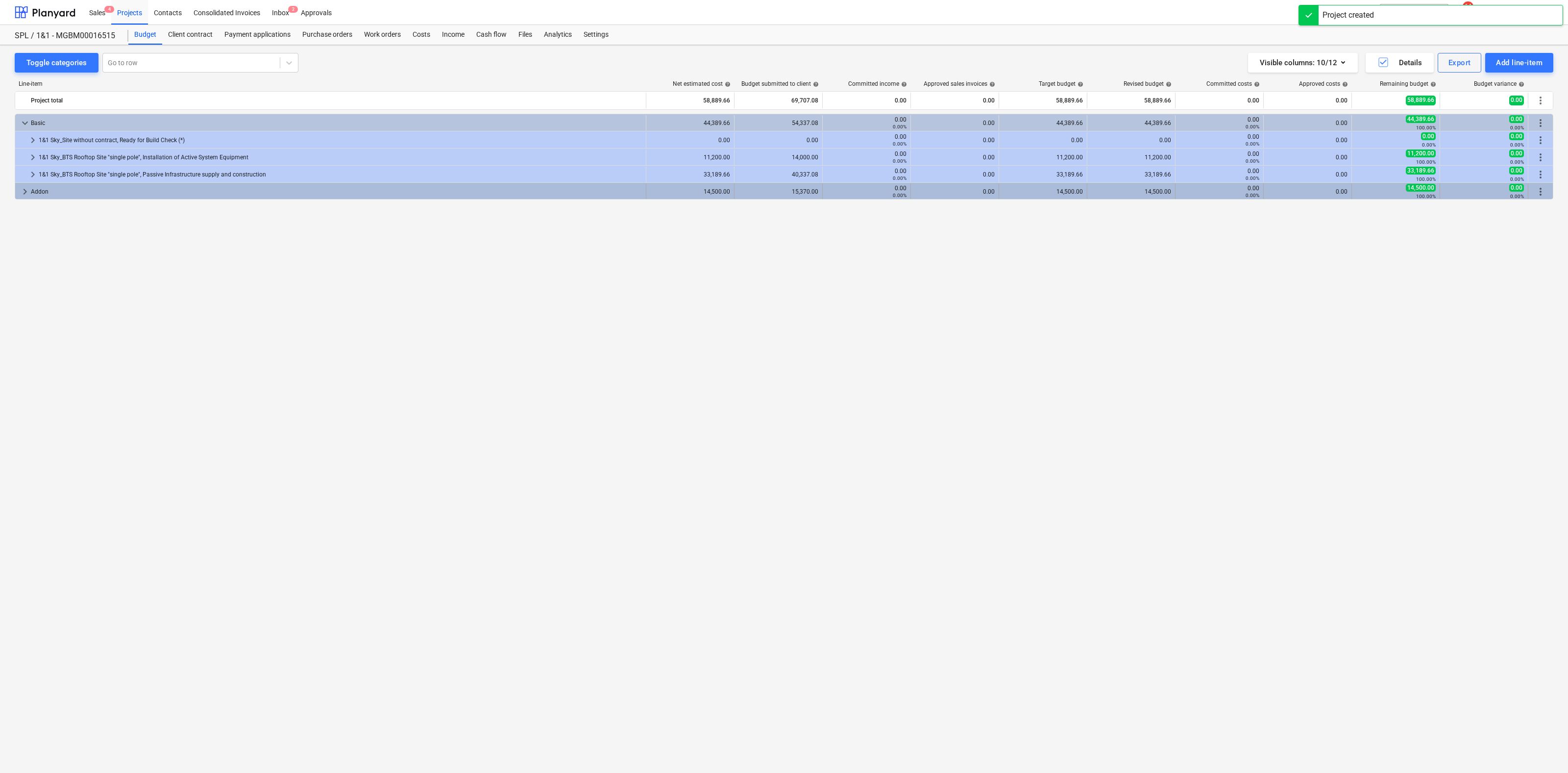
click at [27, 192] on span "keyboard_arrow_right" at bounding box center [25, 192] width 12 height 12
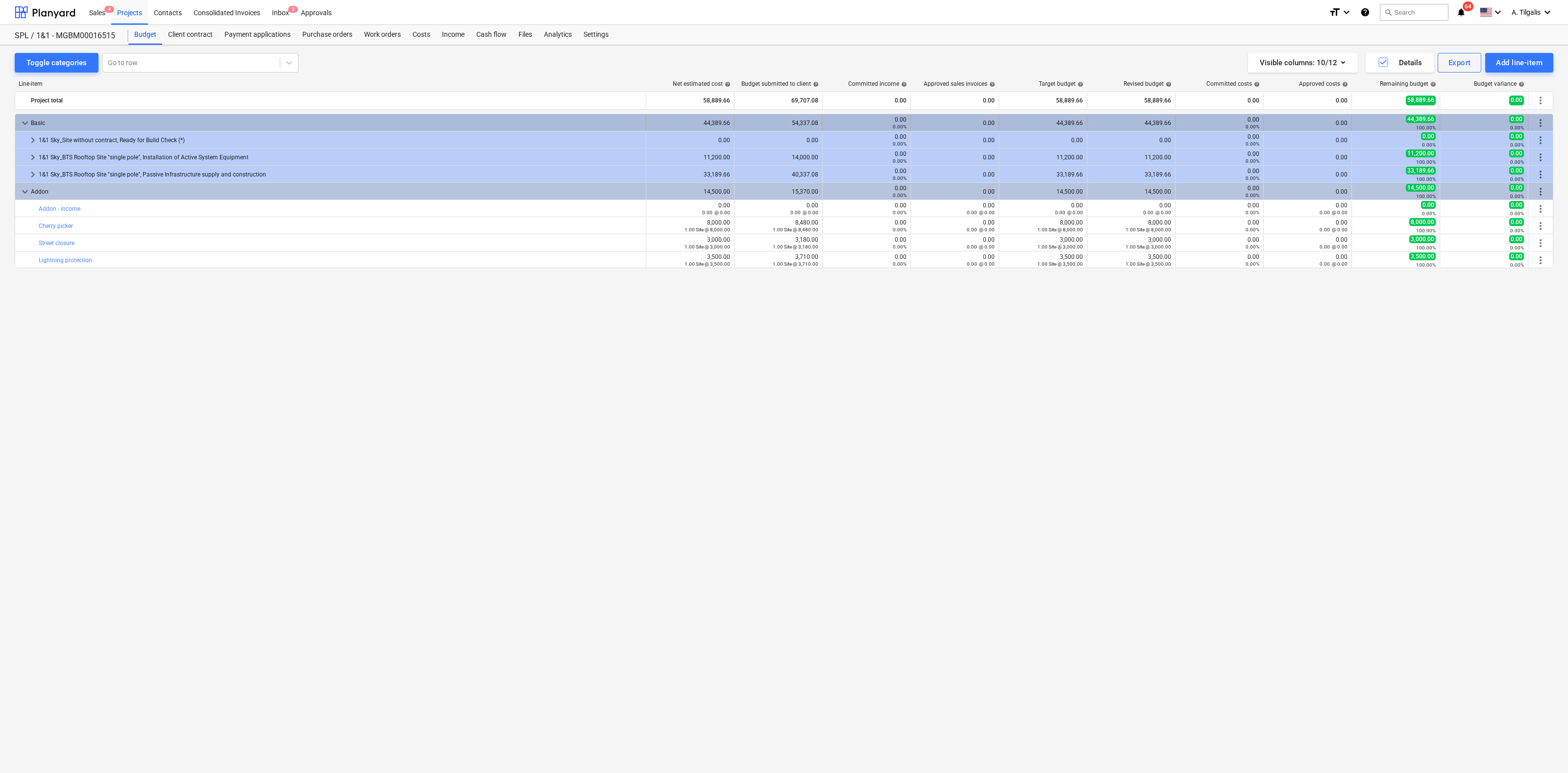
click at [21, 118] on span "keyboard_arrow_down" at bounding box center [25, 123] width 12 height 12
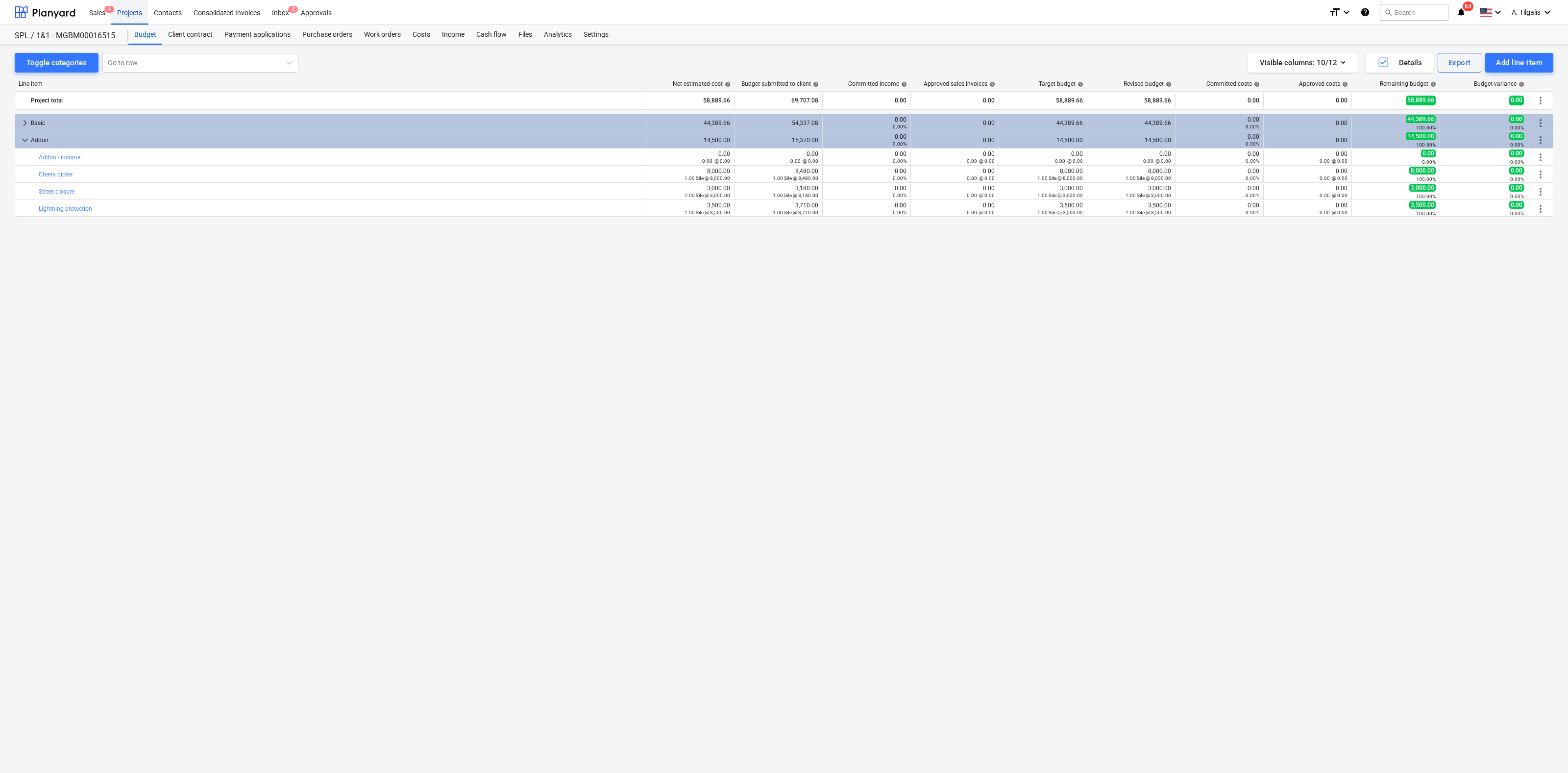
click at [130, 14] on div "Projects" at bounding box center [129, 12] width 37 height 25
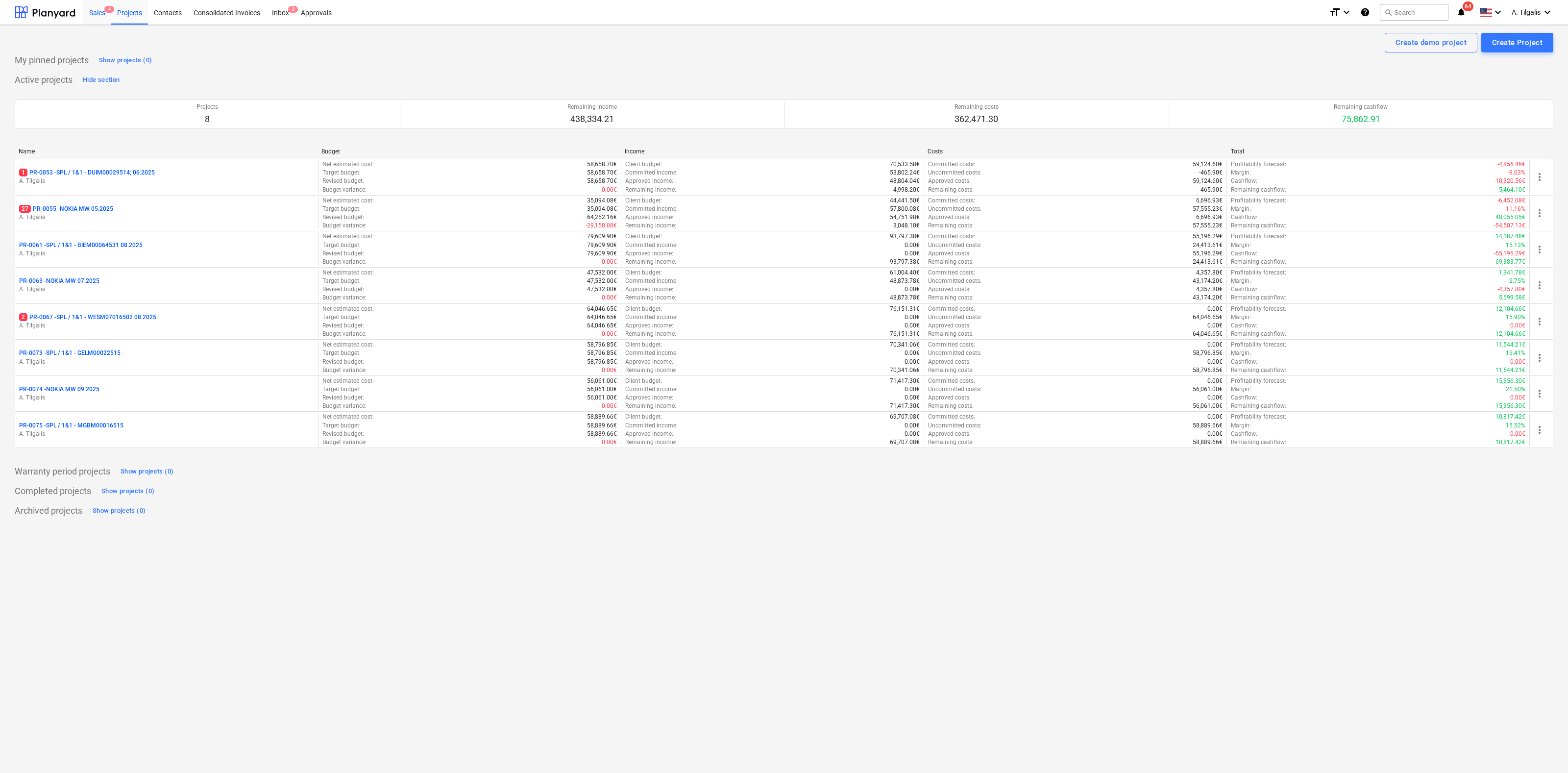
click at [94, 14] on div "Sales 4" at bounding box center [97, 12] width 28 height 25
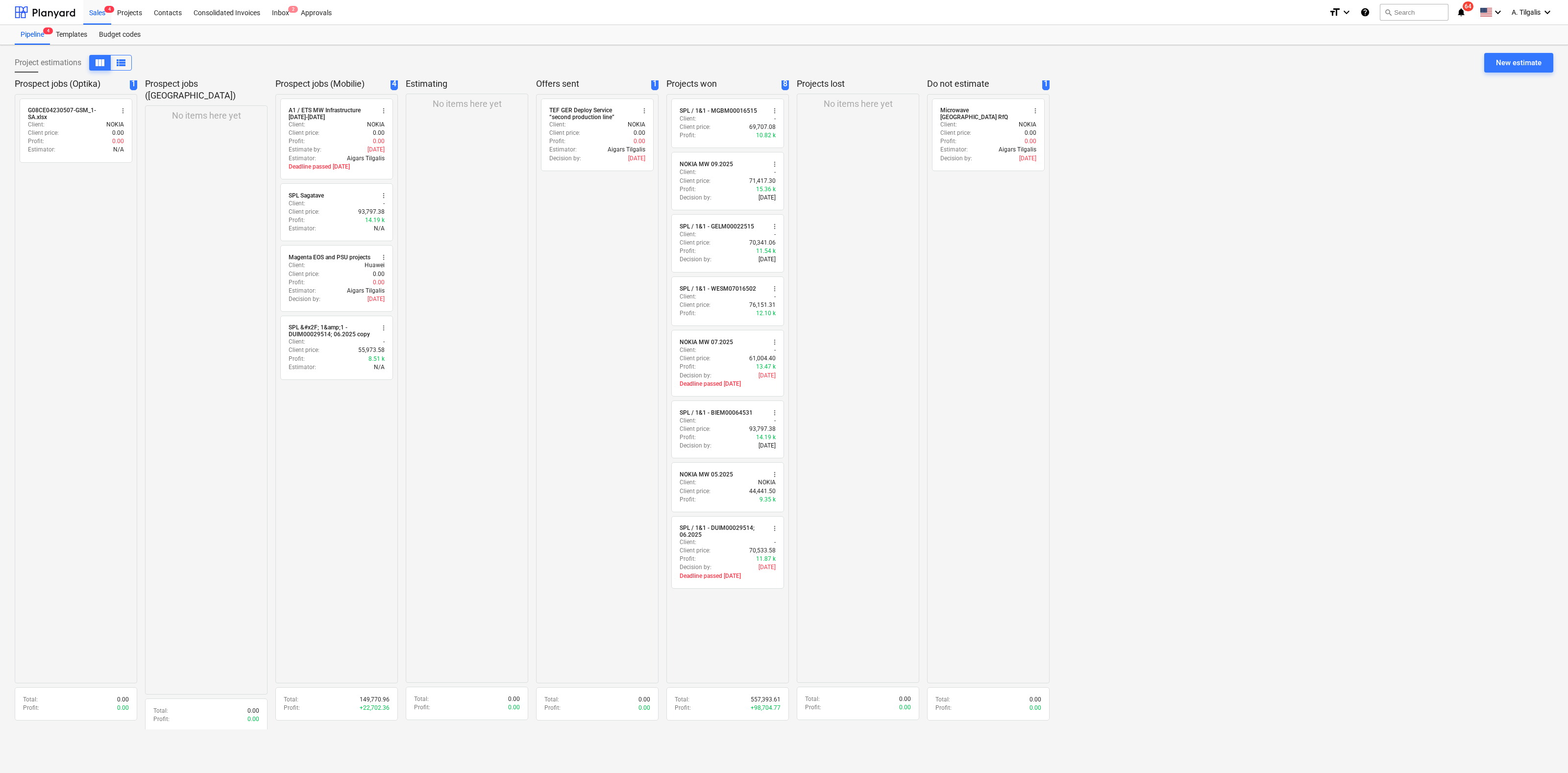
scroll to position [3, 0]
click at [769, 103] on div "radio_button_unchecked SPL / 1&1 - MGBM00016515 more_vert Client : - Client pri…" at bounding box center [727, 125] width 112 height 55
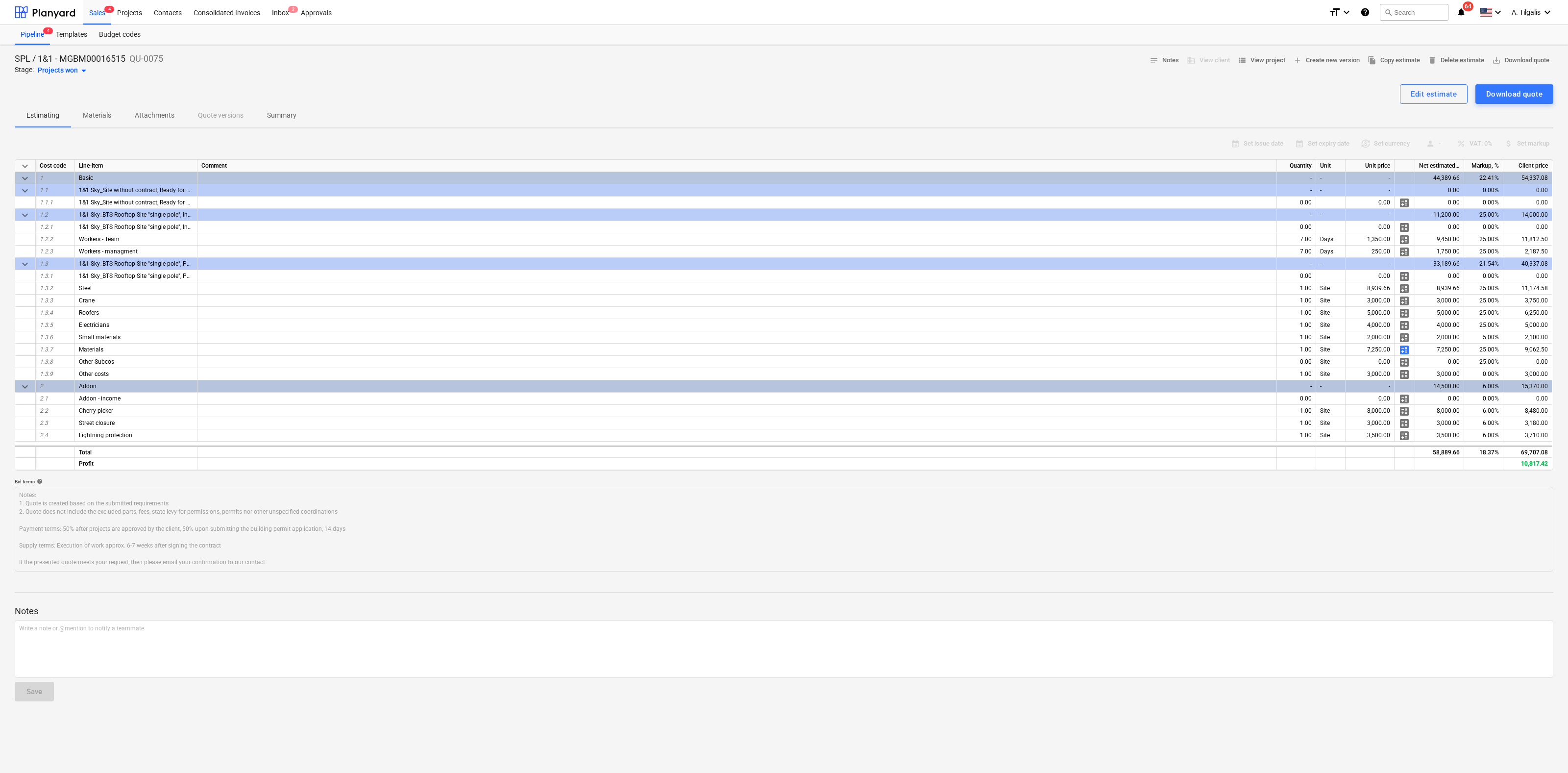
type textarea "x"
click at [104, 10] on div "Sales 4" at bounding box center [97, 12] width 28 height 25
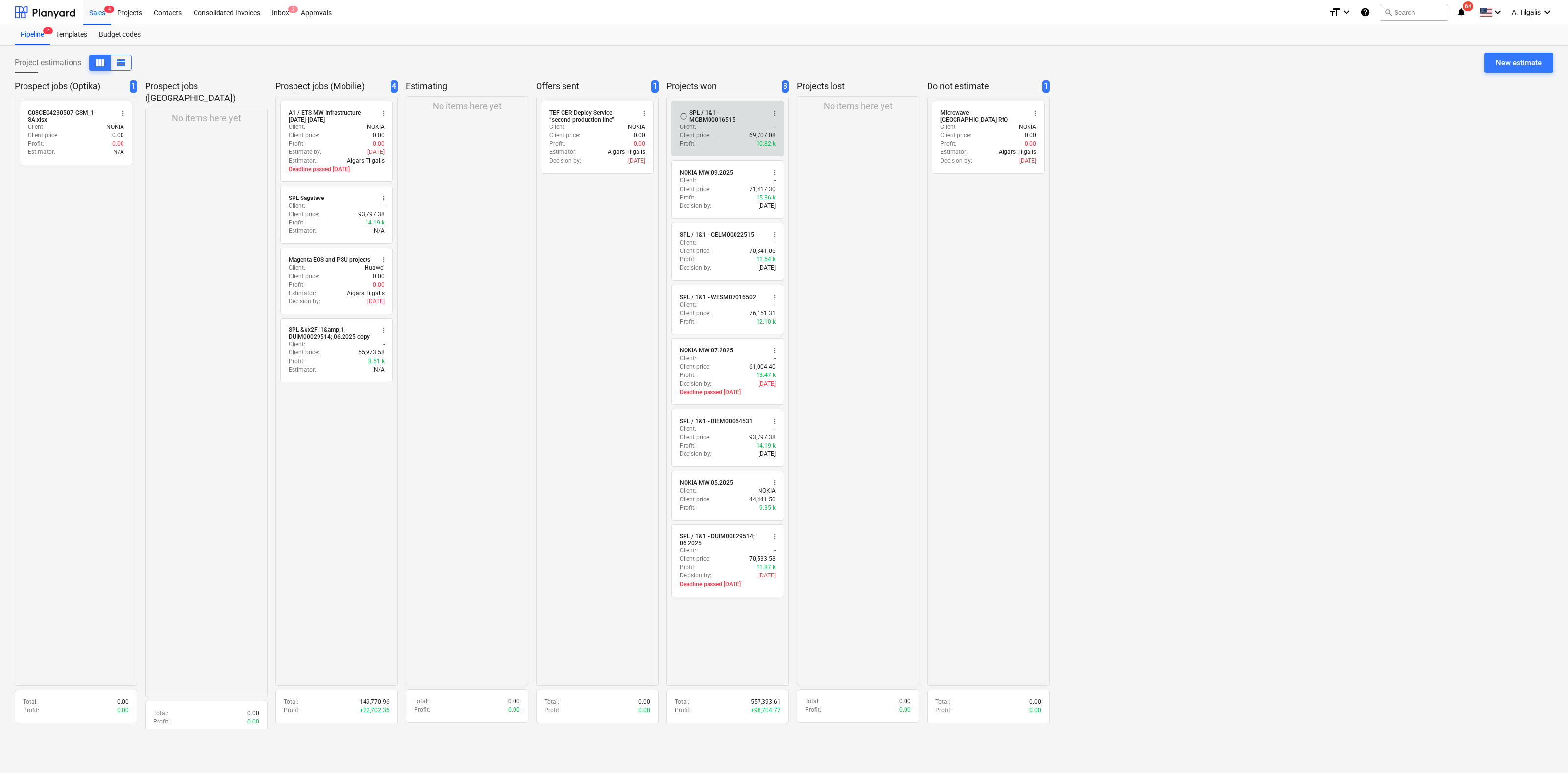
click at [771, 112] on span "more_vert" at bounding box center [775, 114] width 8 height 8
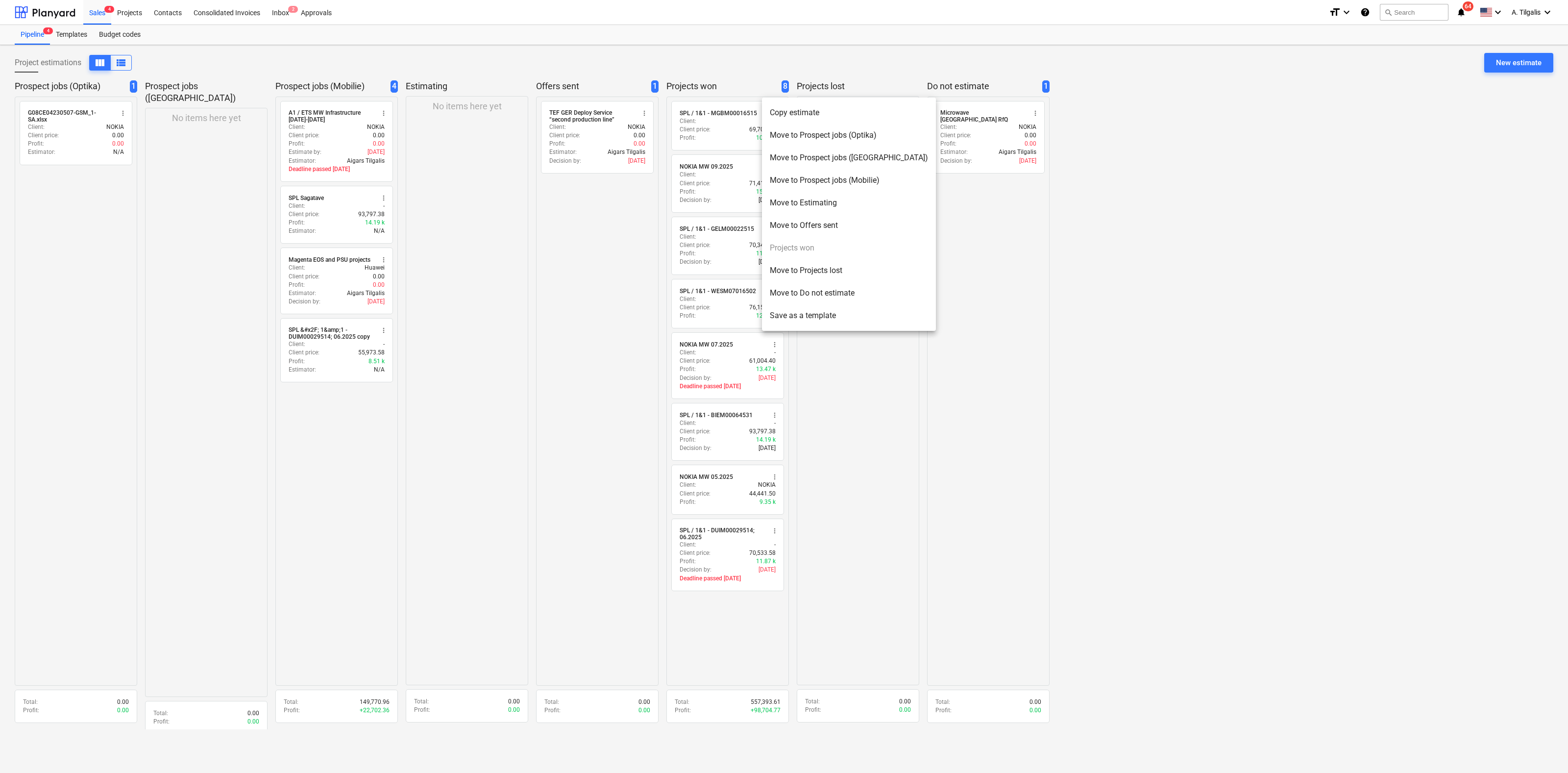
click at [795, 111] on li "Copy estimate" at bounding box center [849, 113] width 174 height 23
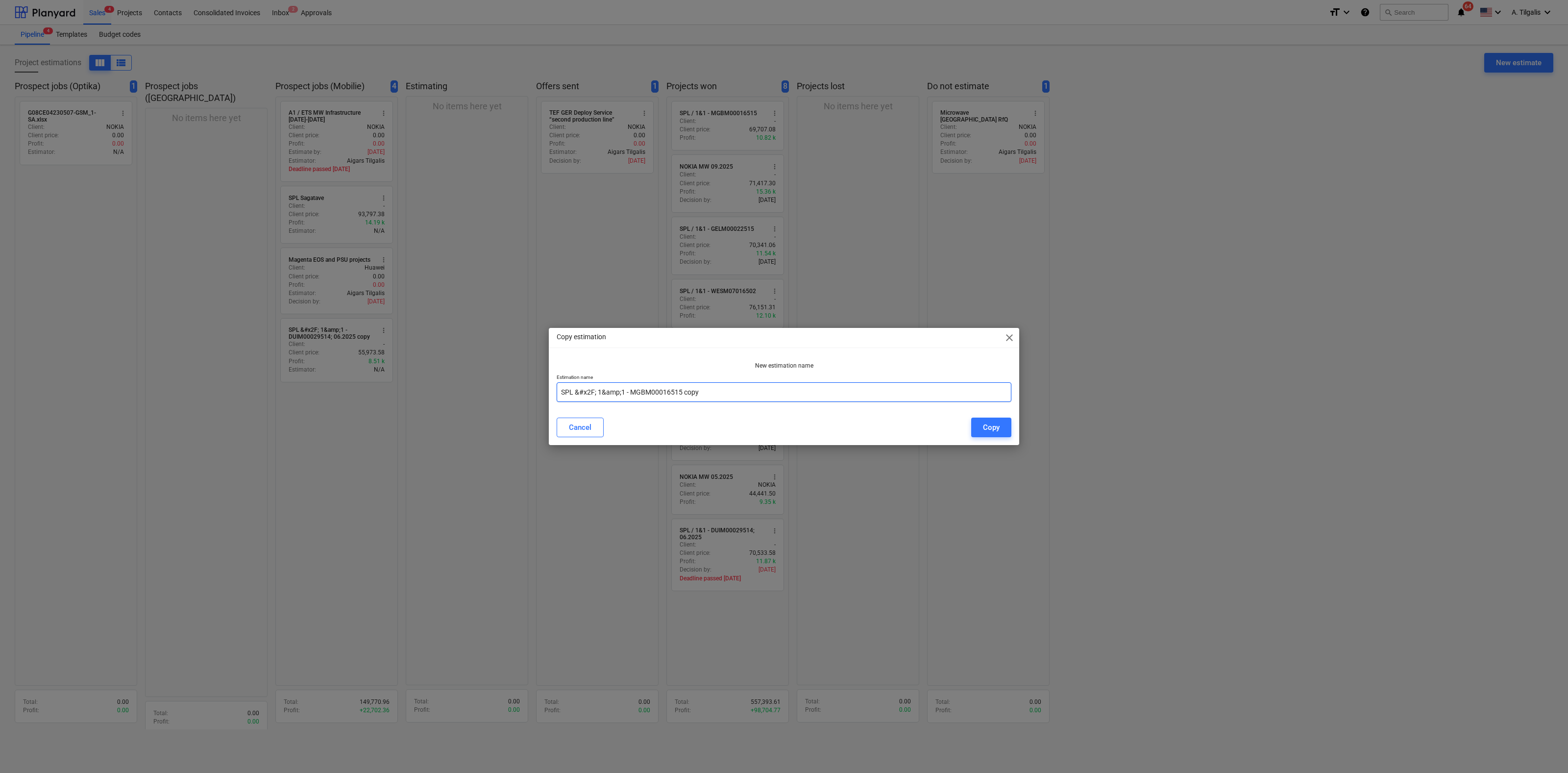
drag, startPoint x: 624, startPoint y: 391, endPoint x: 574, endPoint y: 391, distance: 50.0
click at [574, 391] on input "SPL &#x2F; 1&amp;1 - MGBM00016515 copy" at bounding box center [784, 392] width 455 height 20
drag, startPoint x: 683, startPoint y: 392, endPoint x: 597, endPoint y: 395, distance: 86.1
click at [597, 395] on input "SPL / 1&1 - MGBM00016515 copy" at bounding box center [784, 392] width 455 height 20
paste input "88518"
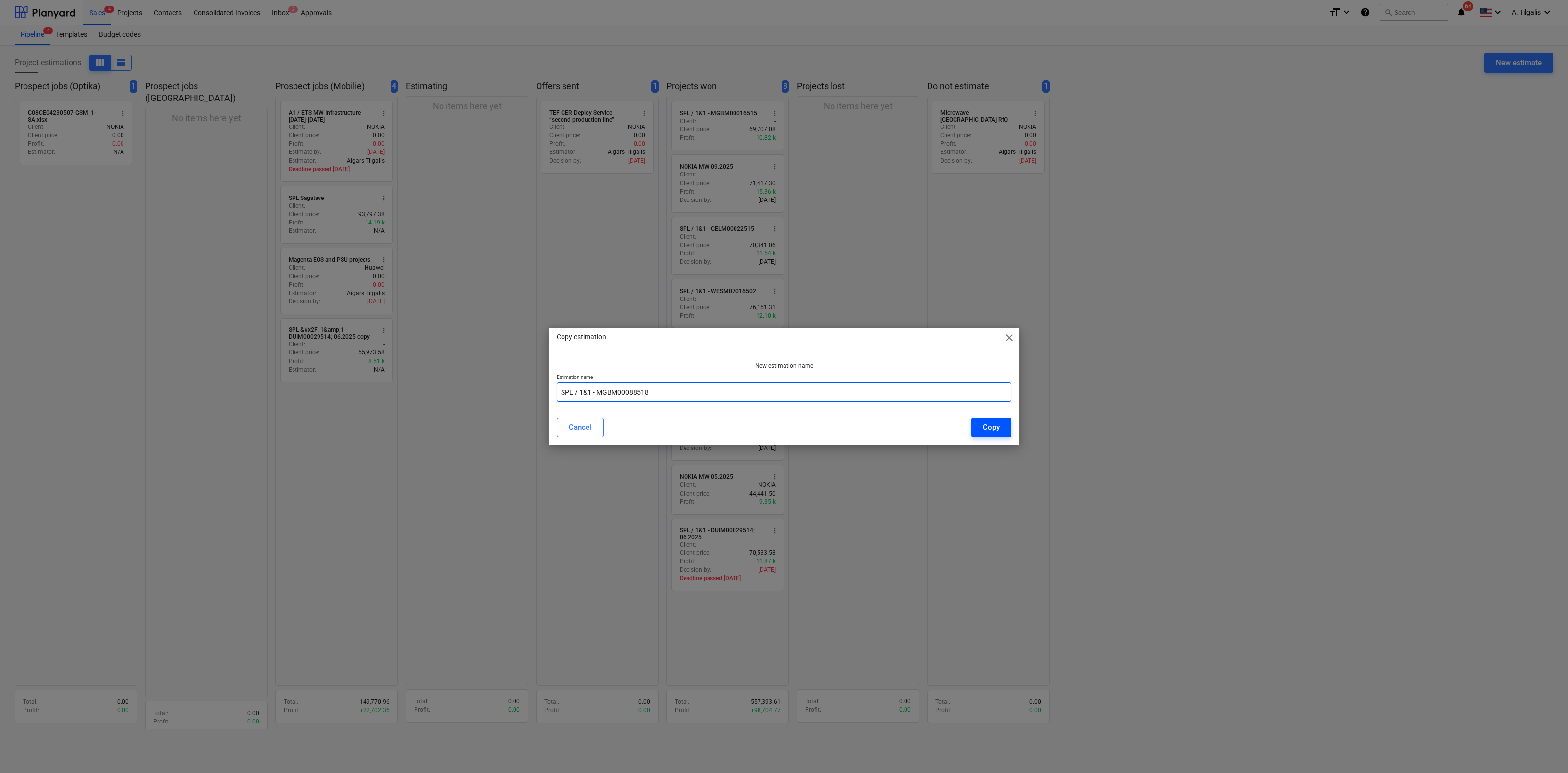
type input "SPL / 1&1 - MGBM00088518"
click at [998, 428] on div "Copy" at bounding box center [991, 427] width 17 height 13
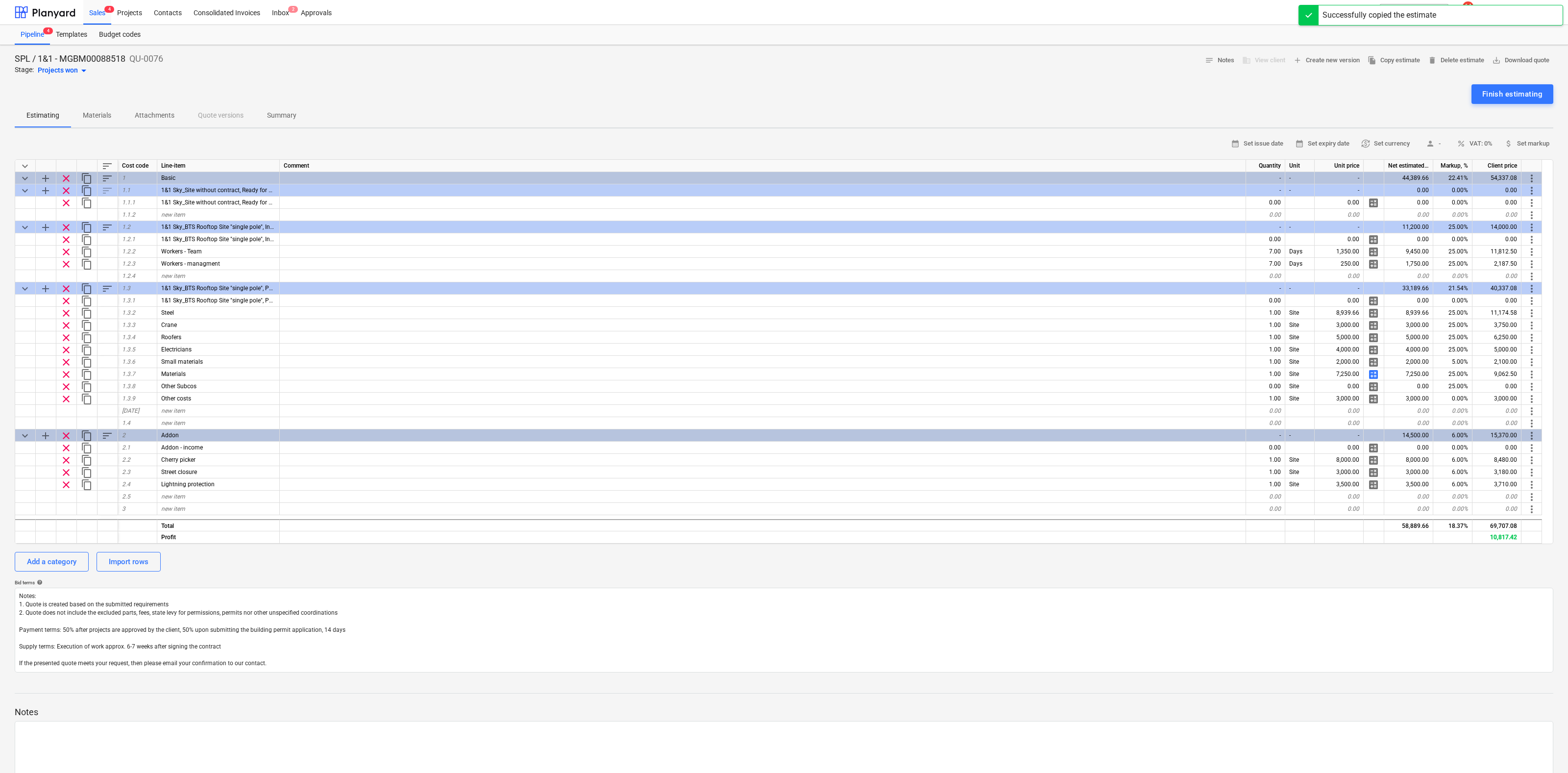
type textarea "x"
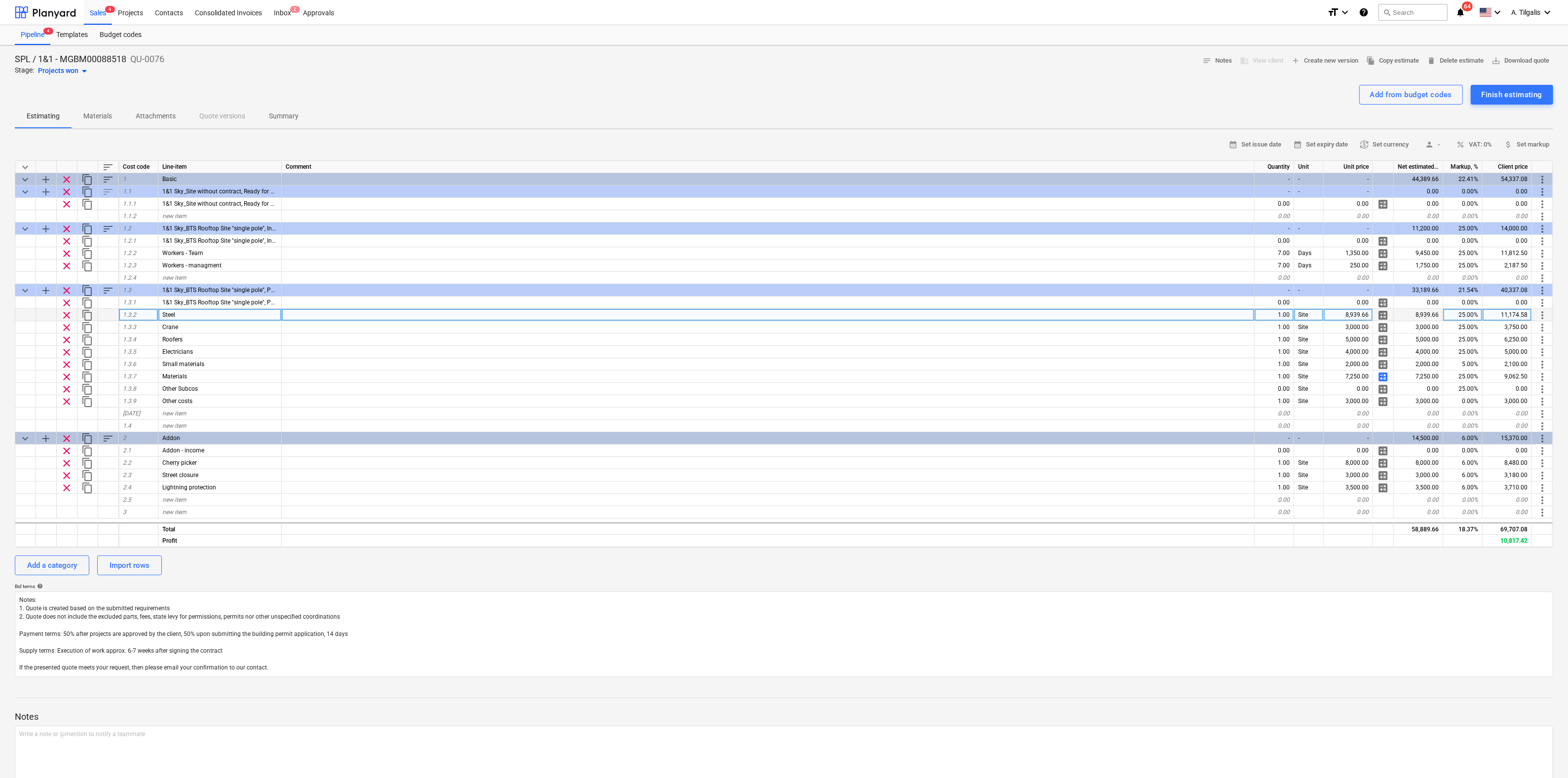
click at [1353, 316] on div "8,939.66" at bounding box center [1348, 315] width 50 height 12
type input "8171.11"
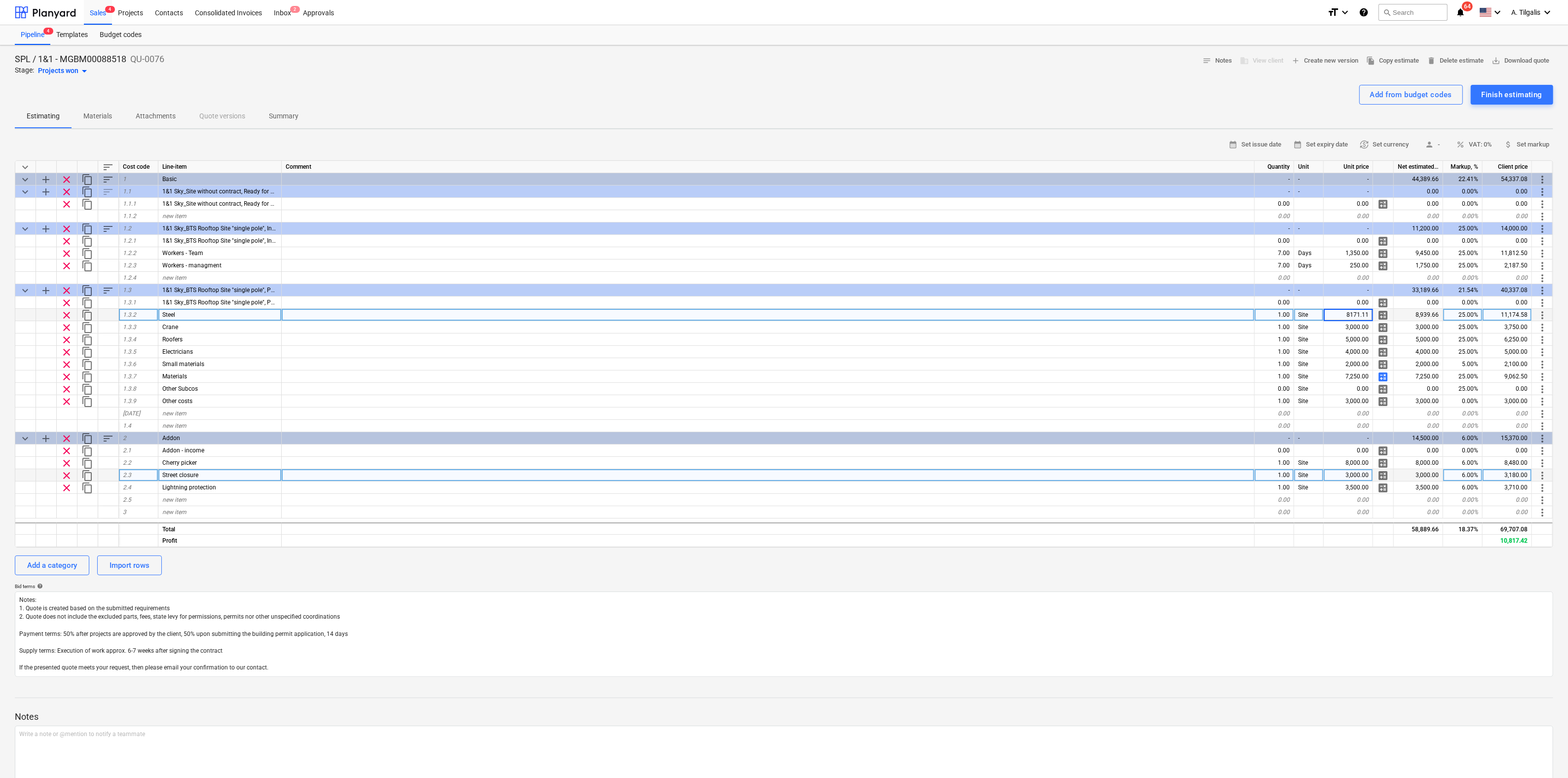
click at [1174, 471] on div at bounding box center [768, 475] width 973 height 12
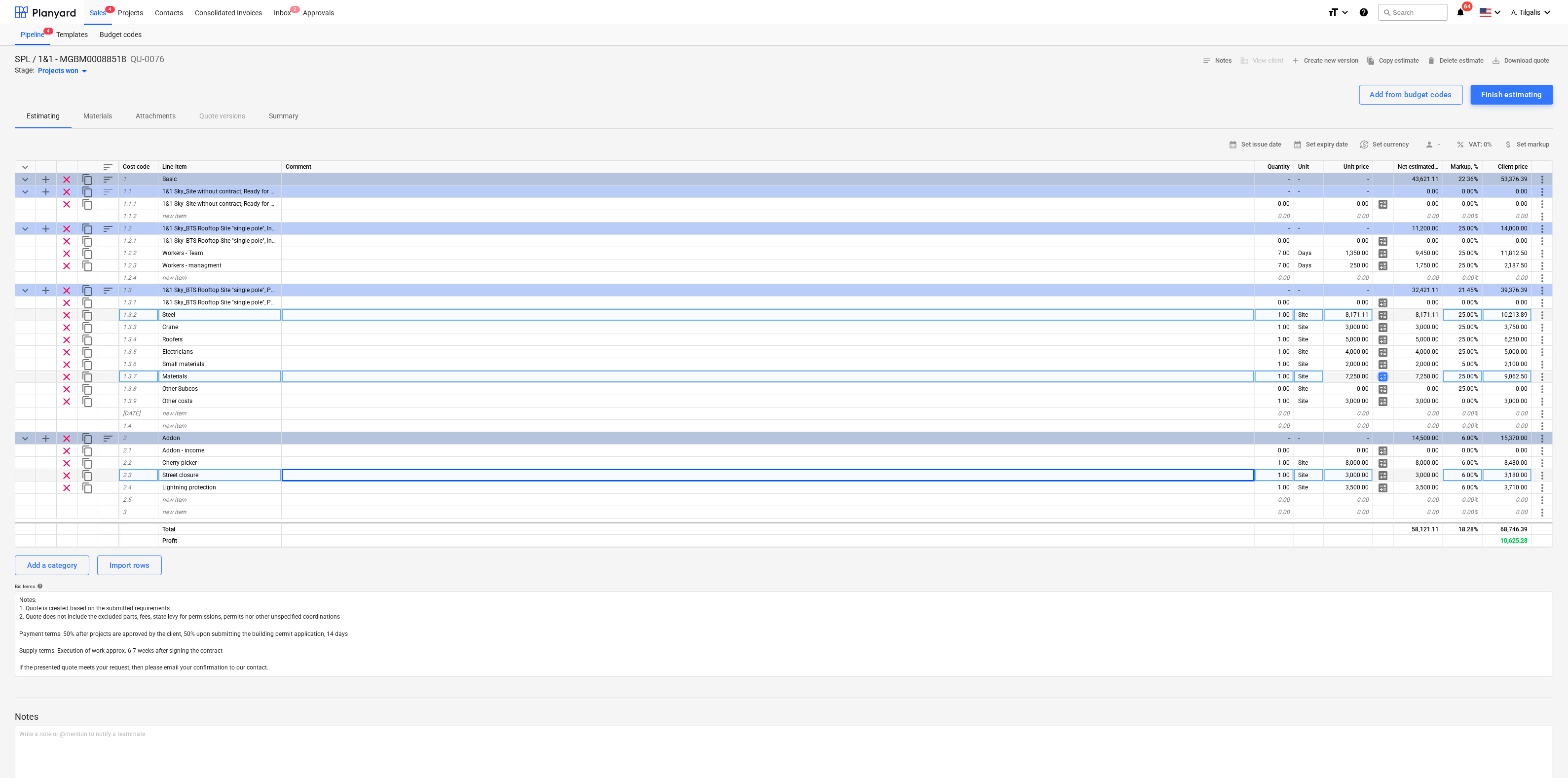
click at [1381, 374] on span "calculate" at bounding box center [1383, 377] width 12 height 12
type textarea "x"
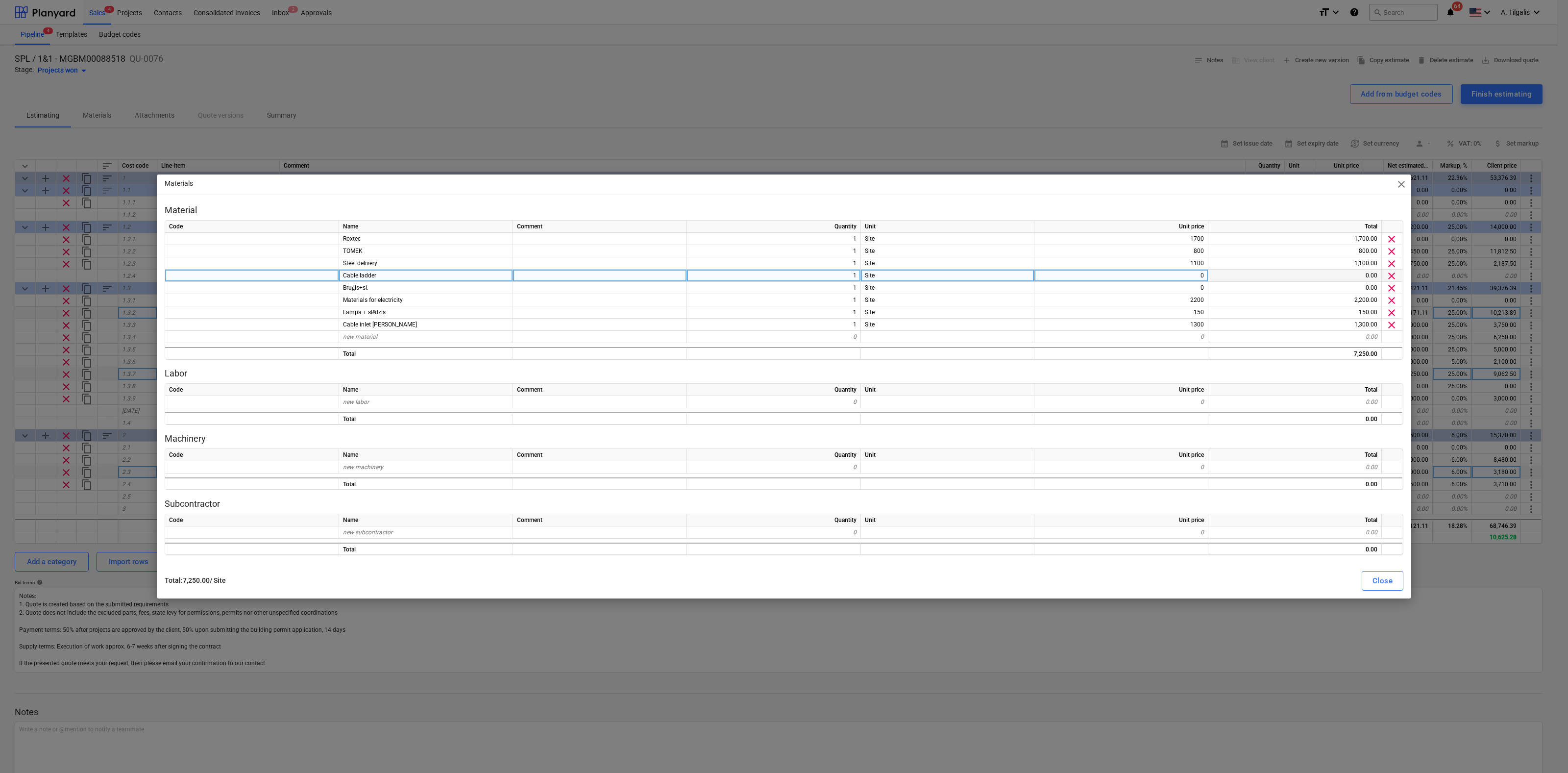
click at [1166, 272] on div "0" at bounding box center [1121, 275] width 174 height 12
type input "150"
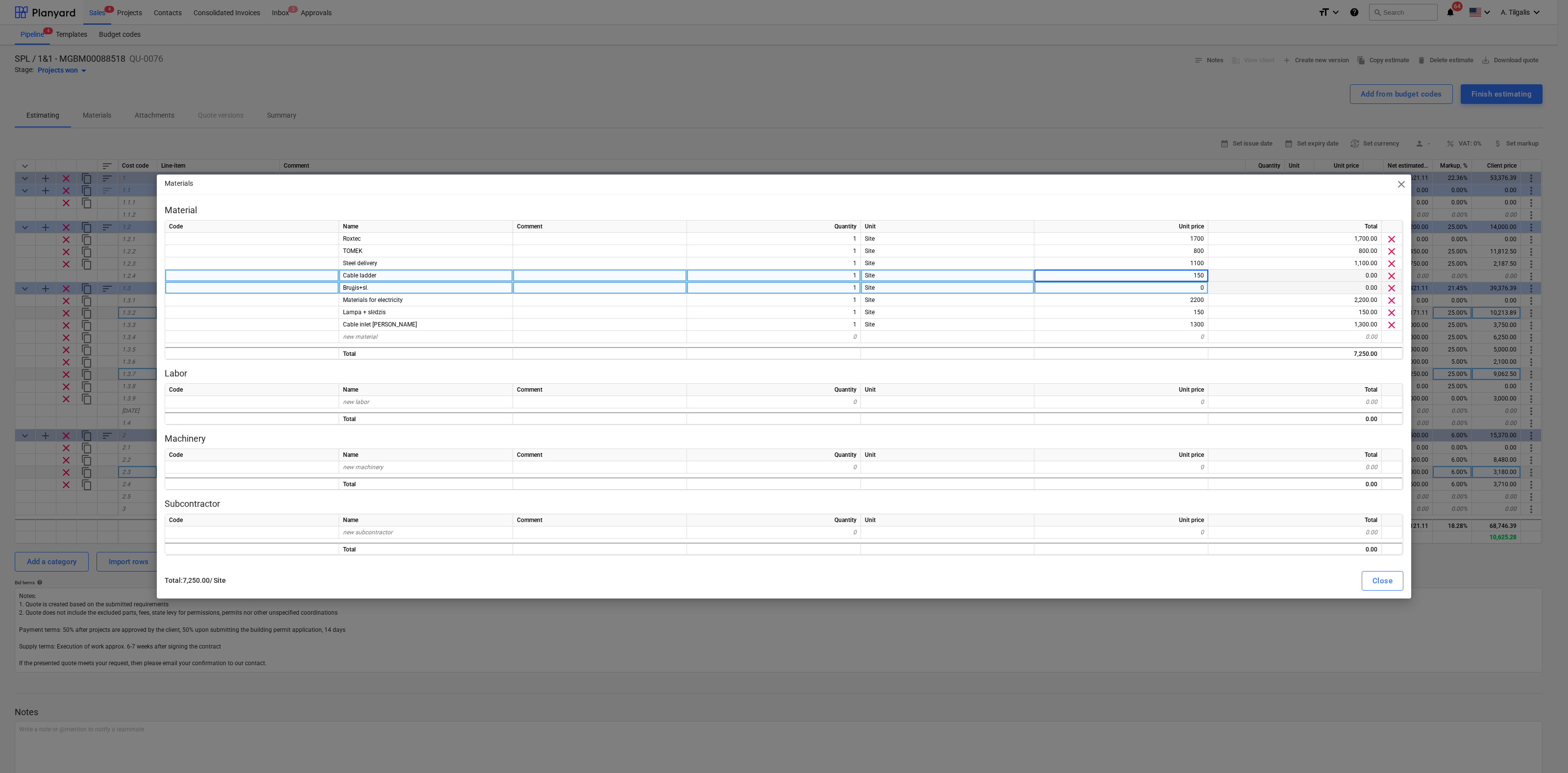
click at [1180, 290] on div "0" at bounding box center [1121, 288] width 174 height 12
type textarea "x"
click at [1180, 277] on div "0" at bounding box center [1121, 275] width 174 height 12
click at [1167, 286] on div "0" at bounding box center [1121, 288] width 174 height 12
type input "160"
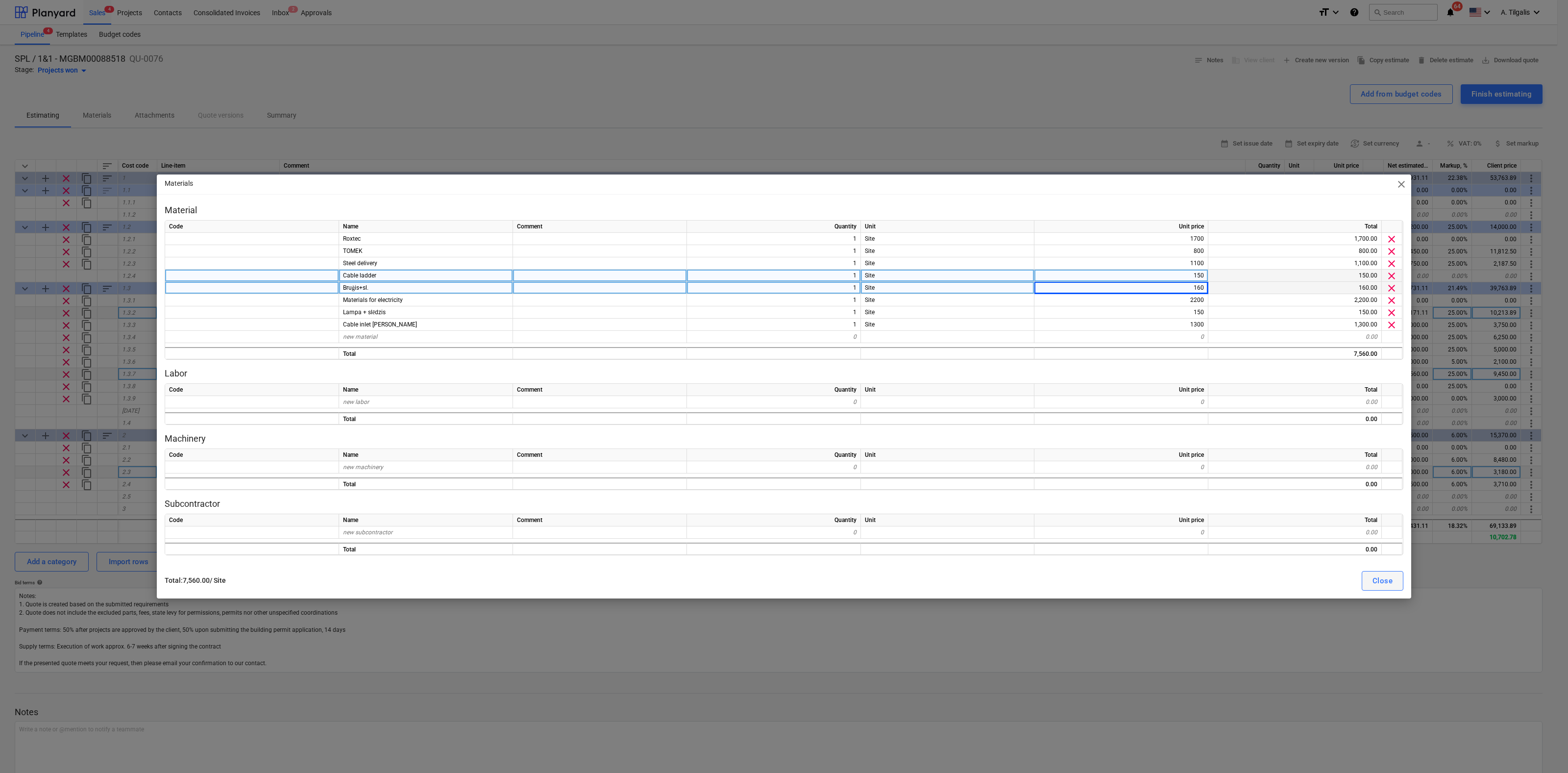
click at [1385, 585] on div "Close" at bounding box center [1382, 580] width 20 height 13
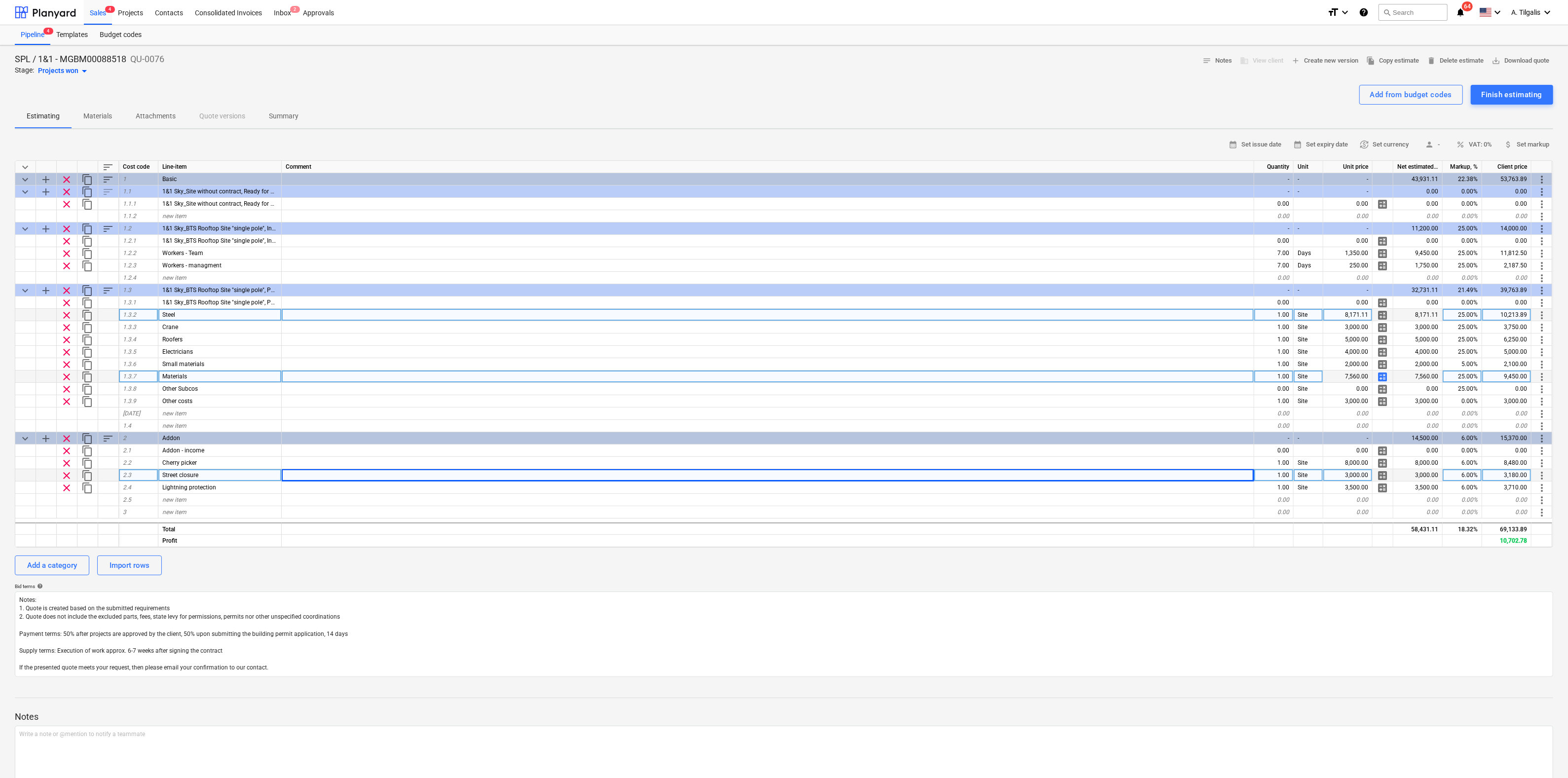
click at [946, 576] on div "calendar_month Set issue date calendar_month Set expiry date currency_exchange …" at bounding box center [784, 406] width 1538 height 540
click at [1513, 88] on div "Finish estimating" at bounding box center [1511, 94] width 61 height 13
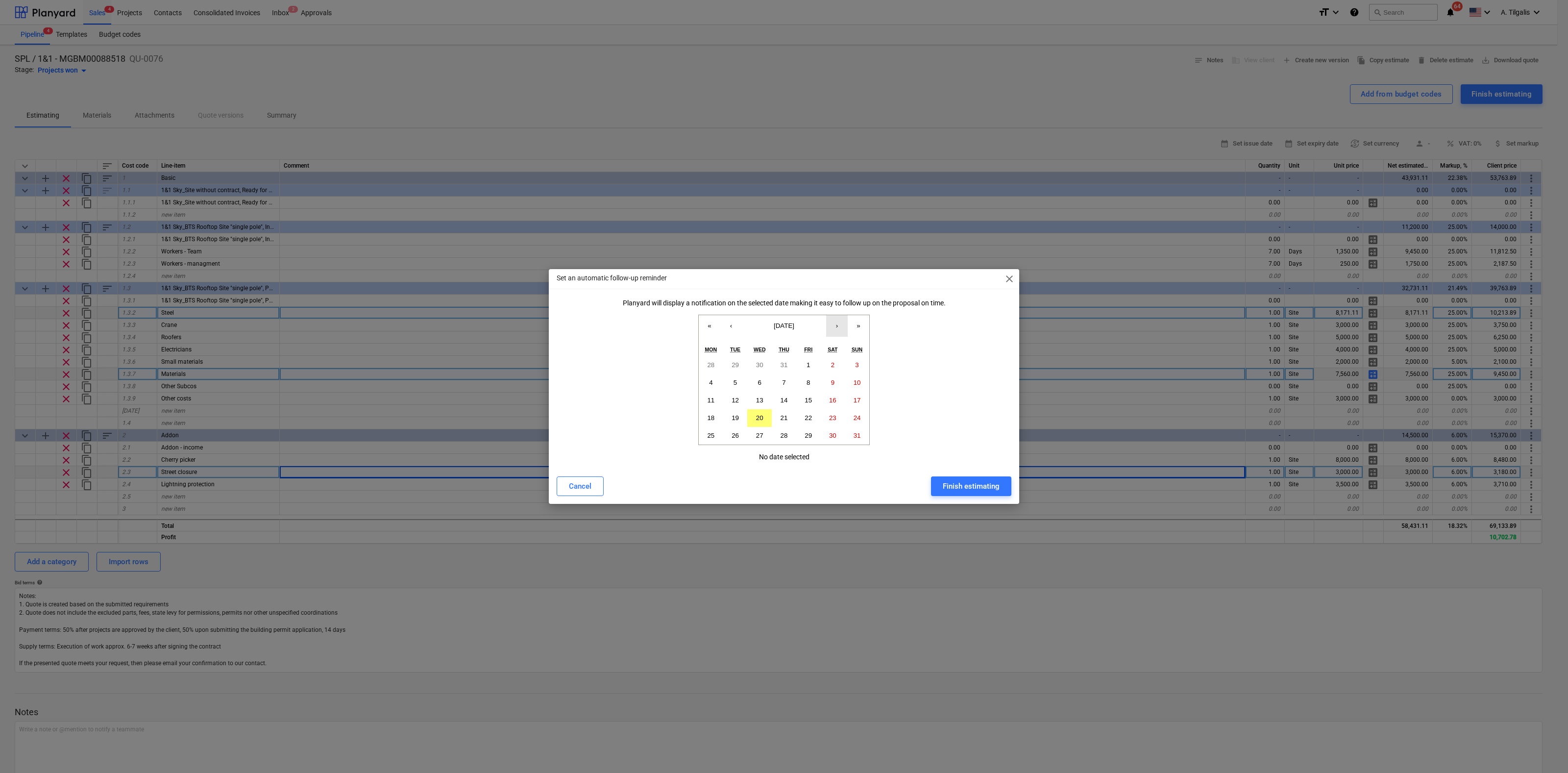
click at [844, 326] on button "›" at bounding box center [837, 326] width 22 height 22
click at [837, 327] on button "›" at bounding box center [837, 326] width 22 height 22
click at [811, 433] on abbr "28" at bounding box center [807, 434] width 7 height 7
click at [987, 484] on div "Finish estimating" at bounding box center [971, 486] width 57 height 13
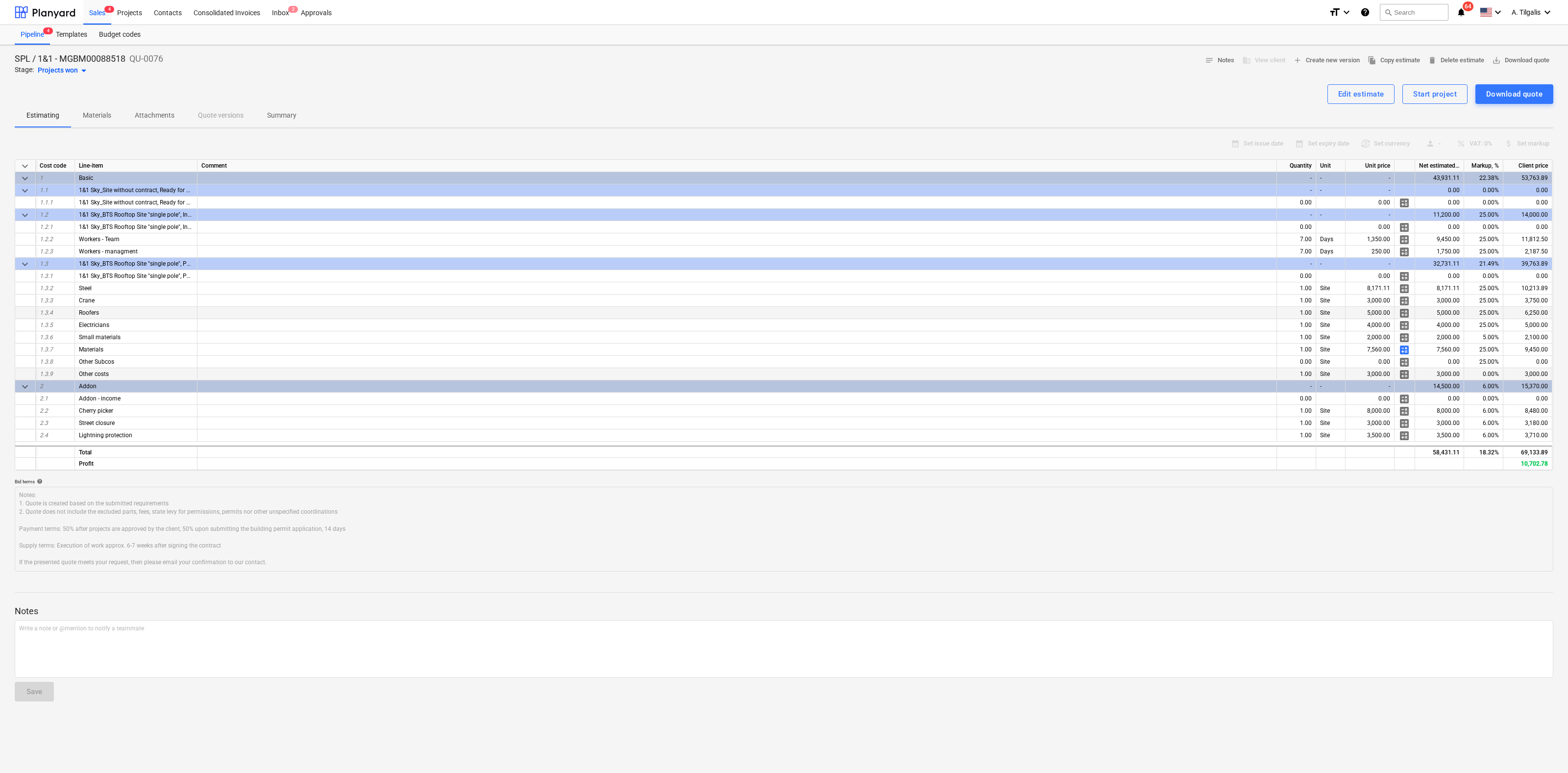
type textarea "x"
click at [1431, 99] on div "Start project" at bounding box center [1435, 94] width 43 height 13
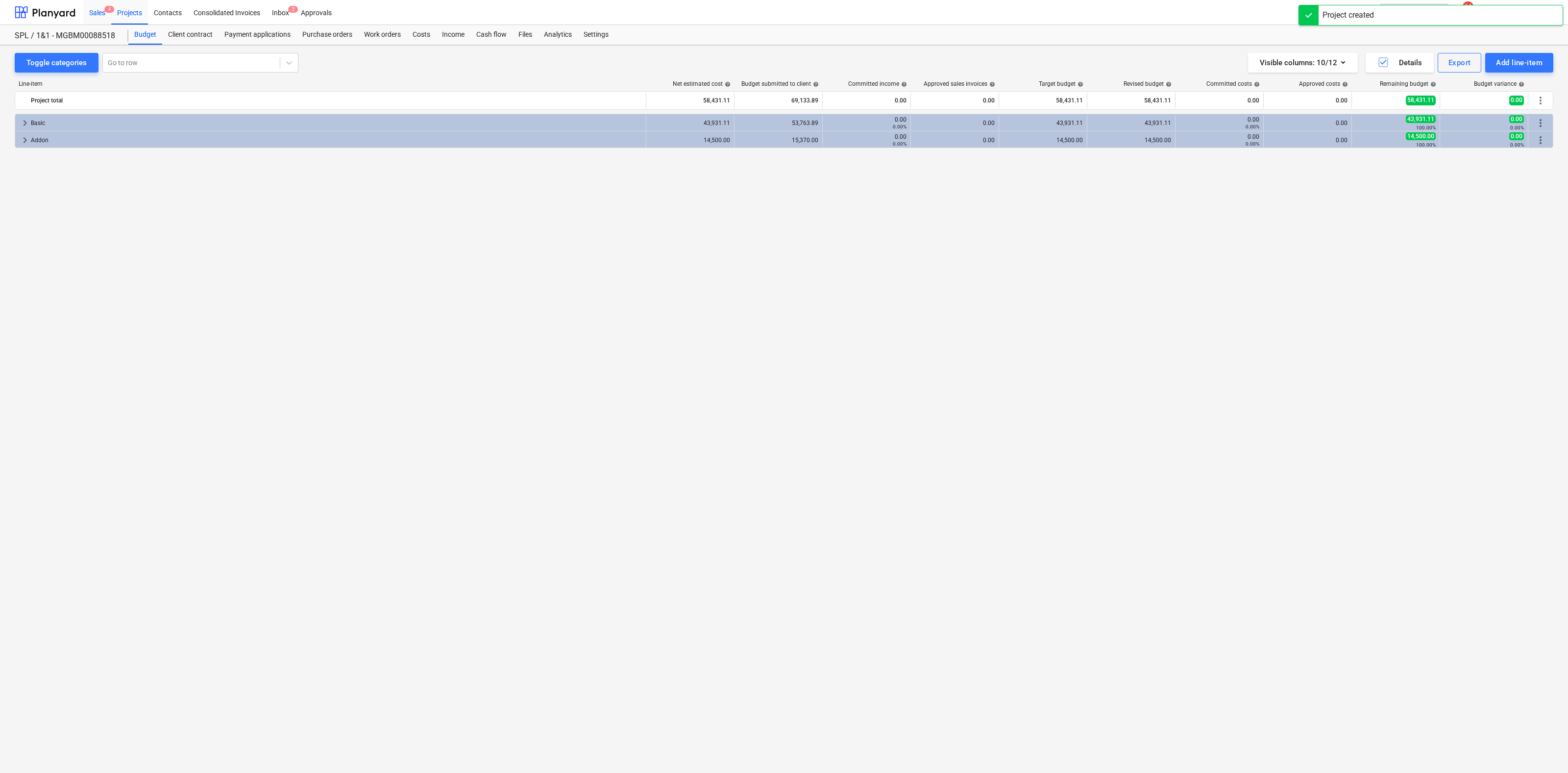
click at [100, 12] on div "Sales 4" at bounding box center [97, 12] width 28 height 25
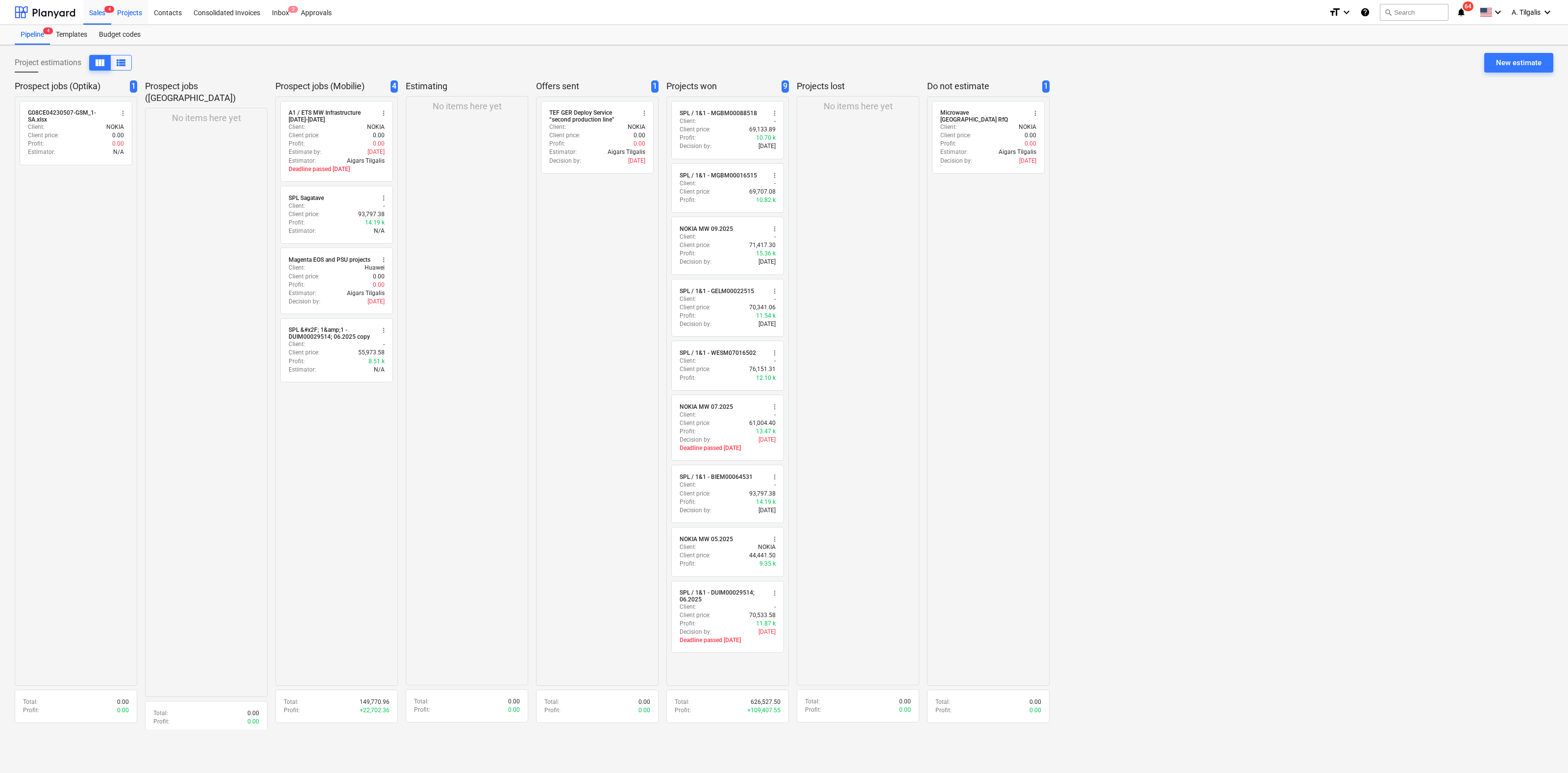
click at [126, 14] on div "Projects" at bounding box center [129, 12] width 37 height 25
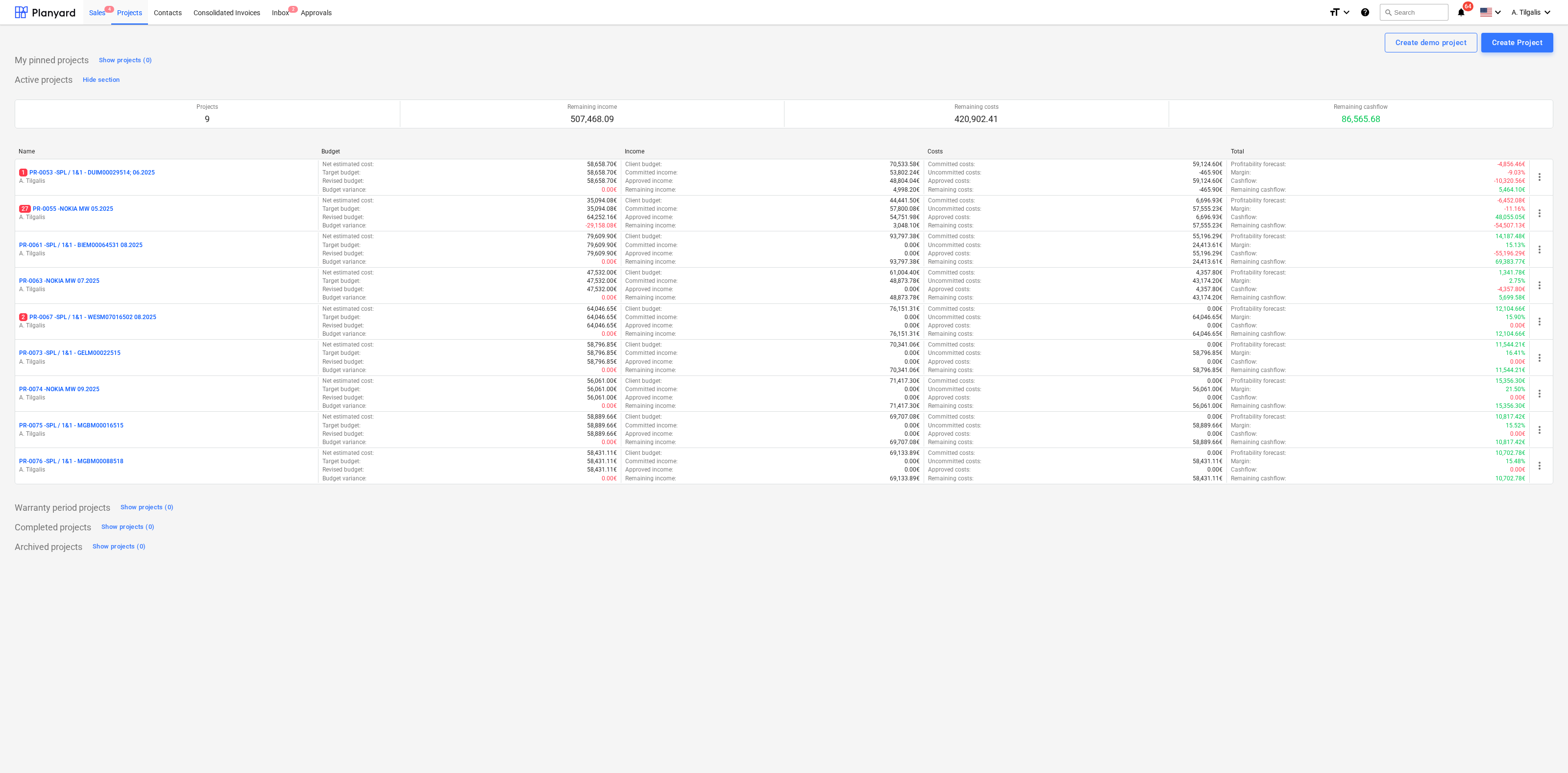
click at [105, 11] on div "Sales 4" at bounding box center [97, 12] width 28 height 25
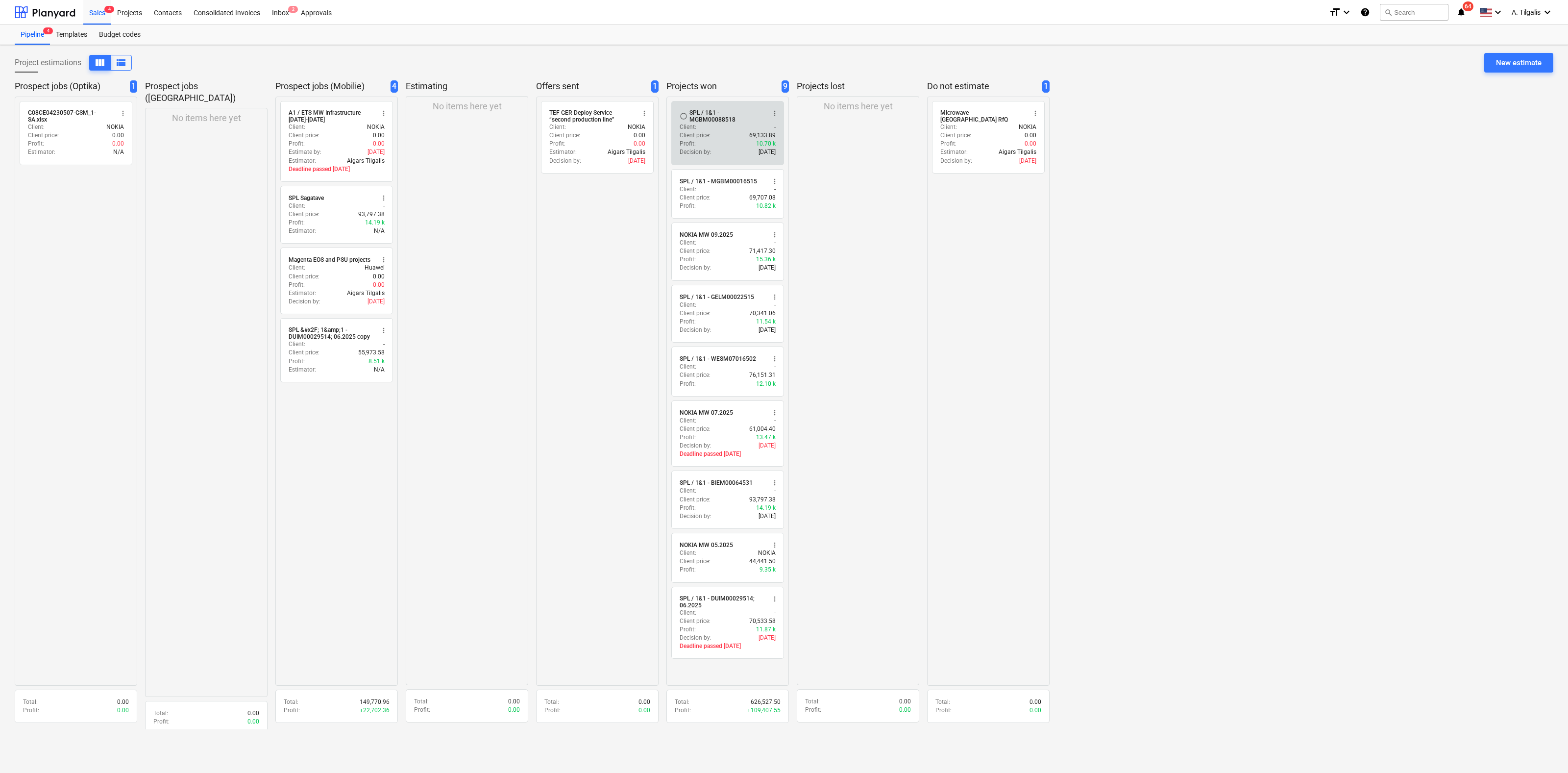
click at [771, 111] on span "more_vert" at bounding box center [775, 114] width 8 height 8
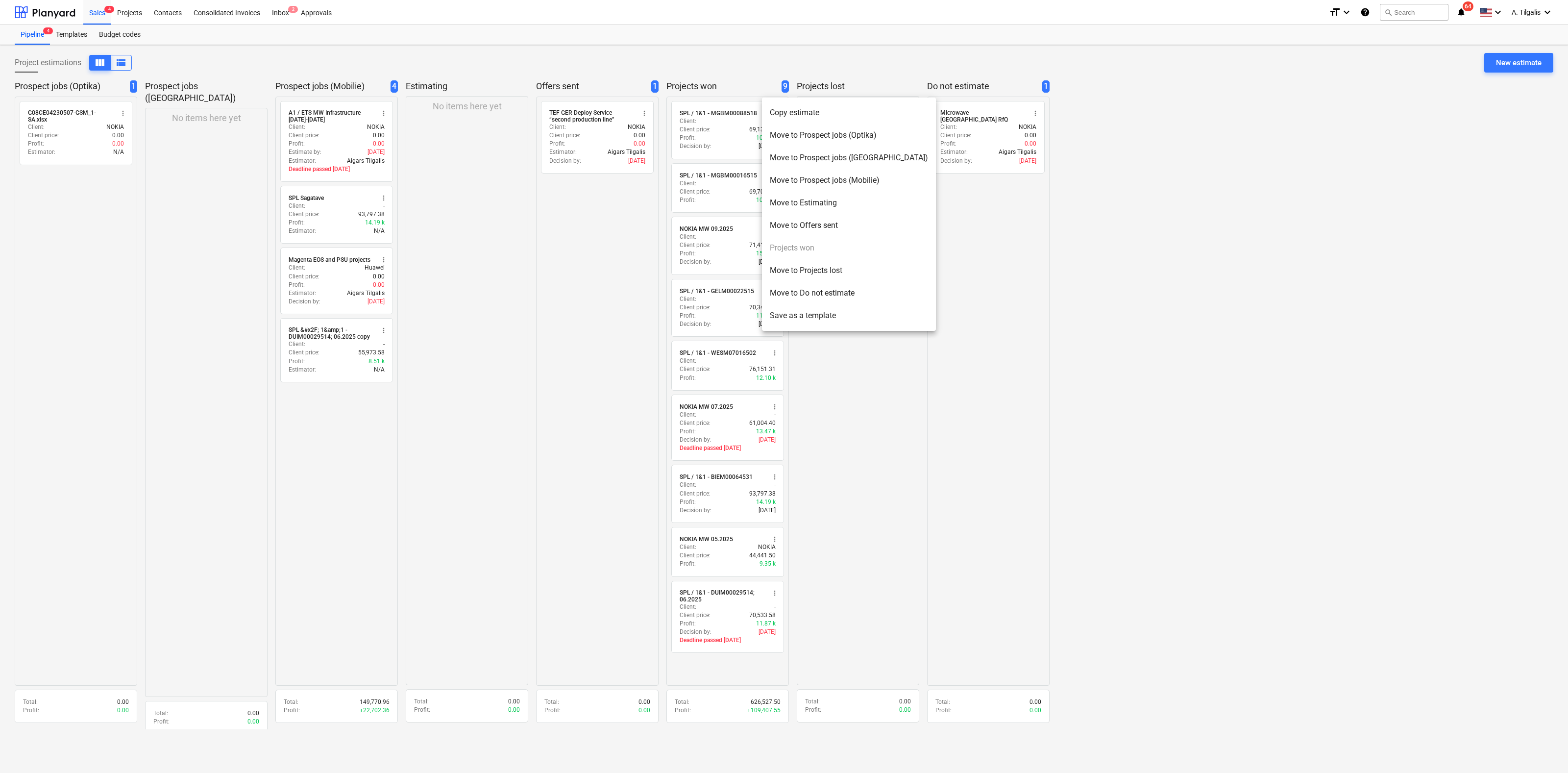
click at [783, 112] on li "Copy estimate" at bounding box center [849, 113] width 174 height 23
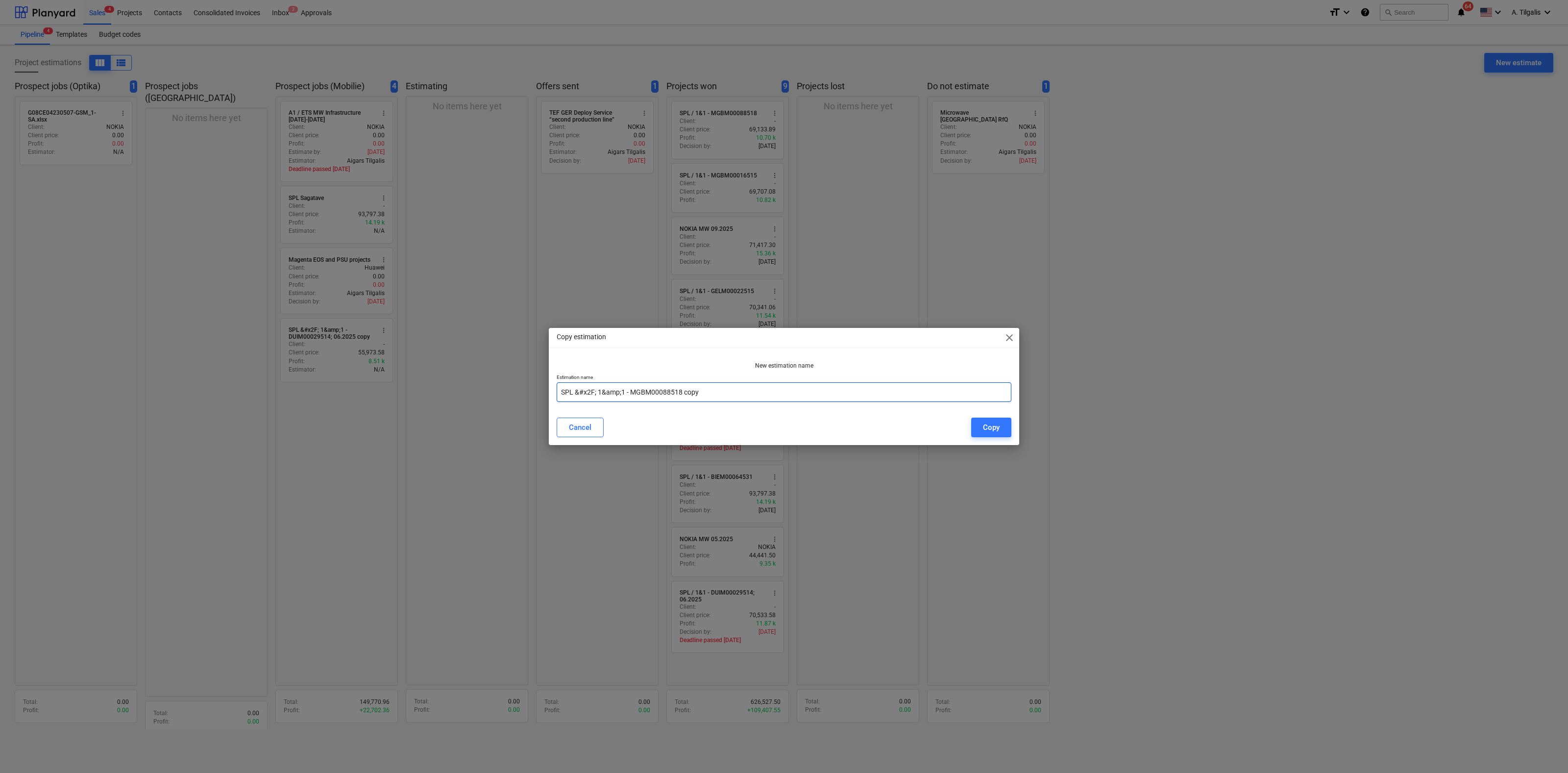
drag, startPoint x: 624, startPoint y: 393, endPoint x: 574, endPoint y: 393, distance: 50.0
click at [574, 393] on input "SPL &#x2F; 1&amp;1 - MGBM00088518 copy" at bounding box center [784, 392] width 455 height 20
drag, startPoint x: 687, startPoint y: 384, endPoint x: 598, endPoint y: 390, distance: 89.2
click at [598, 390] on input "SPL / 1&1 - MGBM00088518 copy" at bounding box center [784, 392] width 455 height 20
paste input "KRFM00066512"
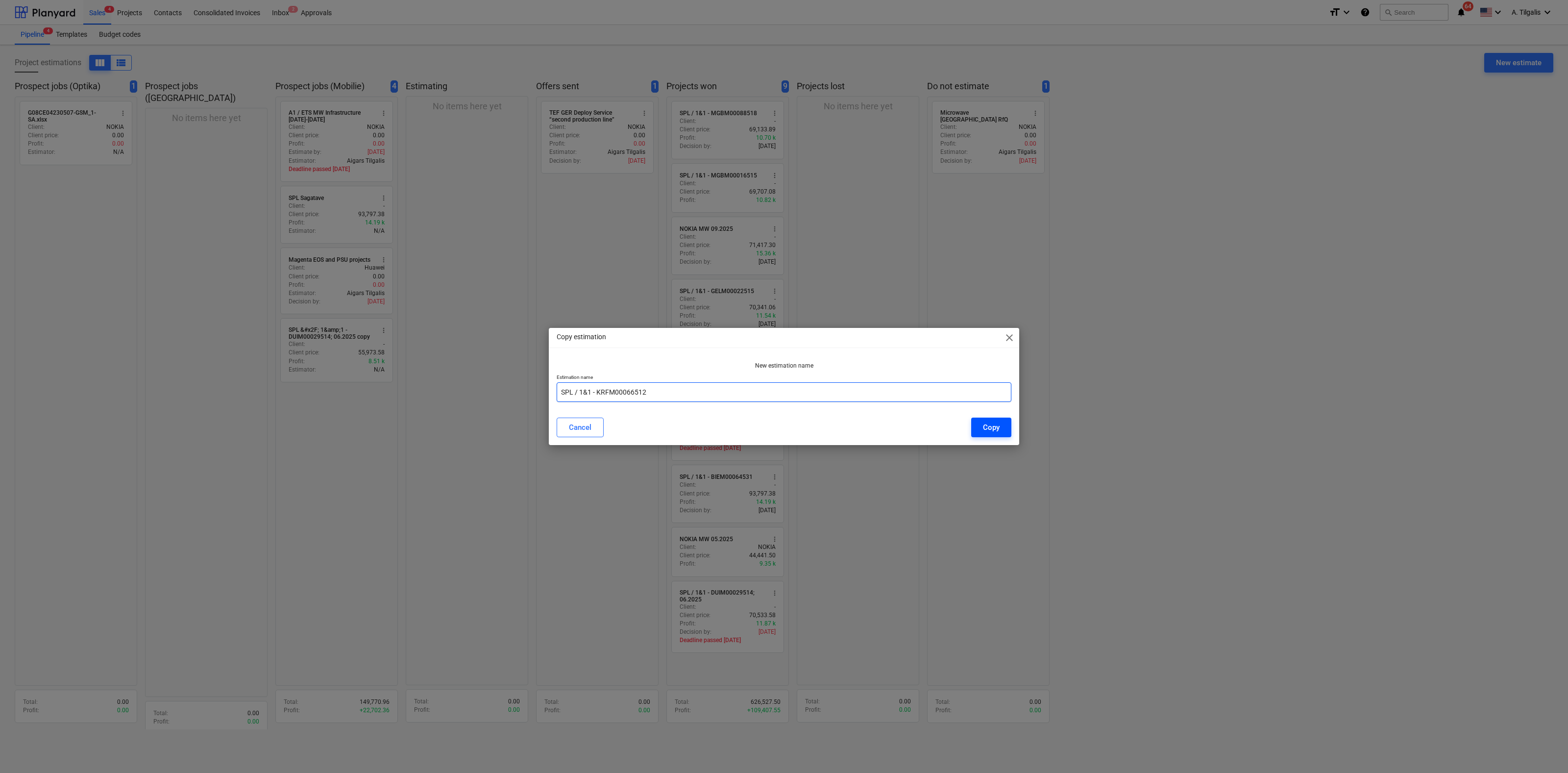
type input "SPL / 1&1 - KRFM00066512"
click at [981, 425] on button "Copy" at bounding box center [991, 427] width 40 height 20
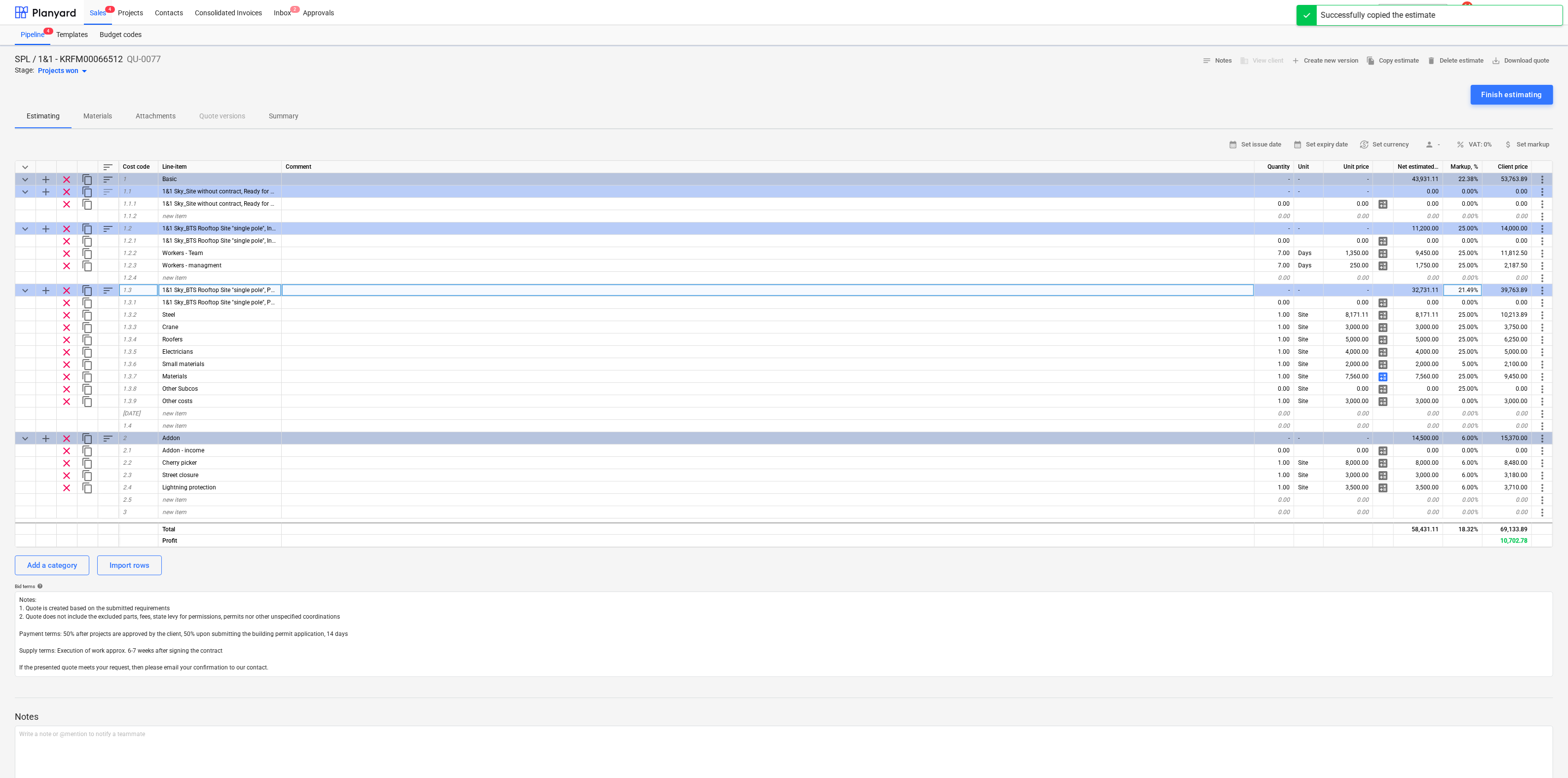
type textarea "x"
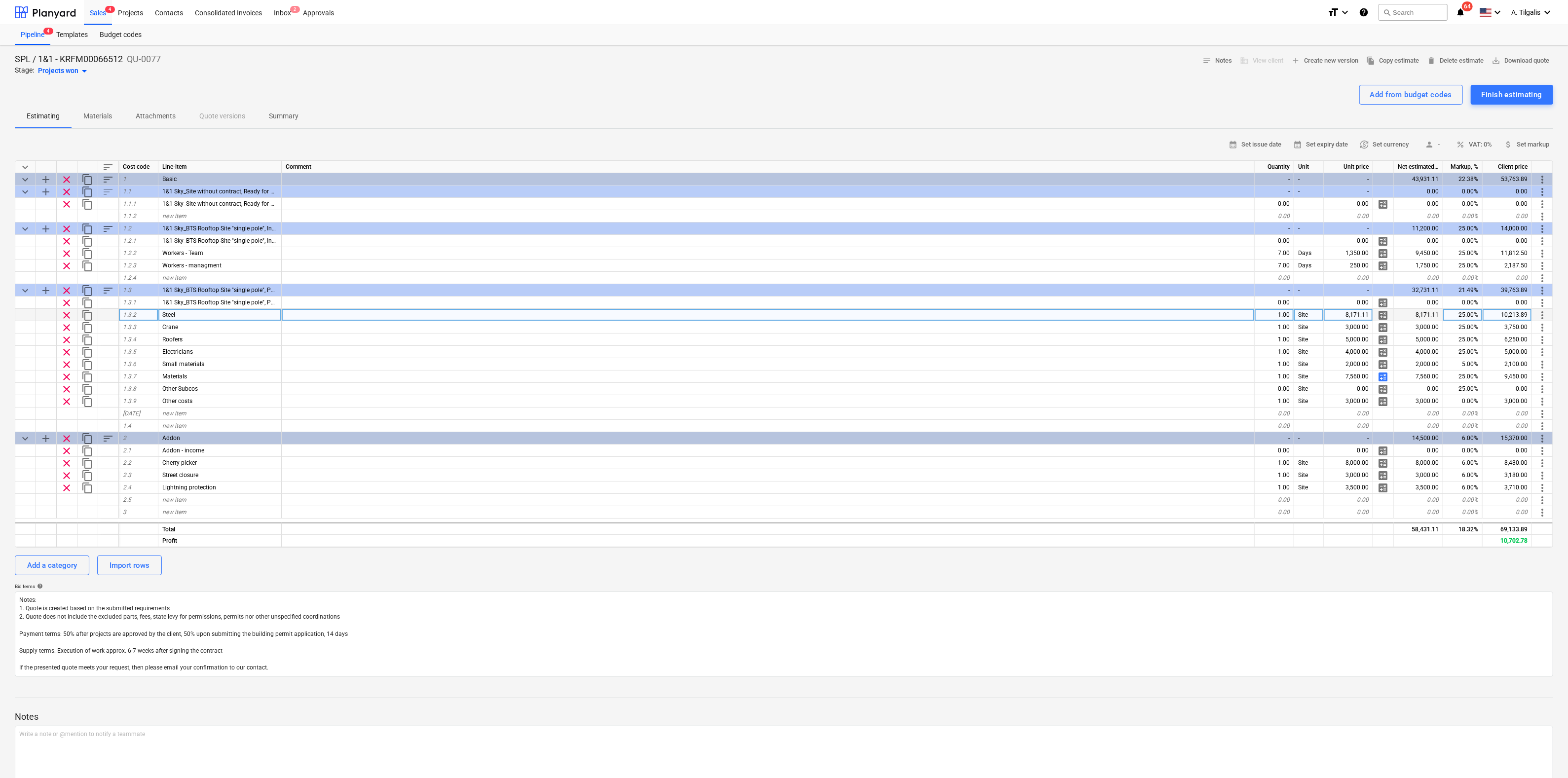
click at [1354, 314] on div "8,171.11" at bounding box center [1348, 315] width 50 height 12
type input "9791.7"
type textarea "x"
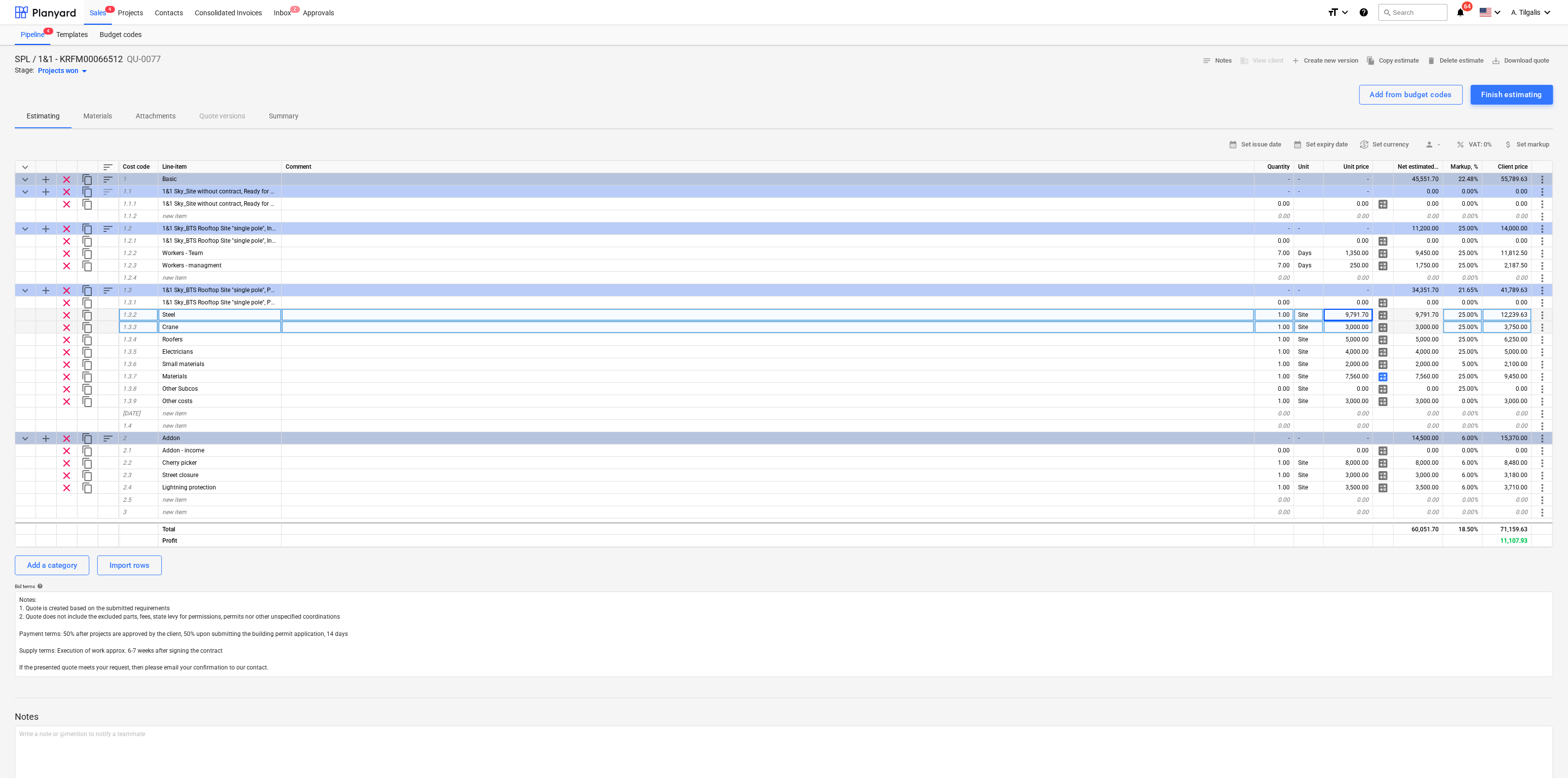
click at [1344, 331] on div "3,000.00" at bounding box center [1348, 327] width 50 height 12
type input "4000"
type textarea "x"
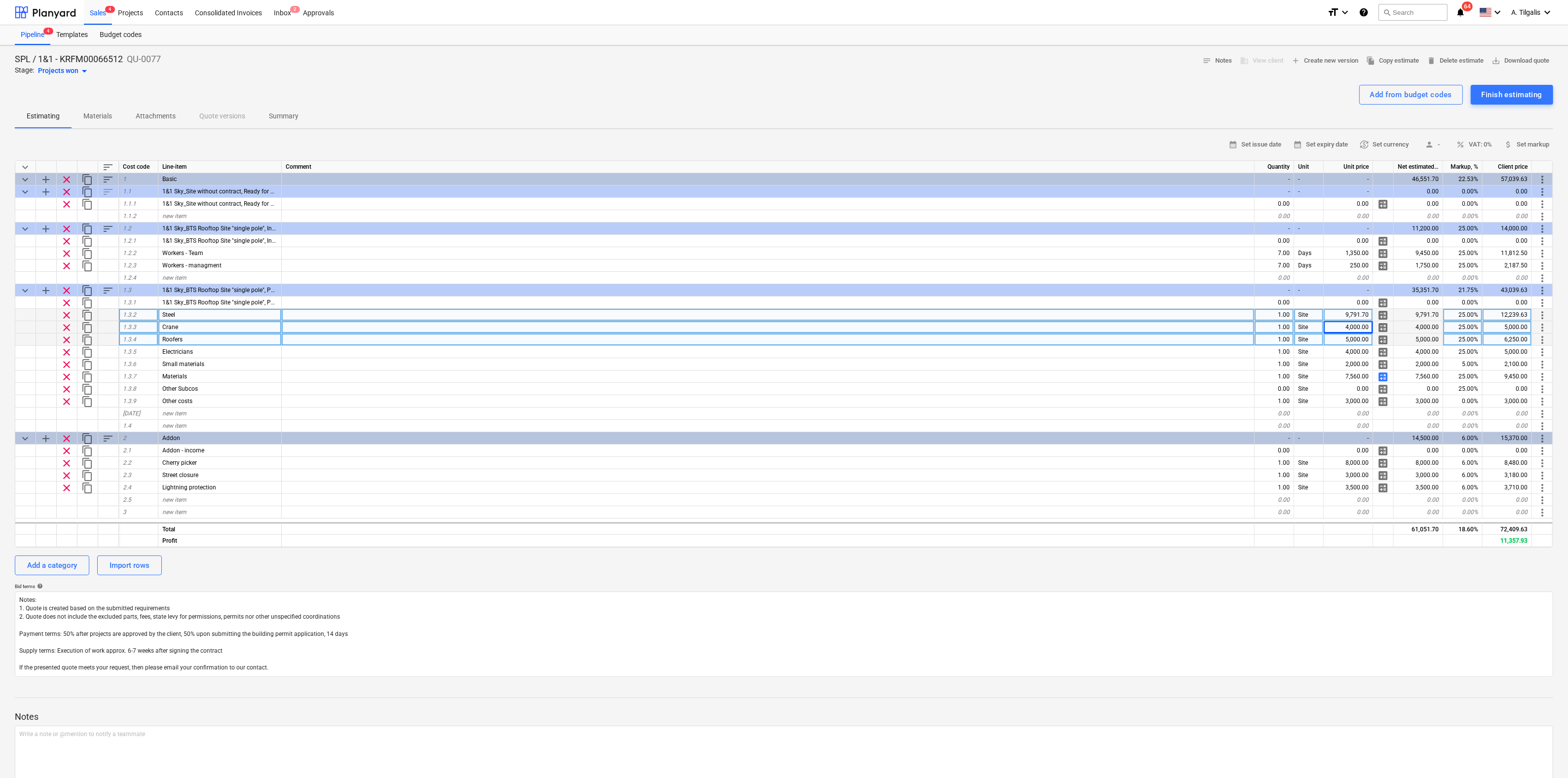
click at [1342, 344] on div "5,000.00" at bounding box center [1348, 340] width 50 height 12
type input "4500"
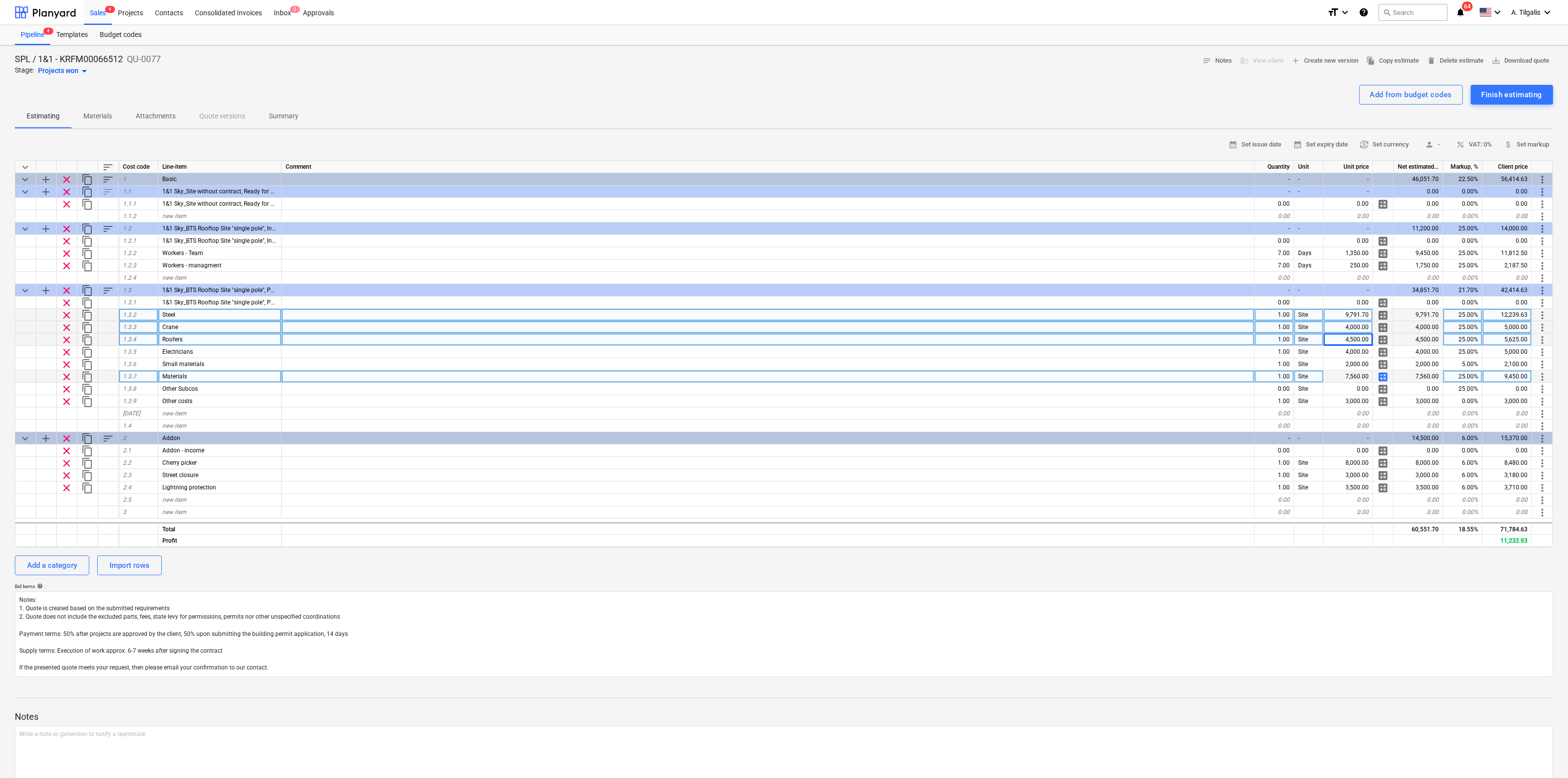
click at [1384, 375] on span "calculate" at bounding box center [1383, 377] width 12 height 12
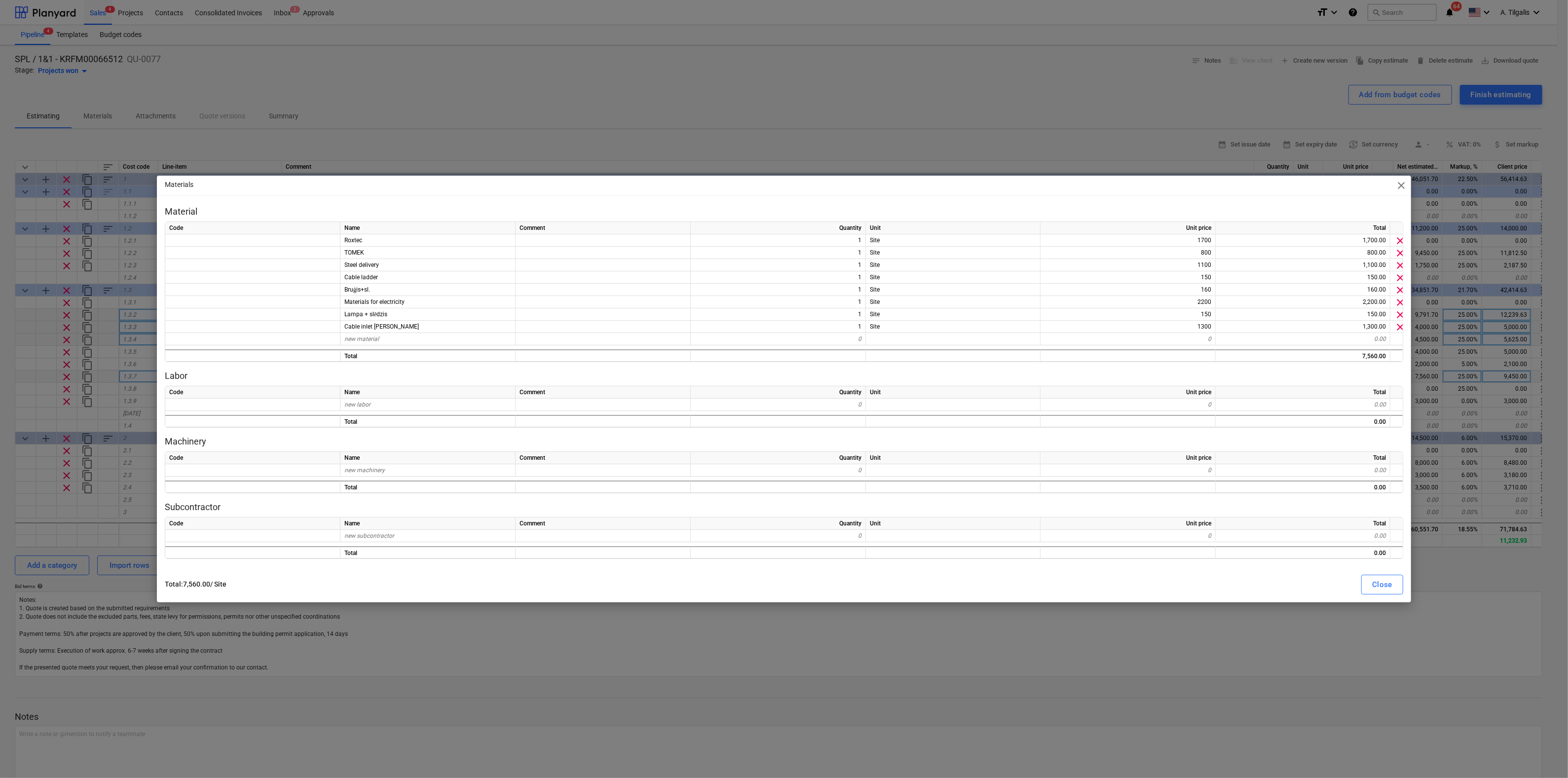
type textarea "x"
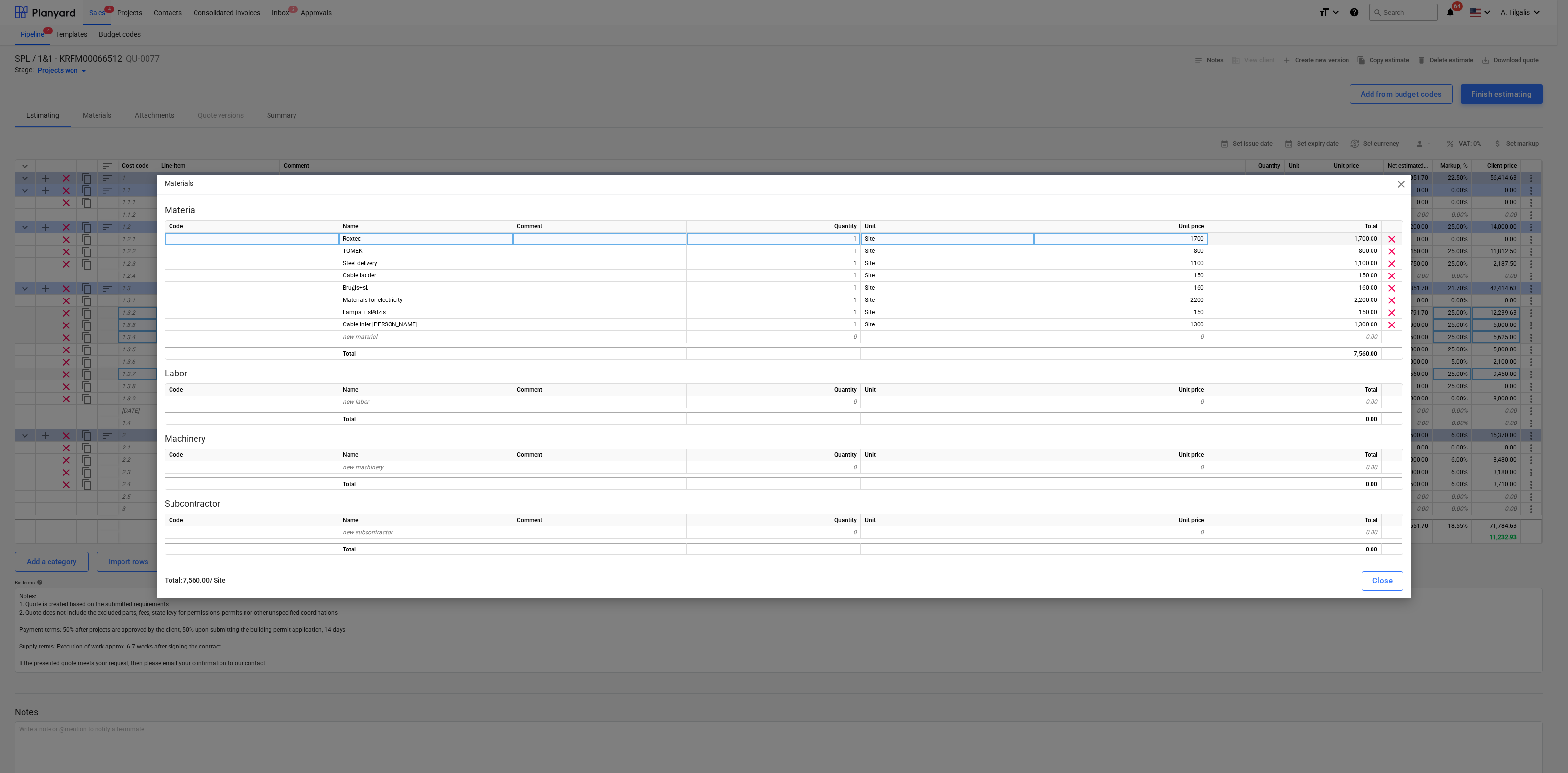
click at [1179, 239] on div "1700" at bounding box center [1121, 239] width 174 height 12
click at [805, 235] on div "1" at bounding box center [774, 239] width 174 height 12
type input "0"
type textarea "x"
click at [948, 366] on div "Material Code Name Comment Quantity Unit Unit price Total Roxtec 0 Site 1700 0.…" at bounding box center [784, 380] width 1238 height 351
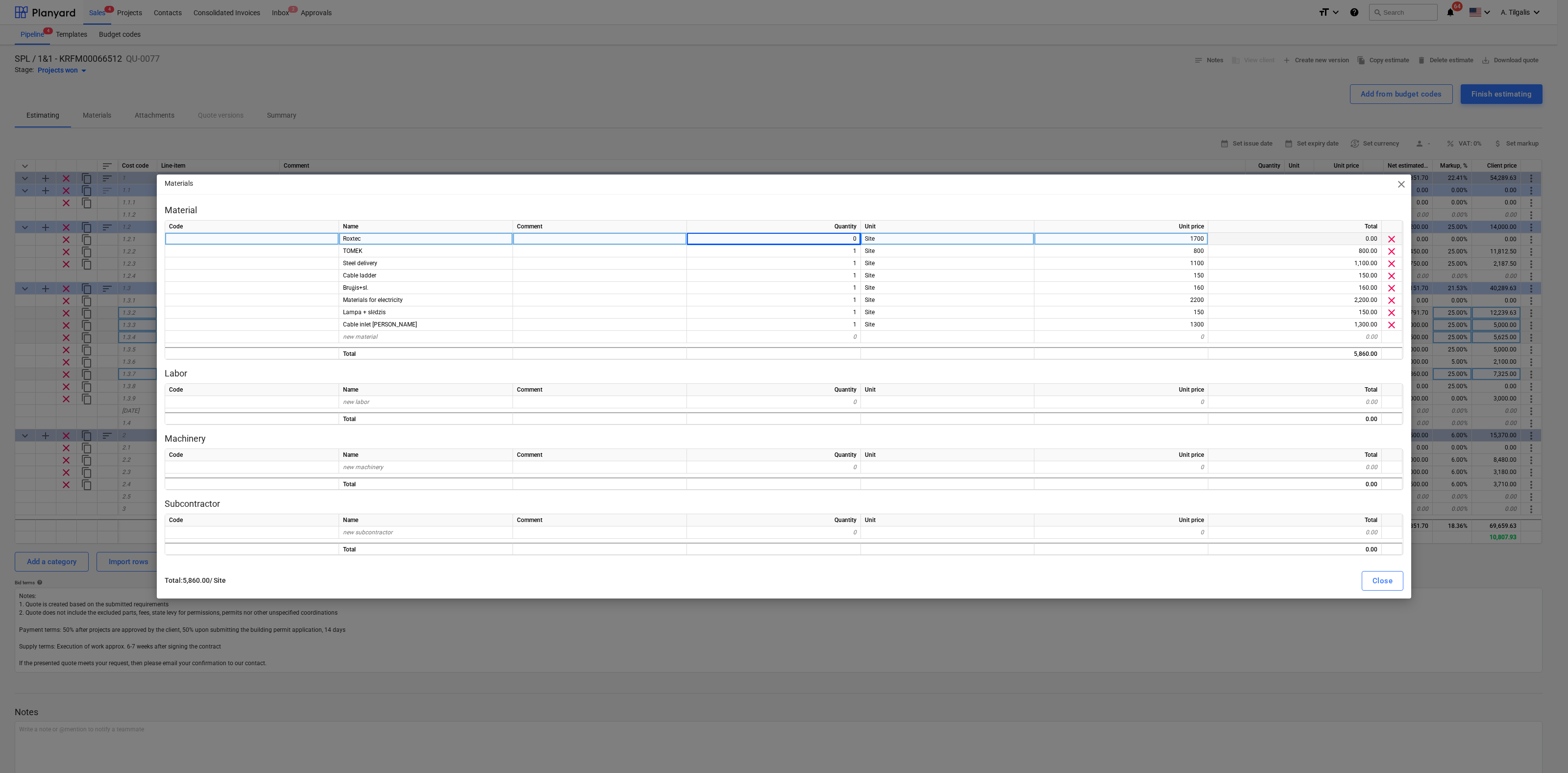
click at [984, 195] on div "Materials close Material Code Name Comment Quantity Unit Unit price Total Roxte…" at bounding box center [784, 387] width 1254 height 425
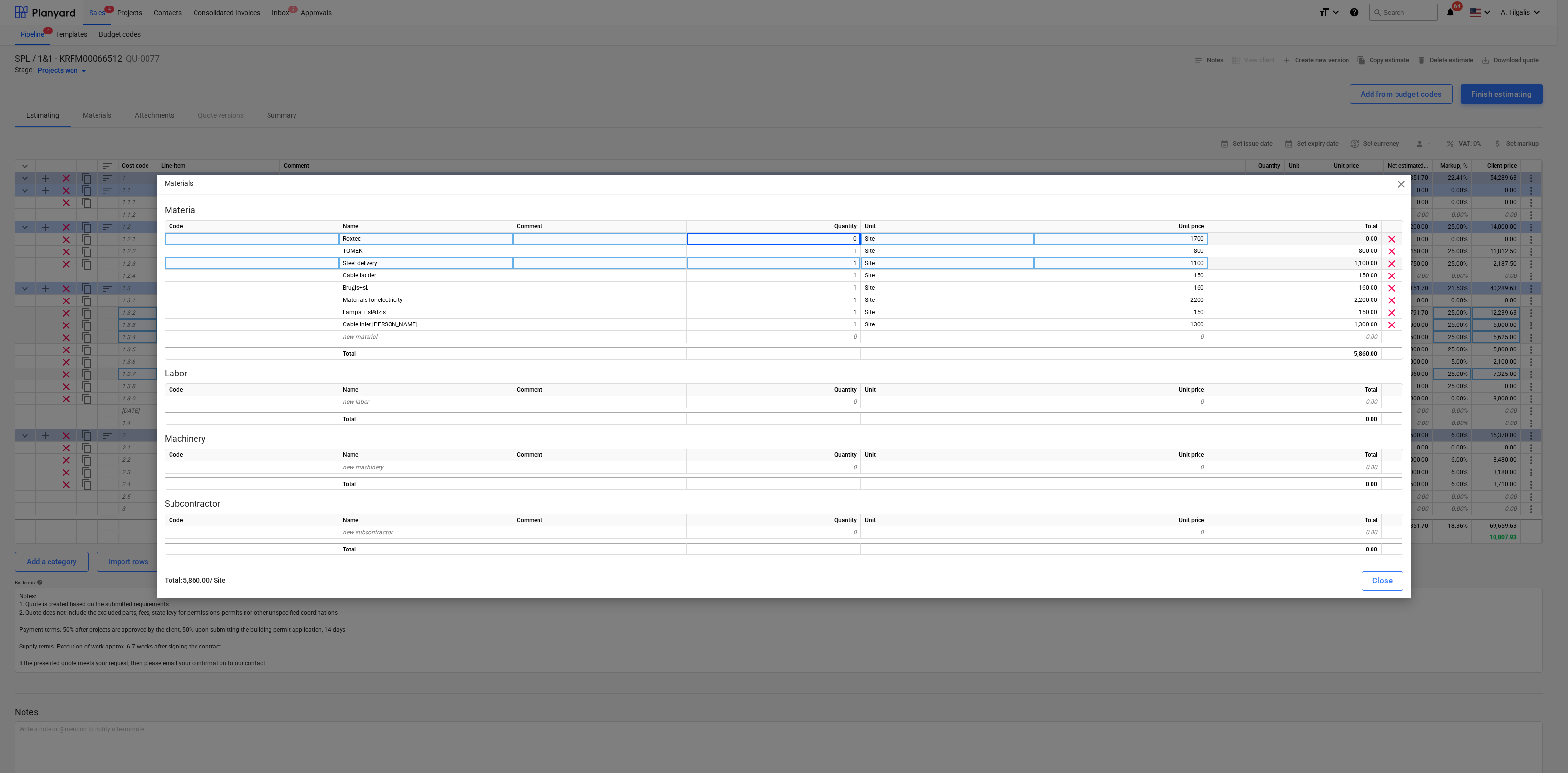
click at [1153, 263] on div "1100" at bounding box center [1121, 264] width 174 height 12
type input "1550"
type textarea "x"
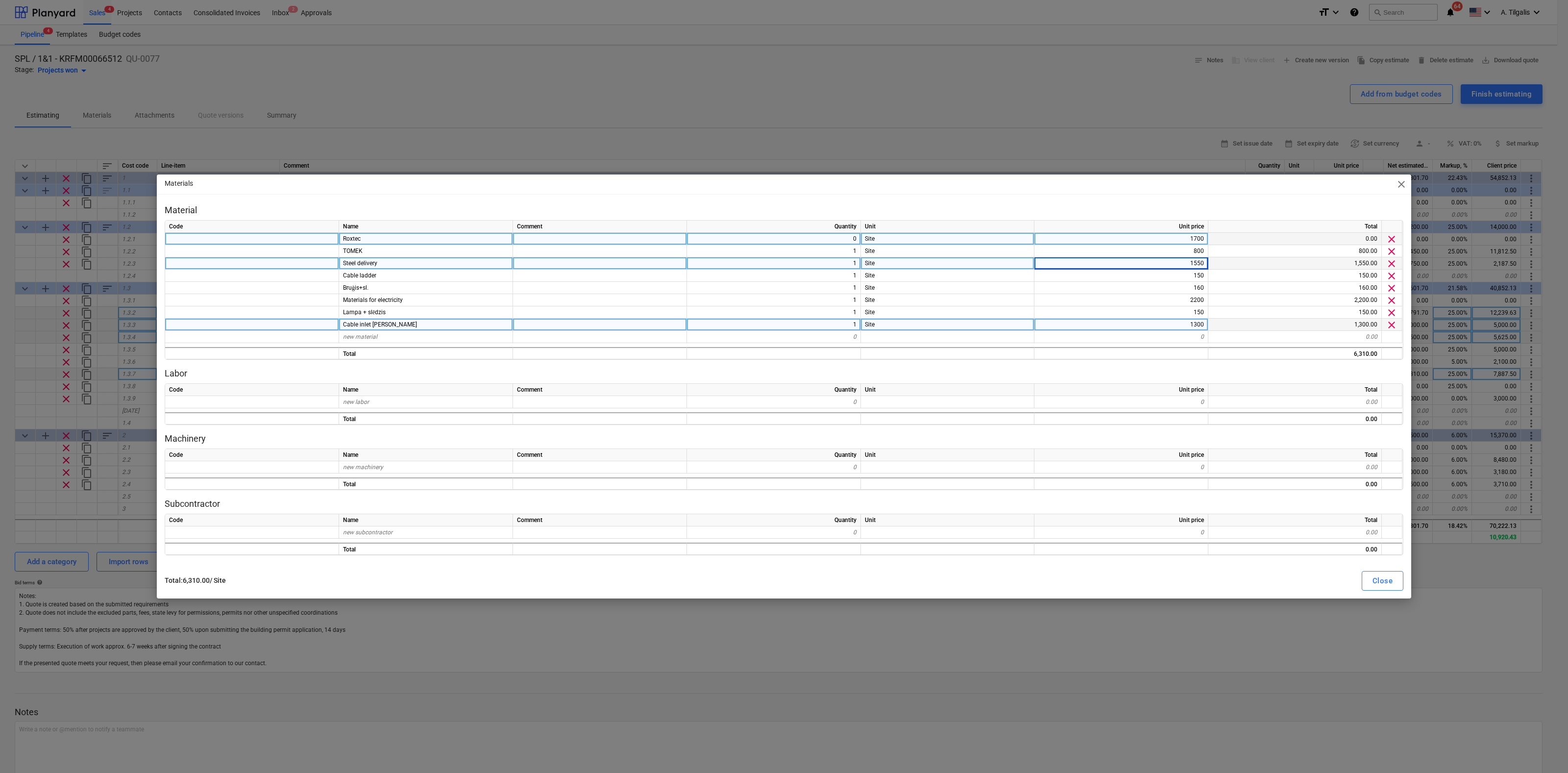
click at [832, 321] on div "1" at bounding box center [774, 325] width 174 height 12
type input "0"
type textarea "x"
click at [391, 339] on div "new material" at bounding box center [426, 337] width 174 height 12
type input "Walking slabs"
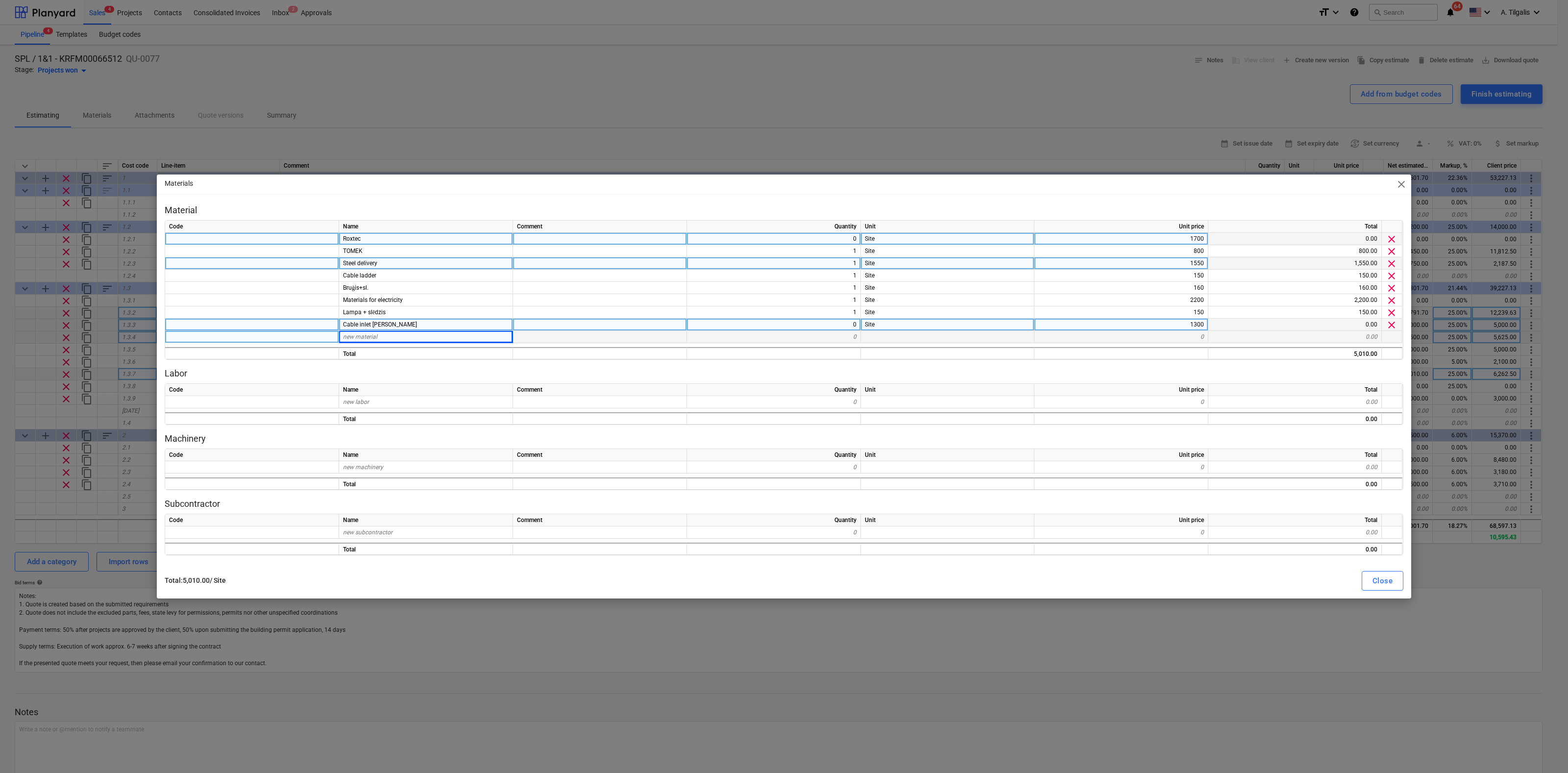
type textarea "x"
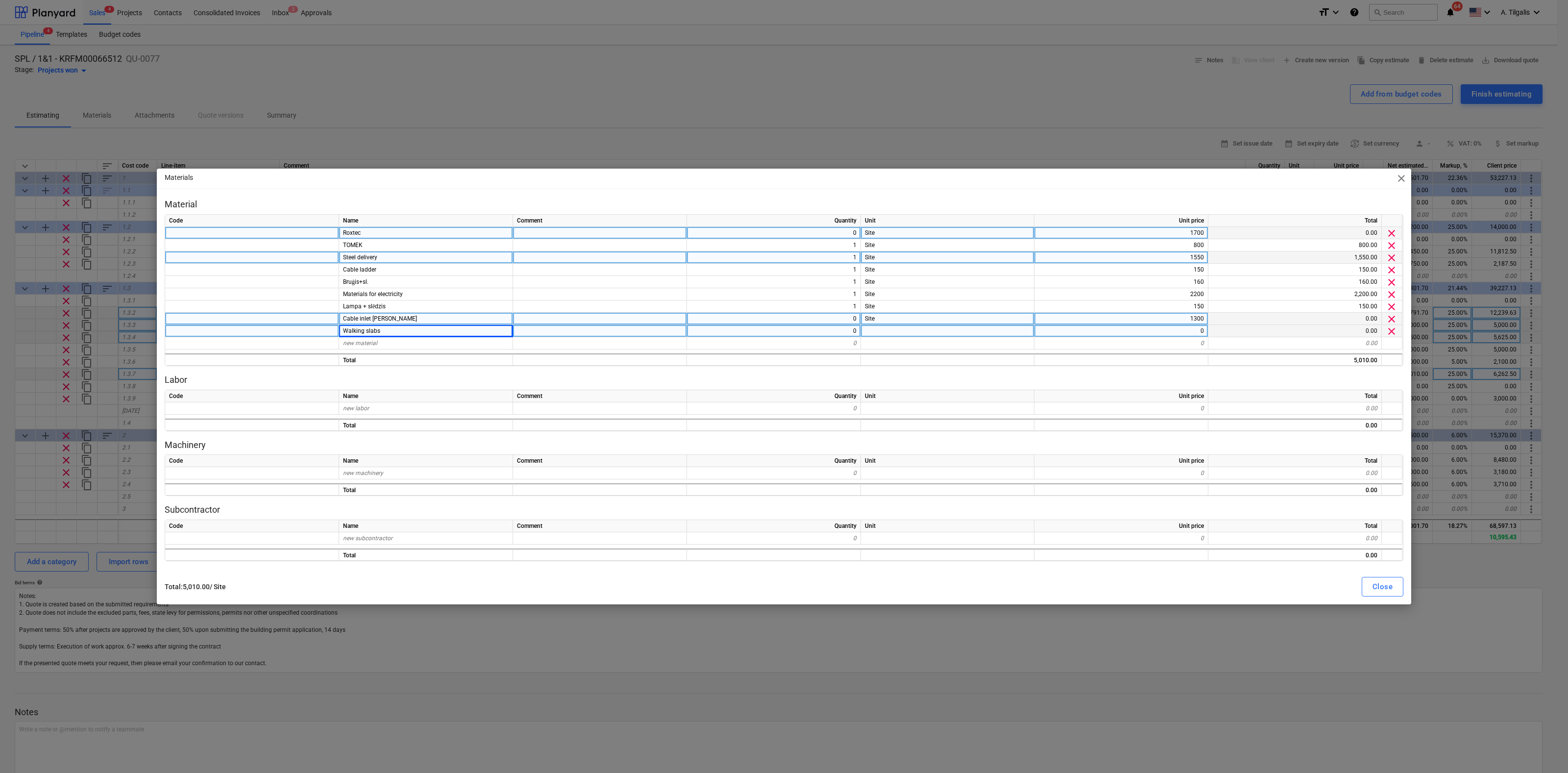
click at [895, 330] on div at bounding box center [947, 331] width 174 height 12
type input "Site"
type textarea "x"
click at [1132, 330] on div "0" at bounding box center [1121, 331] width 174 height 12
type input "25"
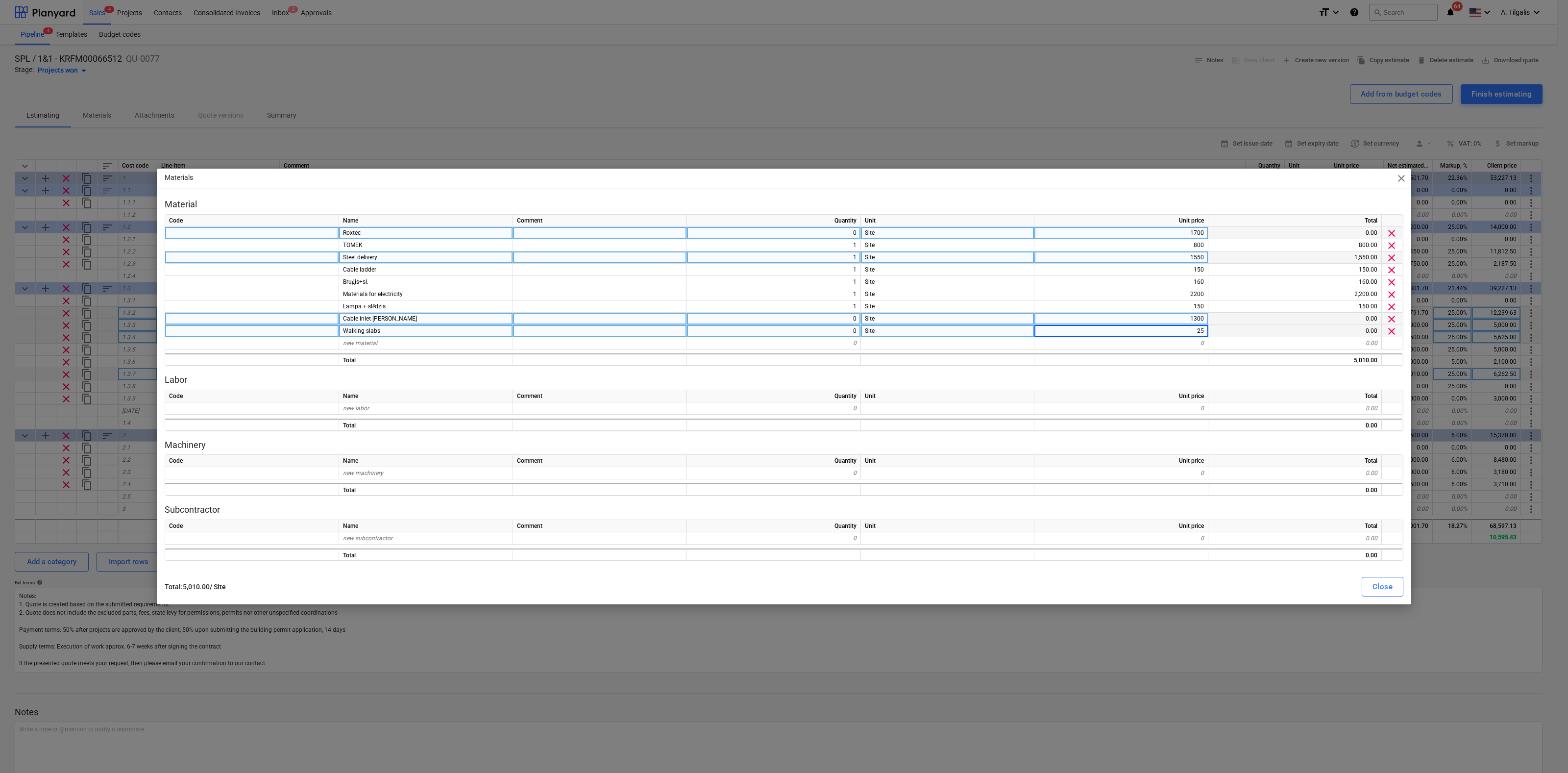
click at [807, 329] on div "0" at bounding box center [774, 331] width 174 height 12
type textarea "x"
type input "35"
type textarea "x"
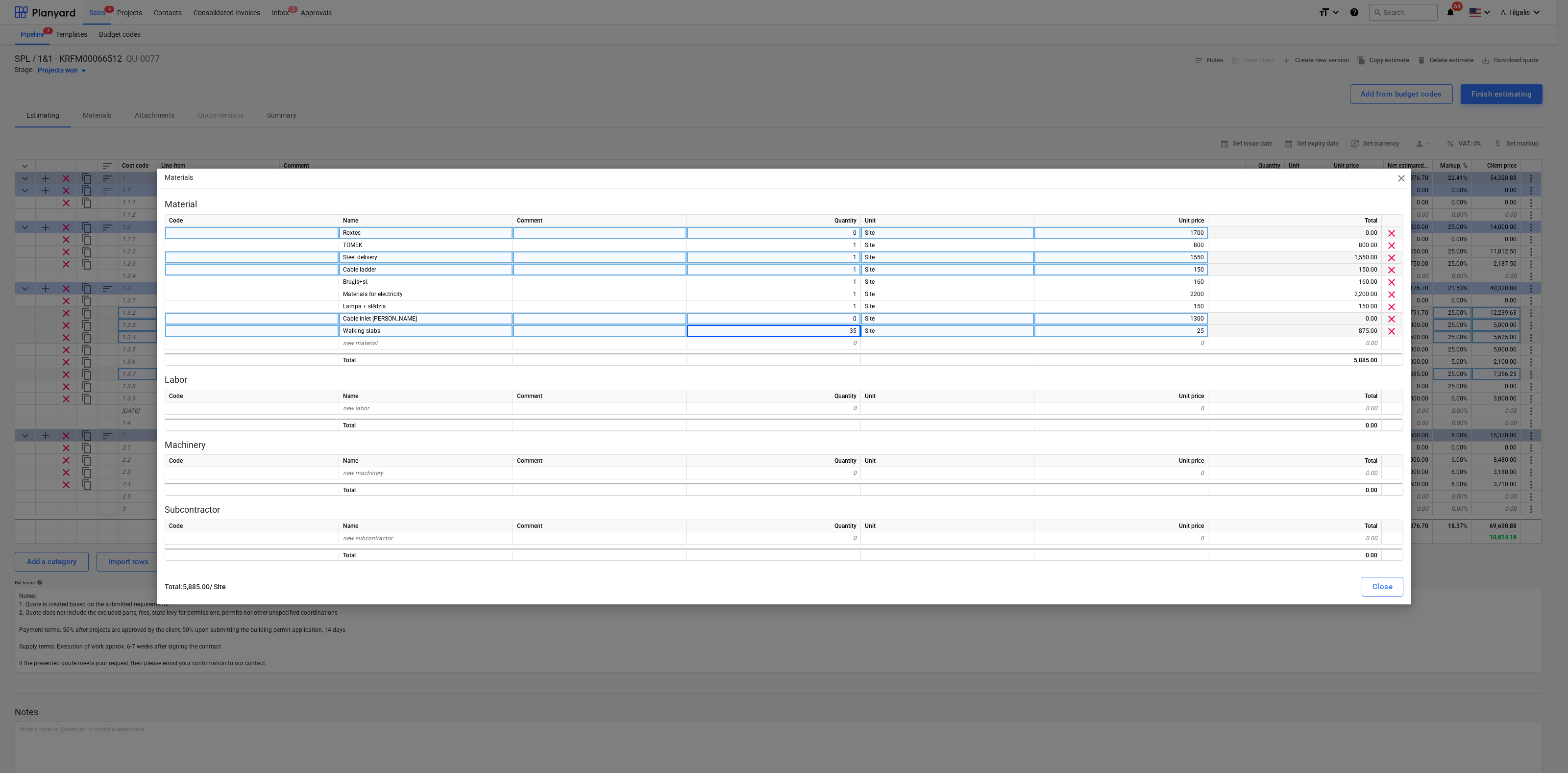
click at [1170, 272] on div "150" at bounding box center [1121, 270] width 174 height 12
type input "375"
type textarea "x"
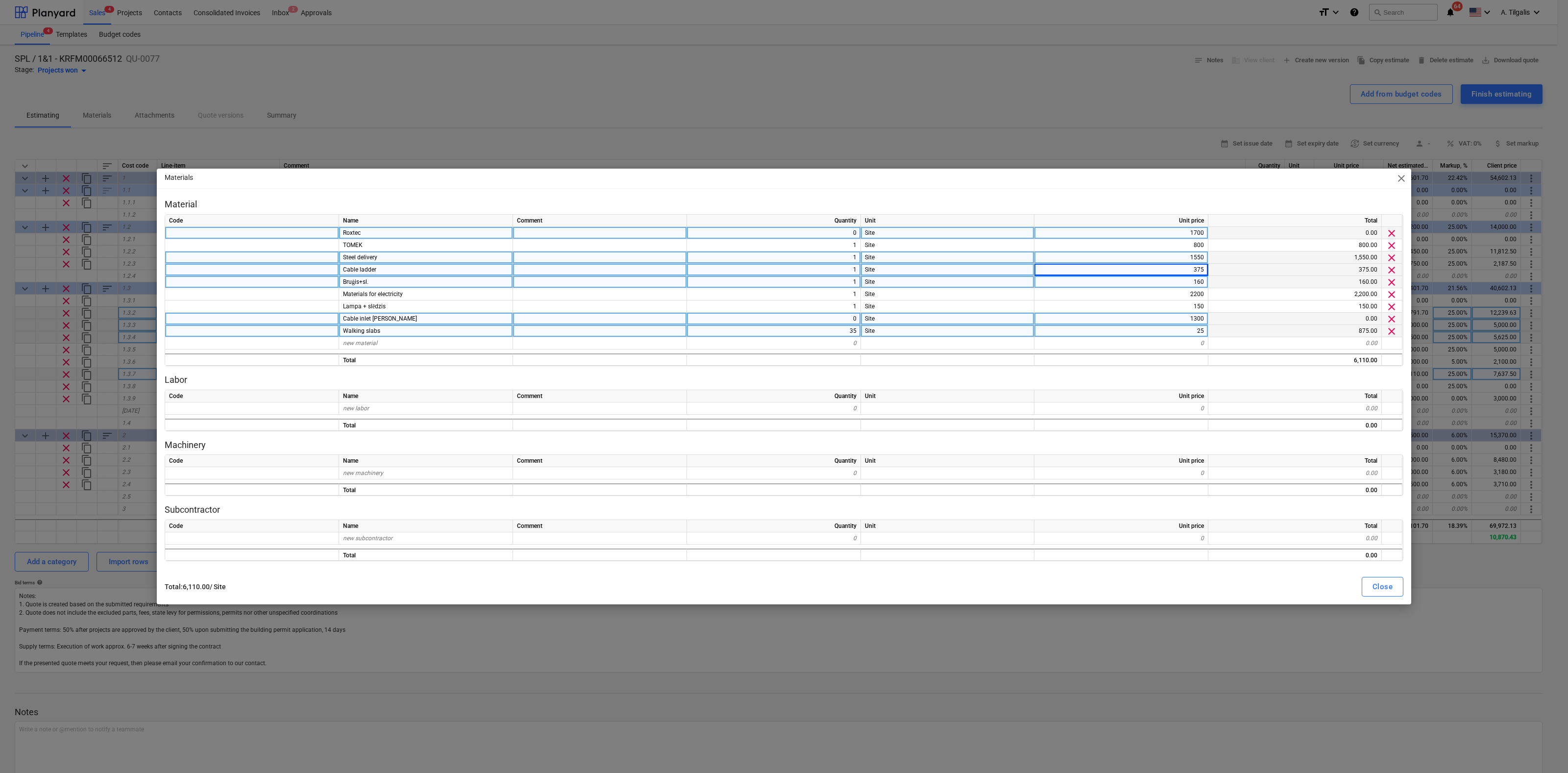
click at [1149, 281] on div "160" at bounding box center [1121, 282] width 174 height 12
type input "300"
click at [1390, 592] on div "Close" at bounding box center [1382, 586] width 20 height 13
type textarea "x"
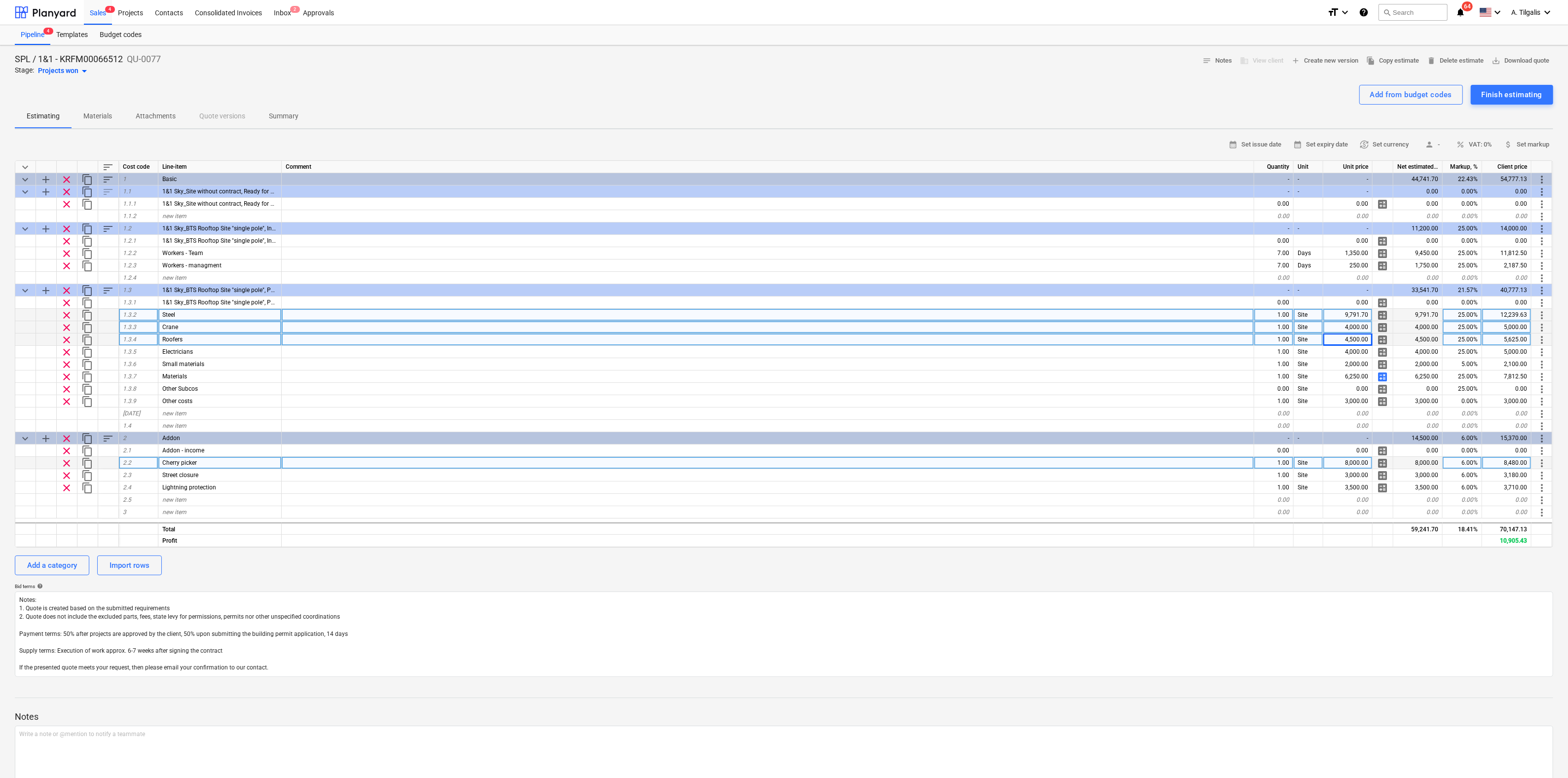
click at [1354, 462] on div "8,000.00" at bounding box center [1348, 463] width 50 height 12
type input "2000"
click at [1237, 588] on div "Bid terms help" at bounding box center [784, 586] width 1538 height 6
click at [1526, 92] on div "Finish estimating" at bounding box center [1511, 94] width 61 height 13
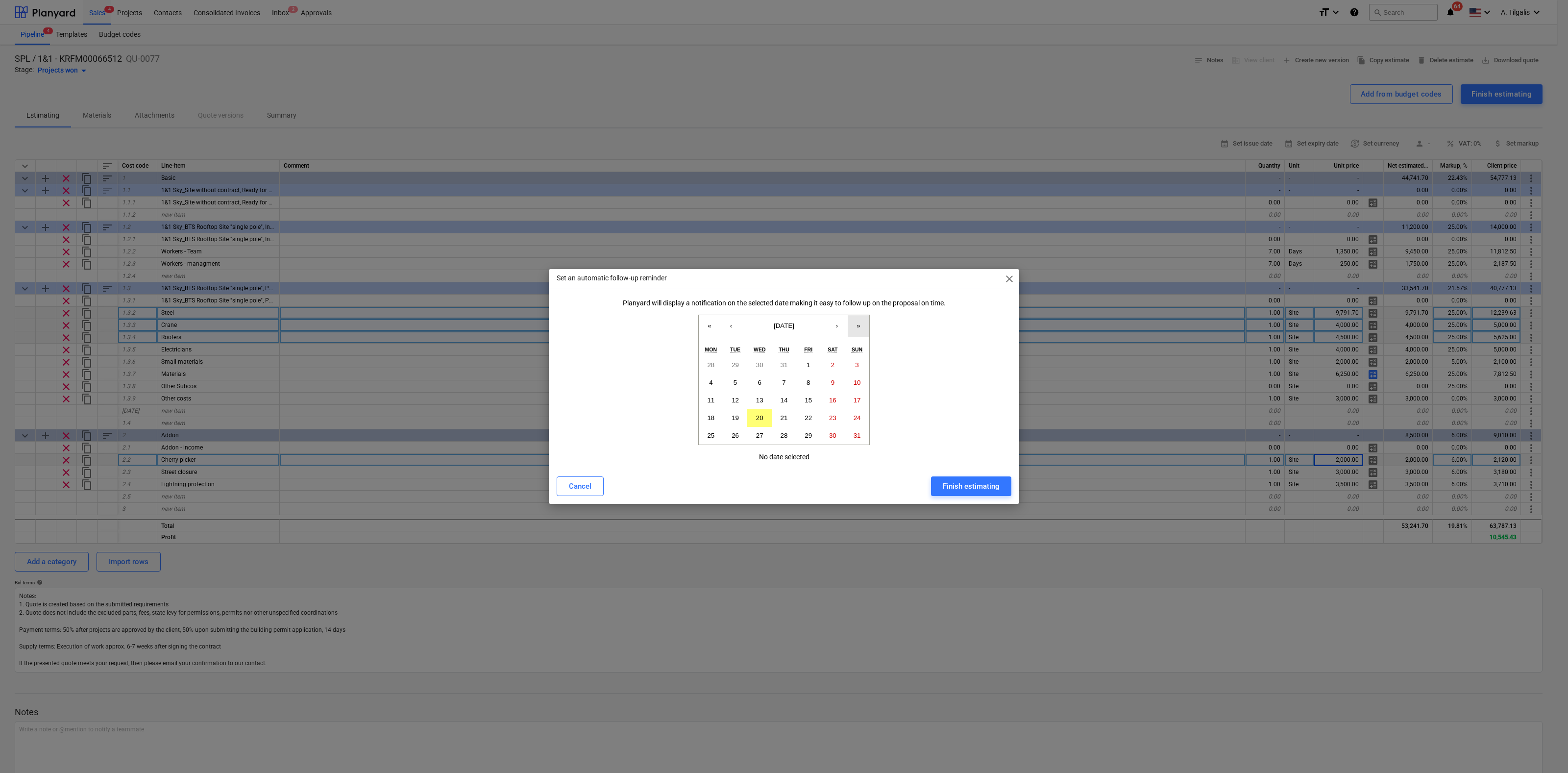
click at [859, 323] on button "»" at bounding box center [859, 326] width 22 height 22
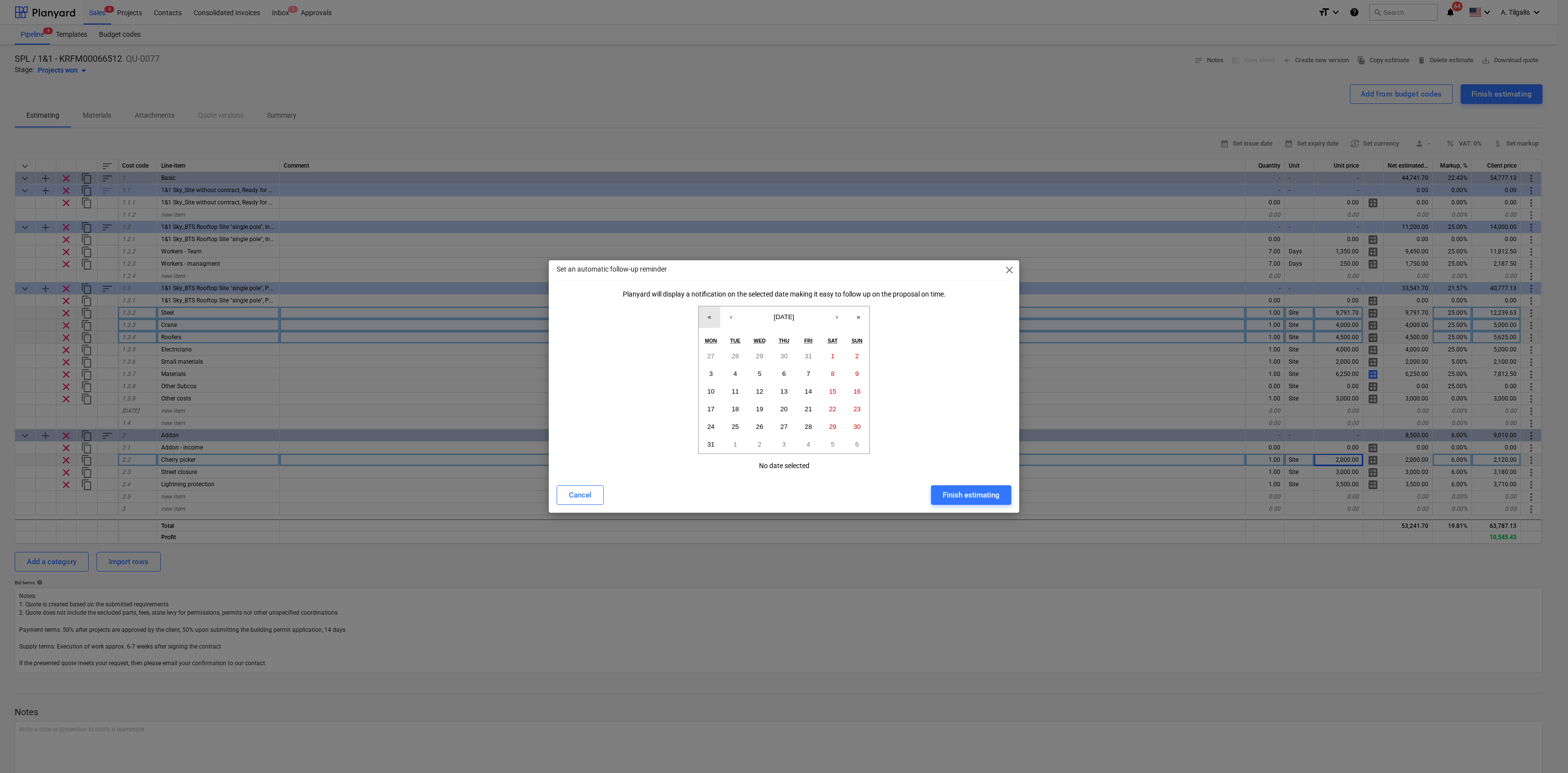
click at [709, 314] on button "«" at bounding box center [709, 317] width 22 height 22
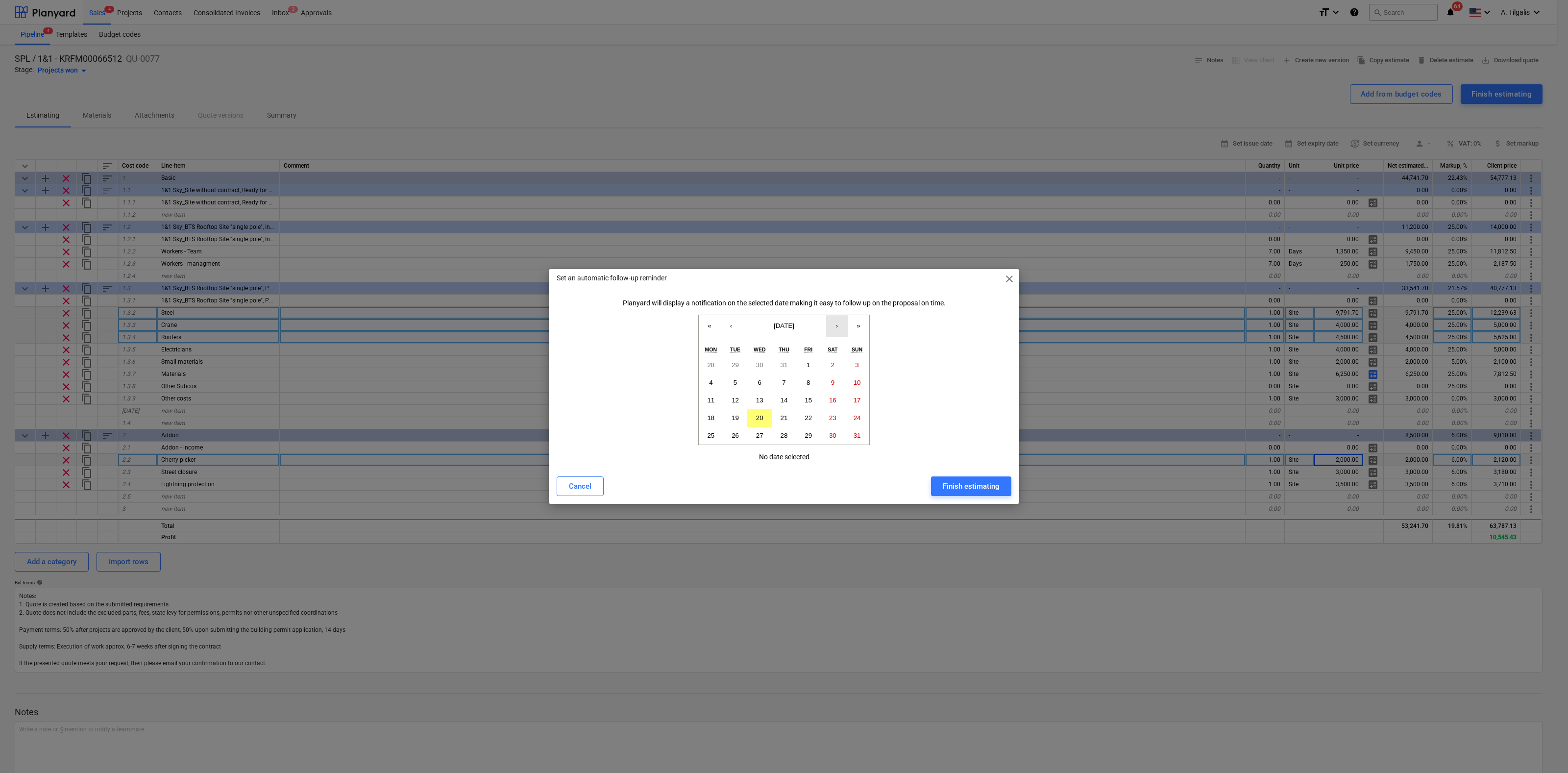
click at [838, 325] on button "›" at bounding box center [837, 326] width 22 height 22
click at [814, 436] on button "28" at bounding box center [808, 435] width 25 height 18
click at [964, 487] on div "Finish estimating" at bounding box center [971, 486] width 57 height 13
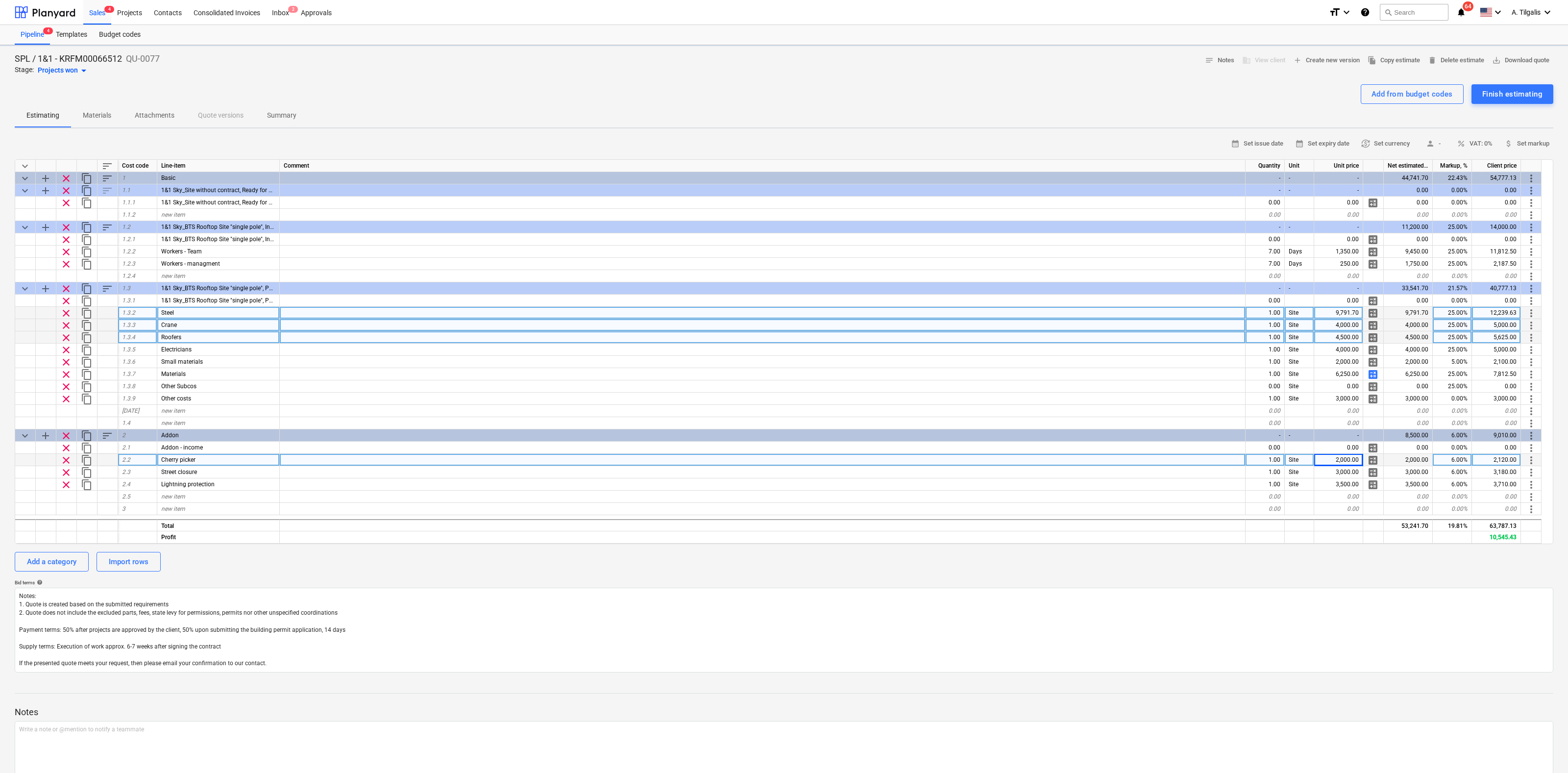
type textarea "x"
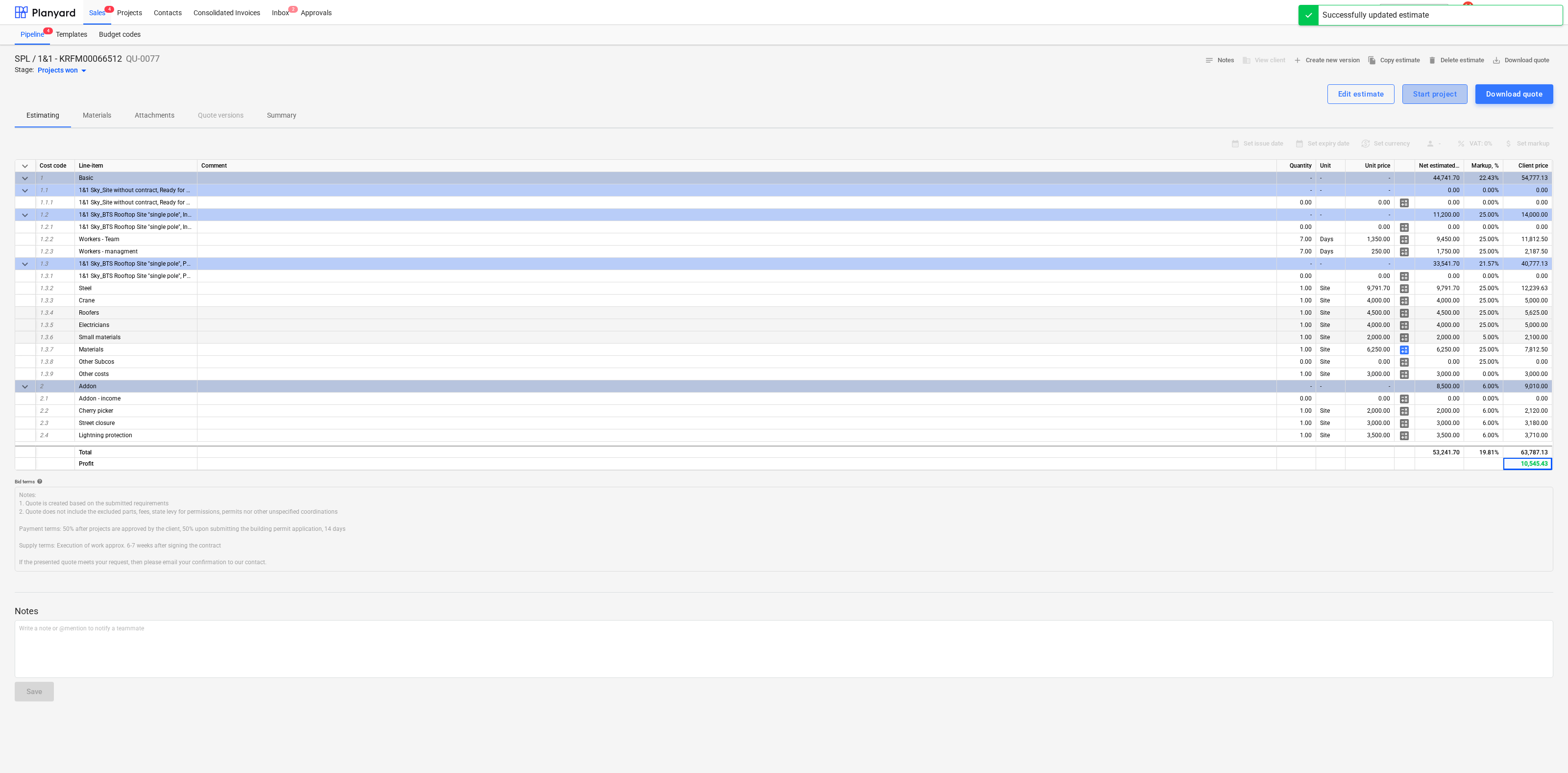
click at [1439, 93] on div "Start project" at bounding box center [1435, 94] width 43 height 13
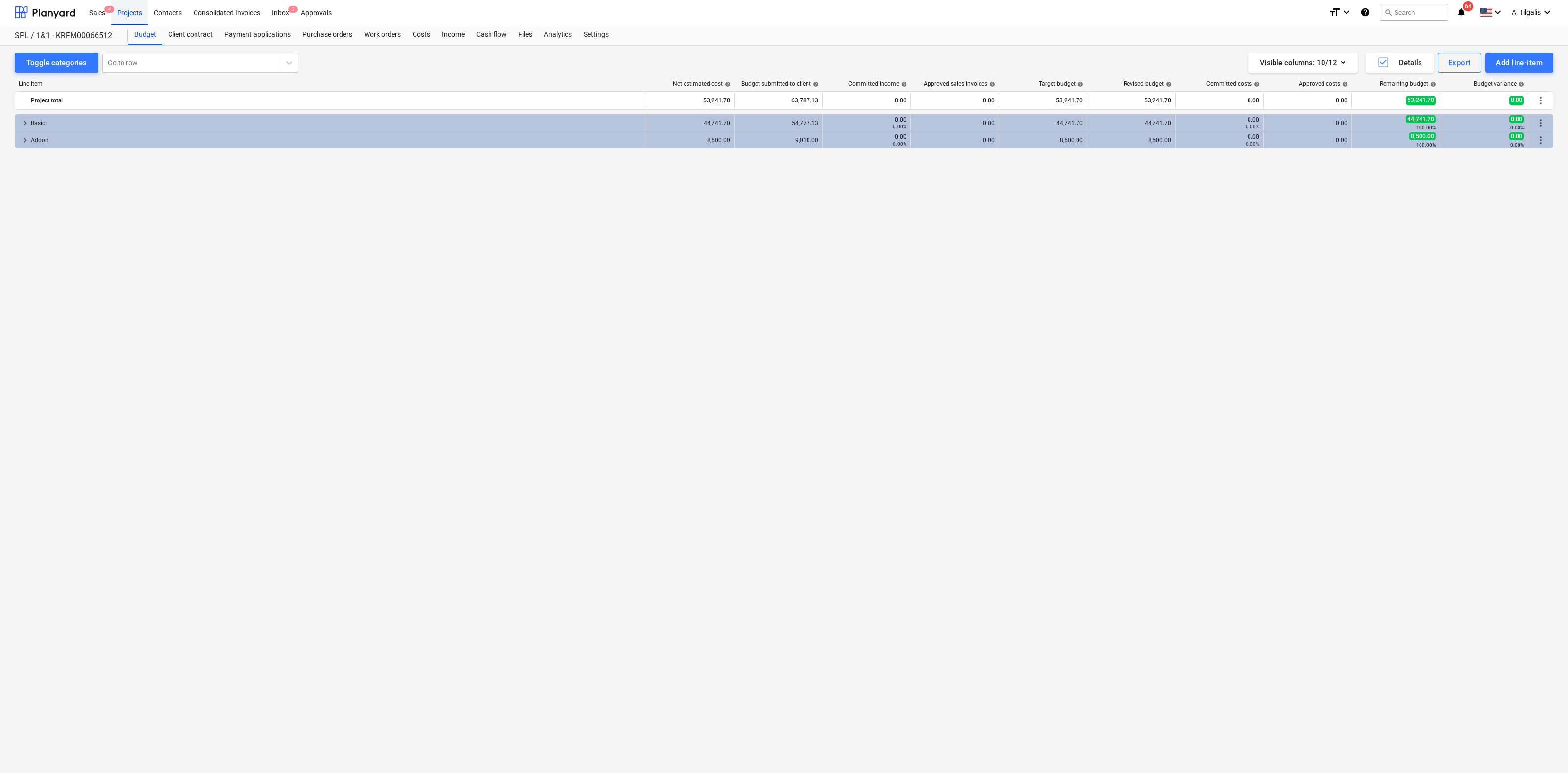
click at [125, 8] on div "Projects" at bounding box center [129, 12] width 37 height 25
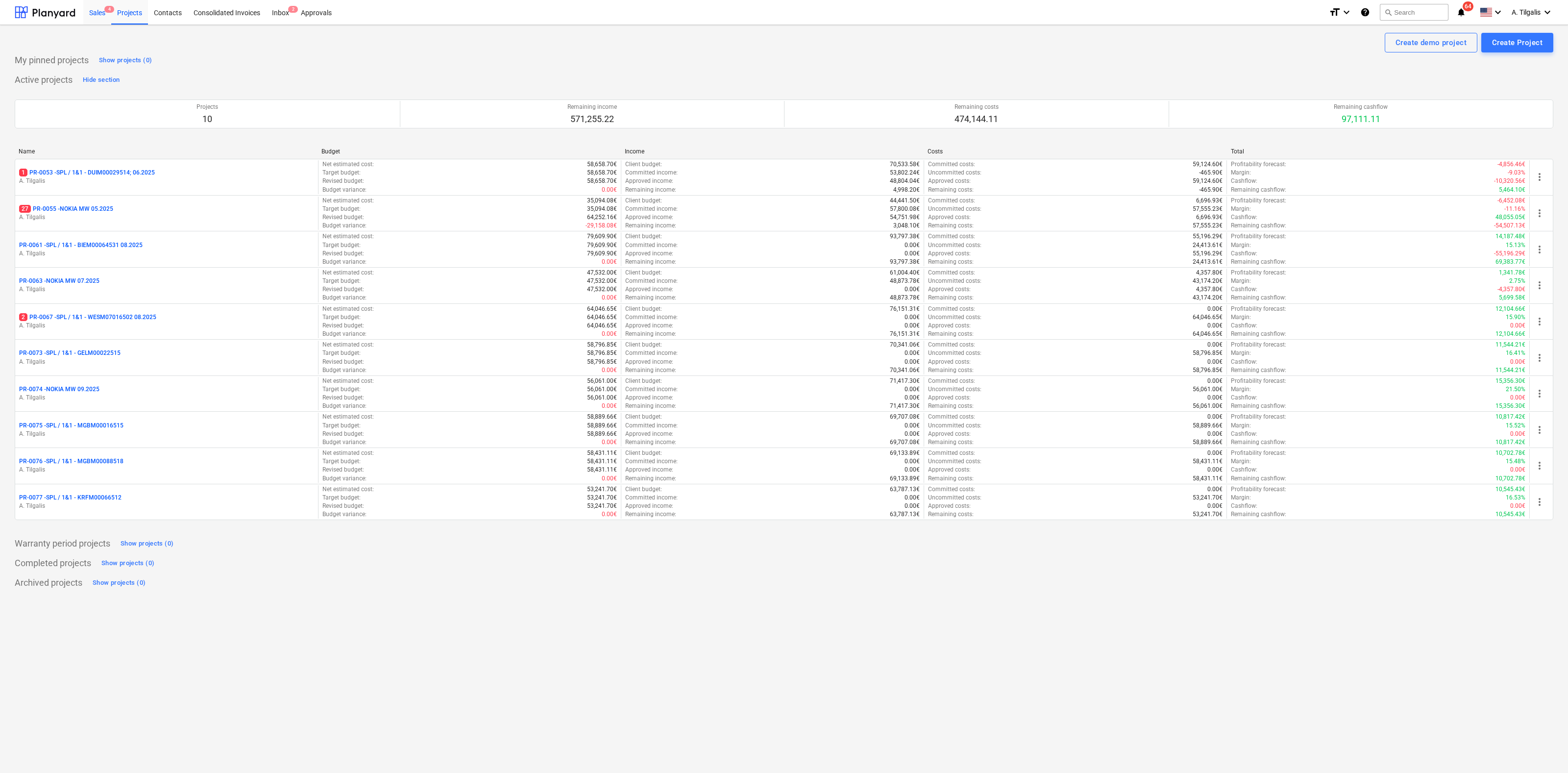
click at [101, 18] on div "Sales 4" at bounding box center [97, 12] width 28 height 25
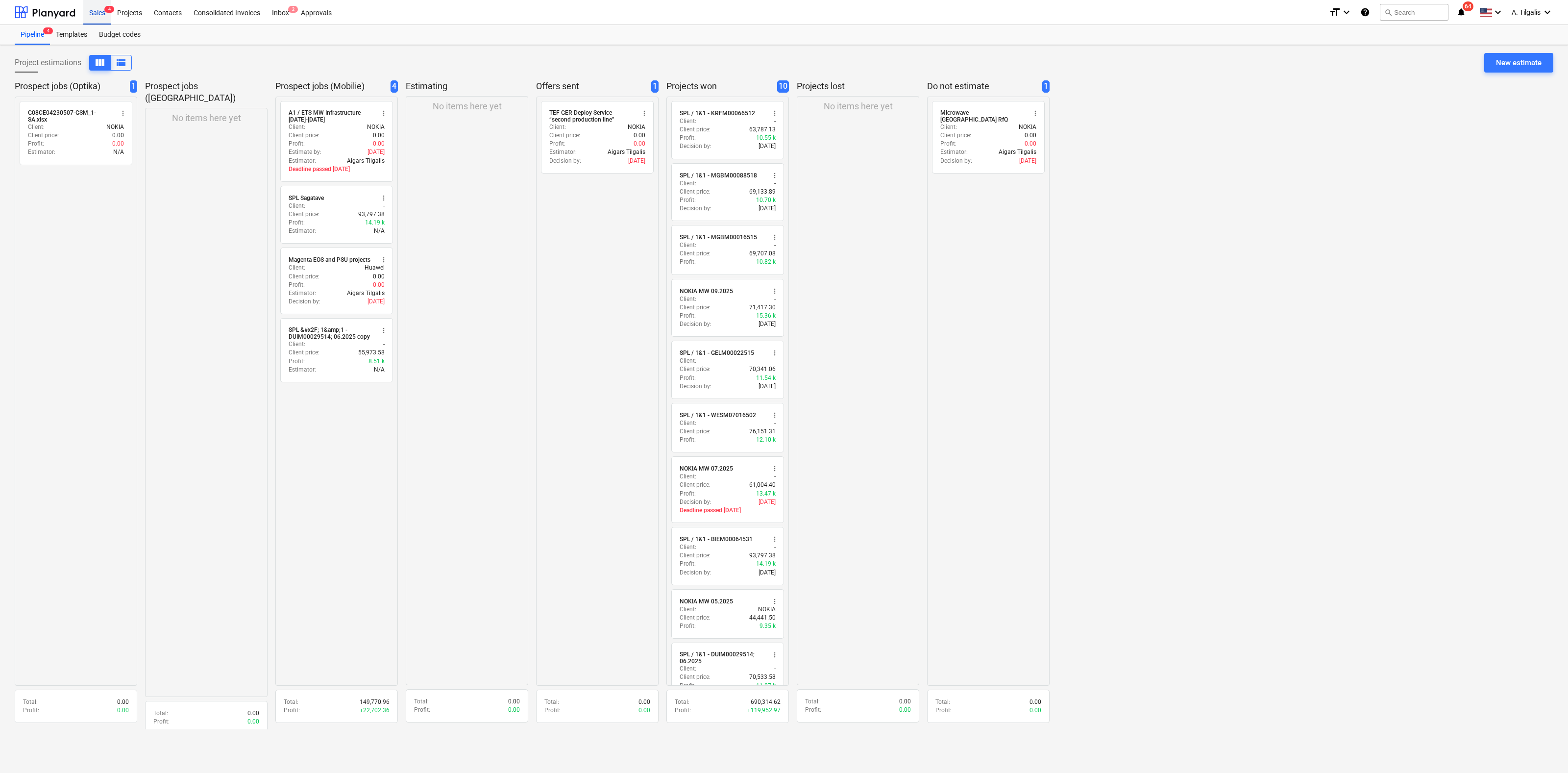
click at [97, 7] on div "Sales 4" at bounding box center [97, 12] width 28 height 25
